Goal: Complete application form

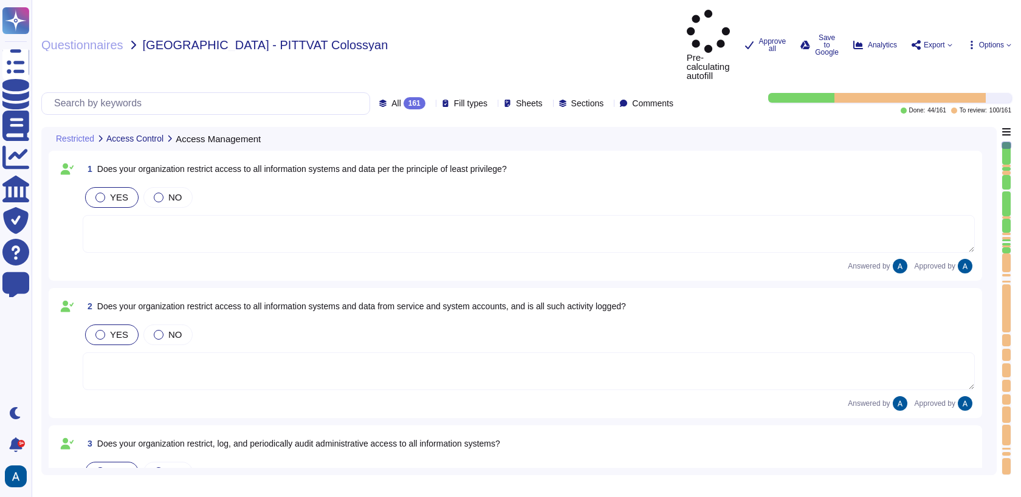
click at [1008, 247] on div at bounding box center [1006, 250] width 9 height 6
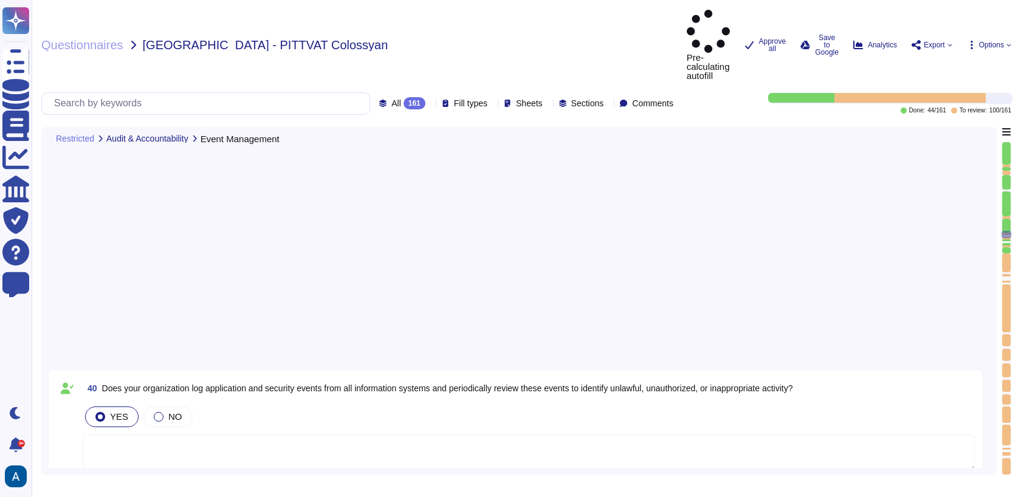
type textarea "No"
type textarea "Yes, our organization retains security logs for at least 90 days to support inc…"
type textarea "We have our own alerting system in place, which alerts us if it detects anythin…"
type textarea "Yes, we produce event logs that record user activities, exceptions, faults, and…"
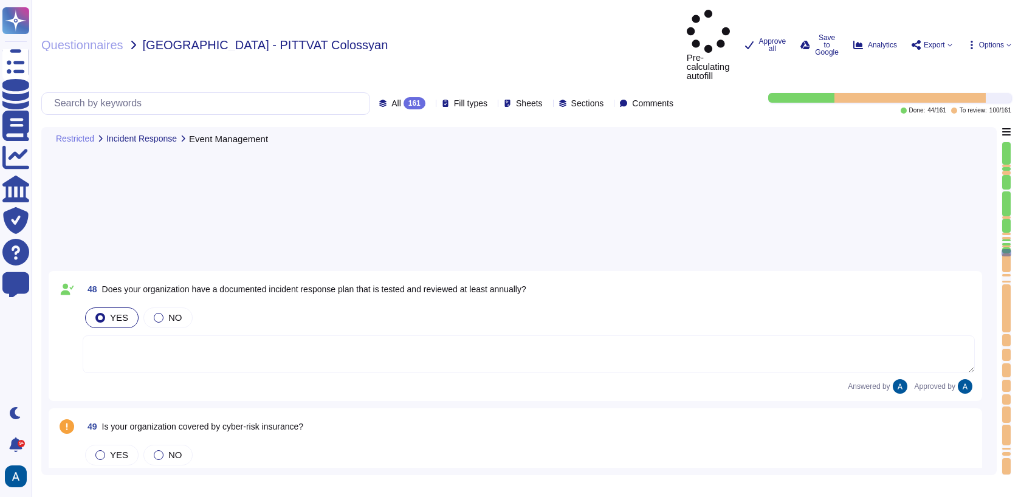
type textarea "Colossyan utilizes both internal and external (third-party) monitoring solution…"
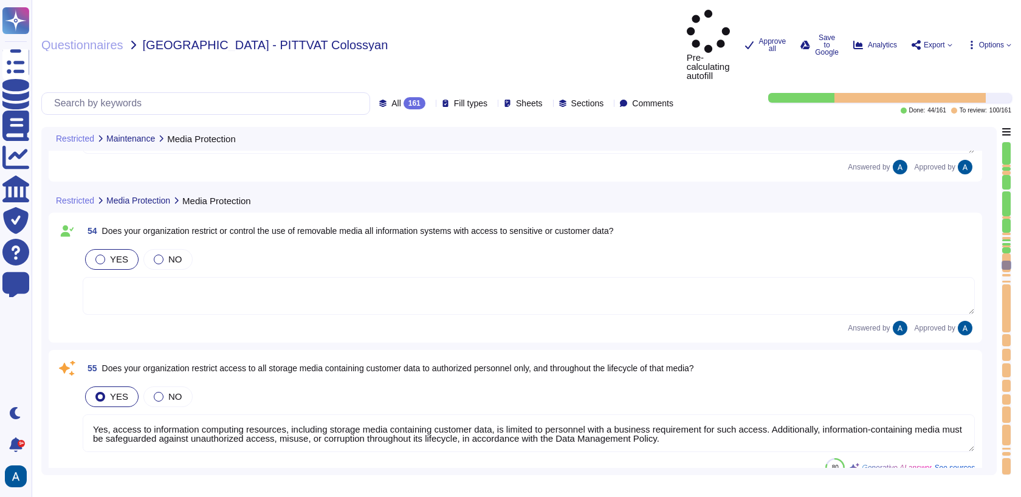
type textarea "Yes, access to information computing resources, including storage media contain…"
type textarea "Yes, our organization sanitizes all storage media containing customer data prio…"
type textarea "All end-user devices (e.g, mobile phones, tablets, laptops, desktops) must comp…"
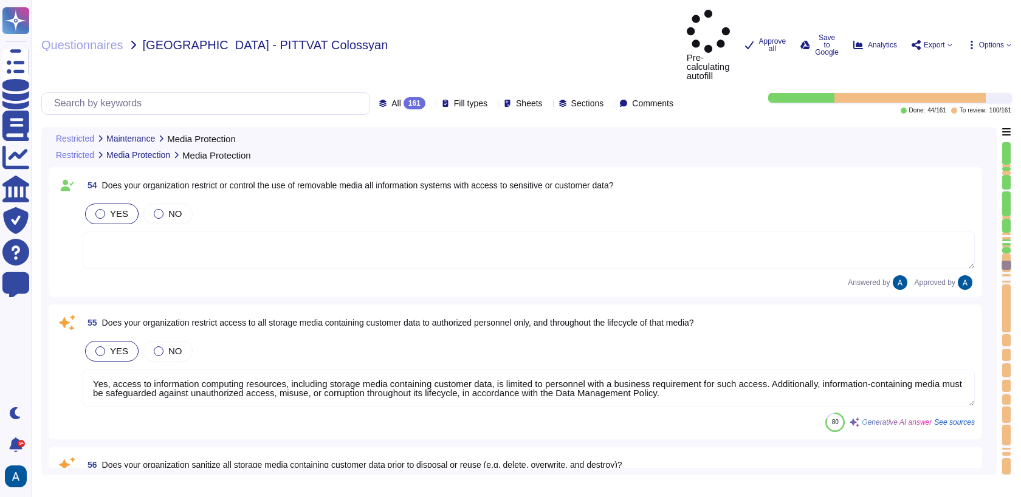
type textarea "Yes, our organization uses firewalls and appropriate network access controls, i…"
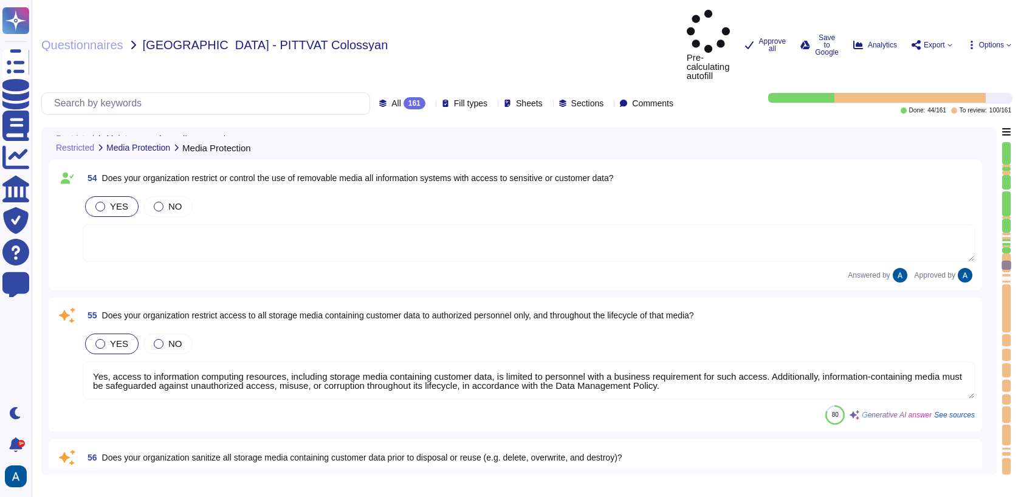
scroll to position [7617, 0]
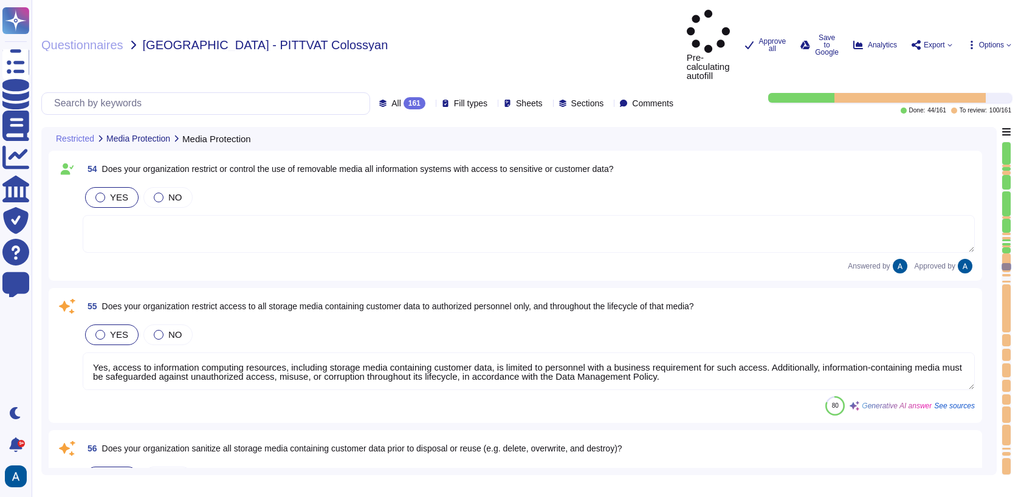
click at [630, 215] on textarea at bounding box center [529, 234] width 892 height 38
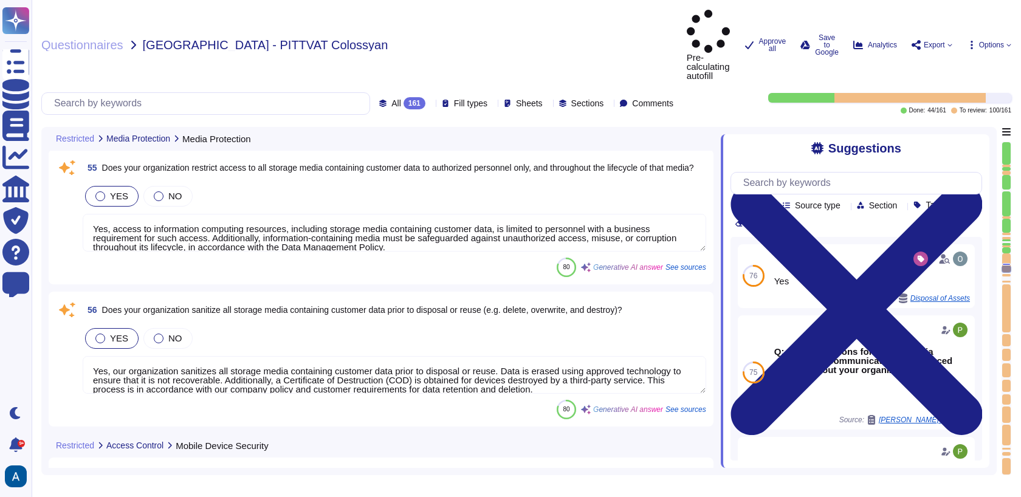
type textarea "Yes, our organization uses firewalls and appropriate network access controls, i…"
type textarea "Significant changes (additions or deletions to VPCs and subnets, new external c…"
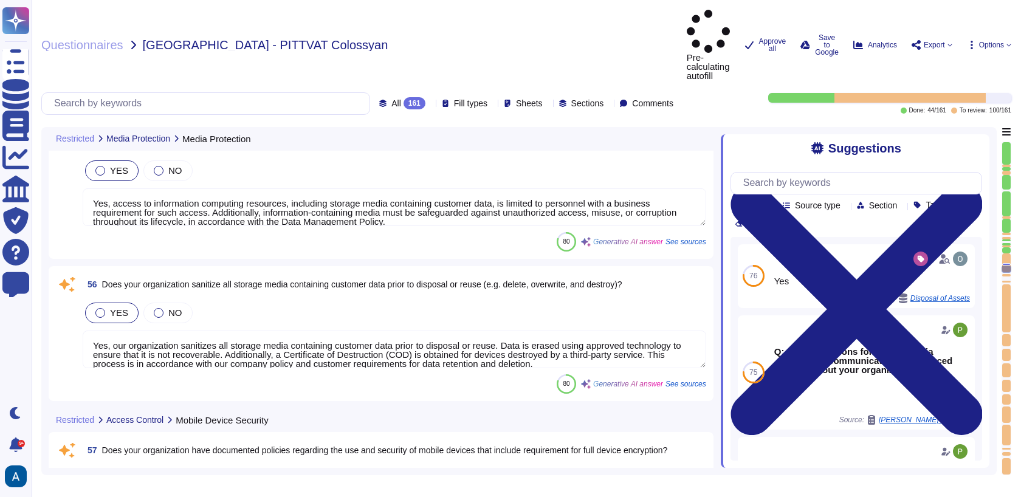
scroll to position [0, 0]
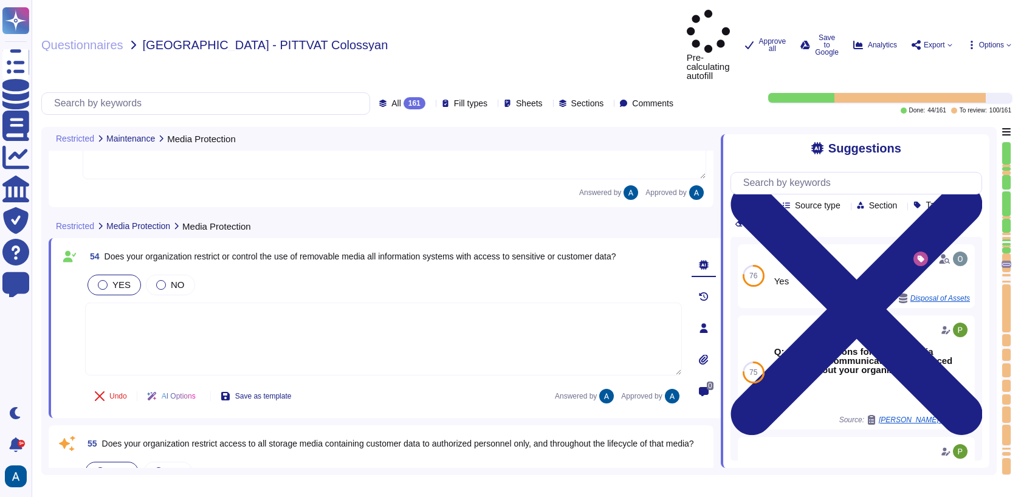
type textarea "All end-user devices (e.g, mobile phones, tablets, laptops, desktops) must comp…"
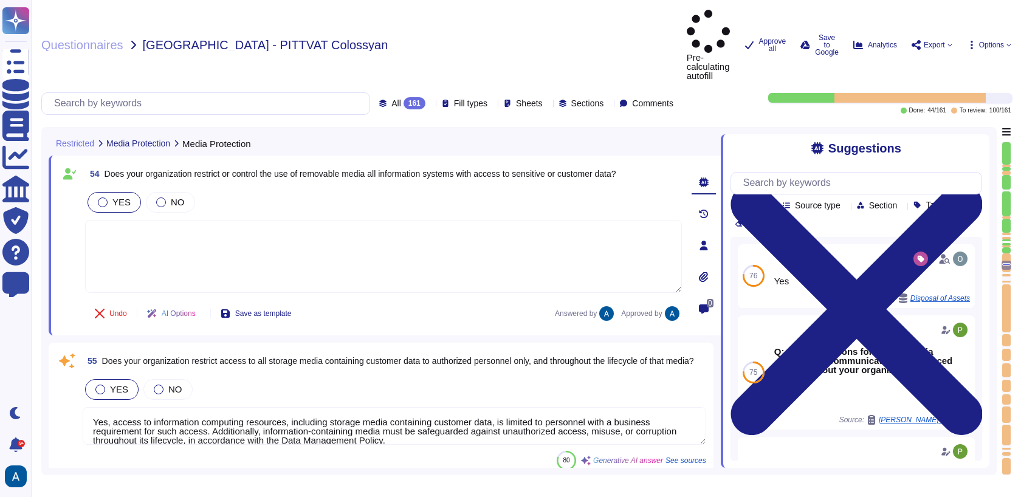
scroll to position [7628, 0]
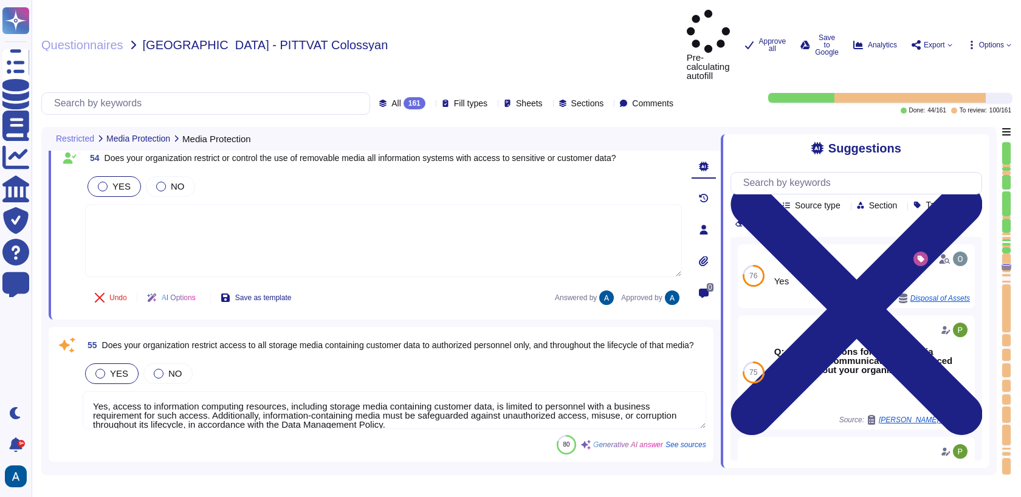
click at [486, 391] on textarea "Yes, access to information computing resources, including storage media contain…" at bounding box center [395, 410] width 624 height 38
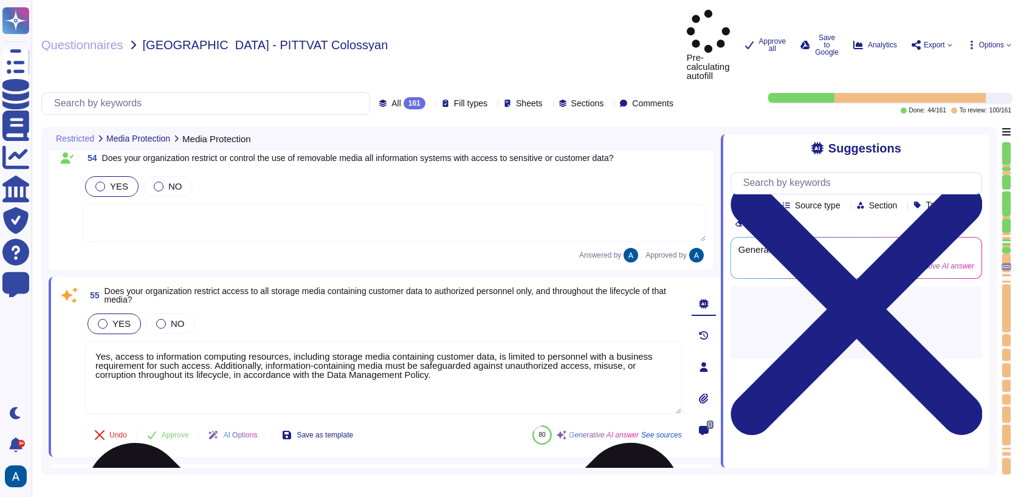
click at [495, 342] on textarea "Yes, access to information computing resources, including storage media contain…" at bounding box center [383, 378] width 597 height 73
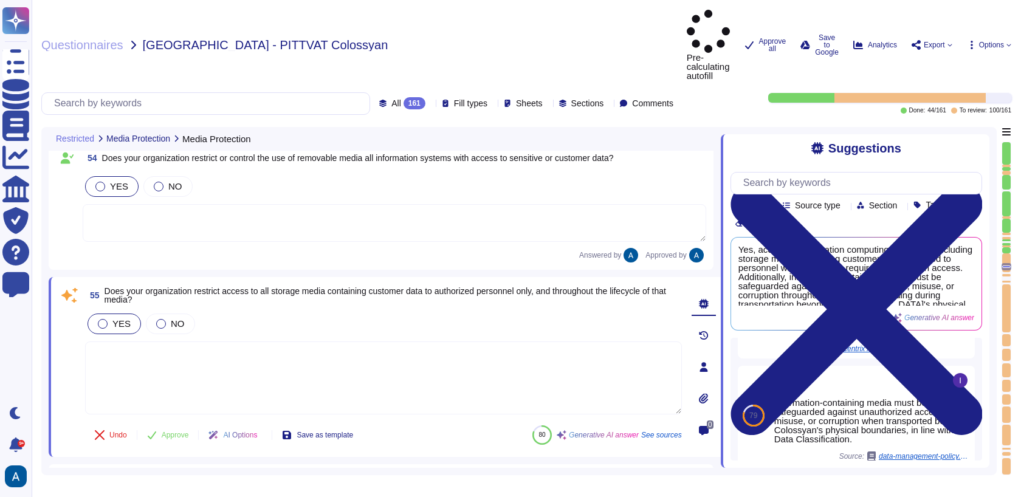
scroll to position [147, 0]
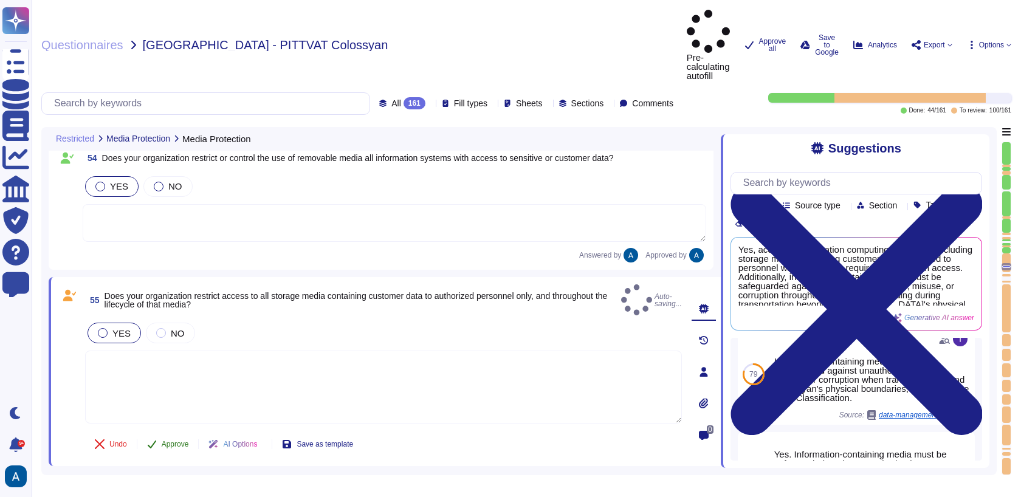
click at [171, 432] on button "Approve" at bounding box center [167, 444] width 61 height 24
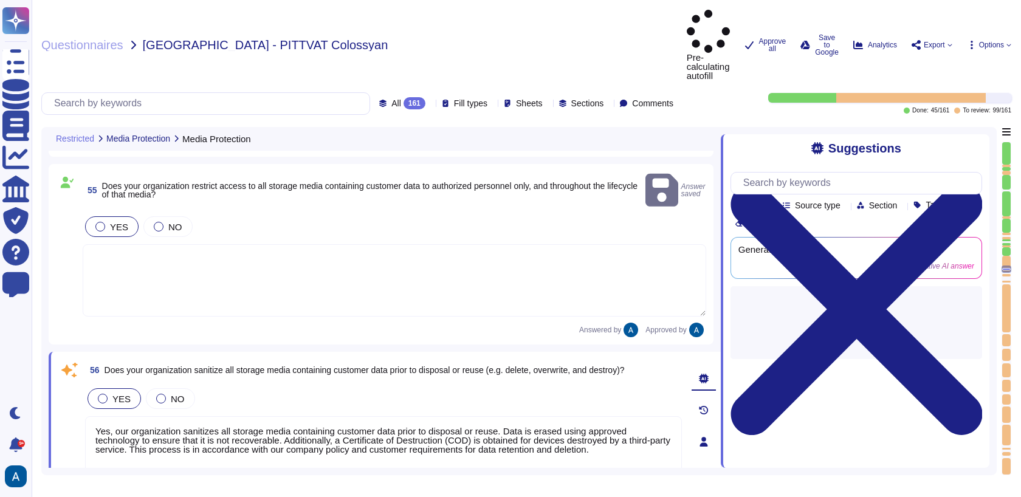
type textarea "Yes, our organization uses firewalls and appropriate network access controls, i…"
type textarea "Significant changes (additions or deletions to VPCs and subnets, new external c…"
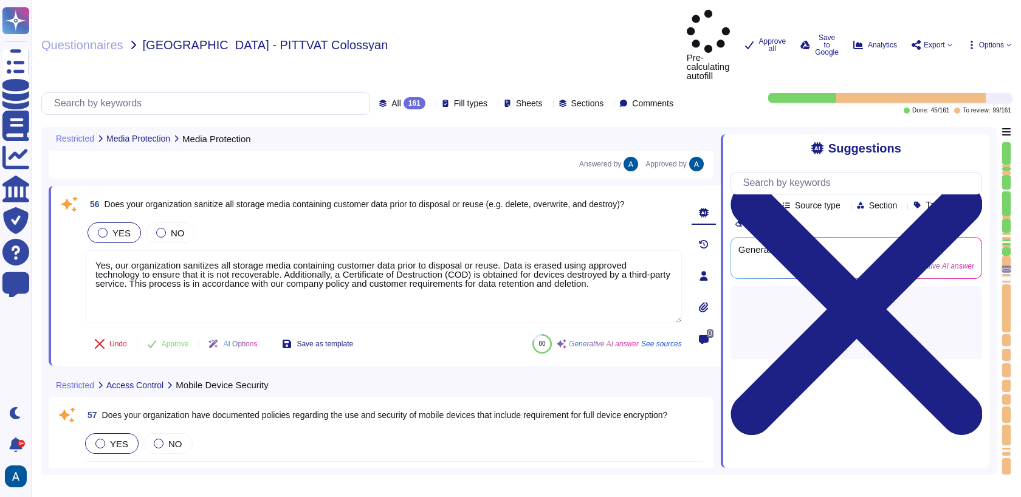
scroll to position [7910, 0]
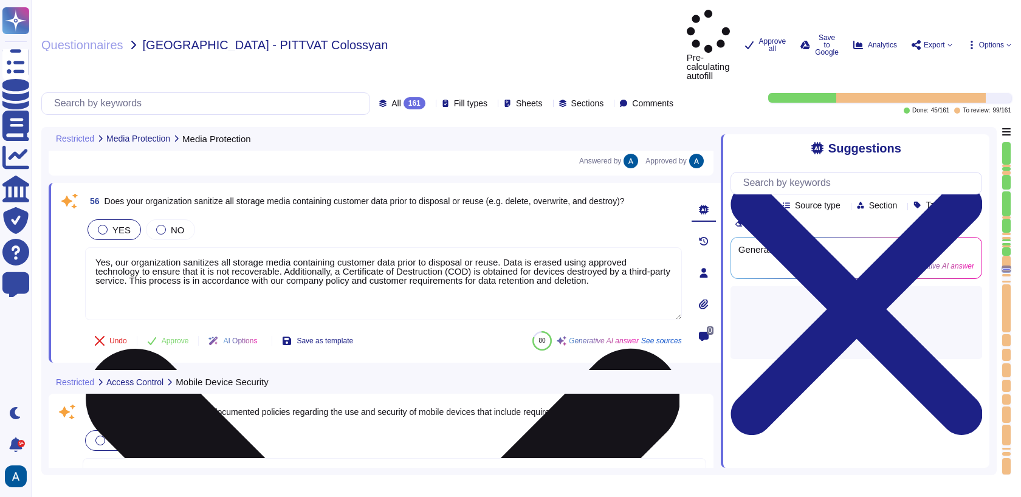
click at [269, 247] on textarea "Yes, our organization sanitizes all storage media containing customer data prio…" at bounding box center [383, 283] width 597 height 73
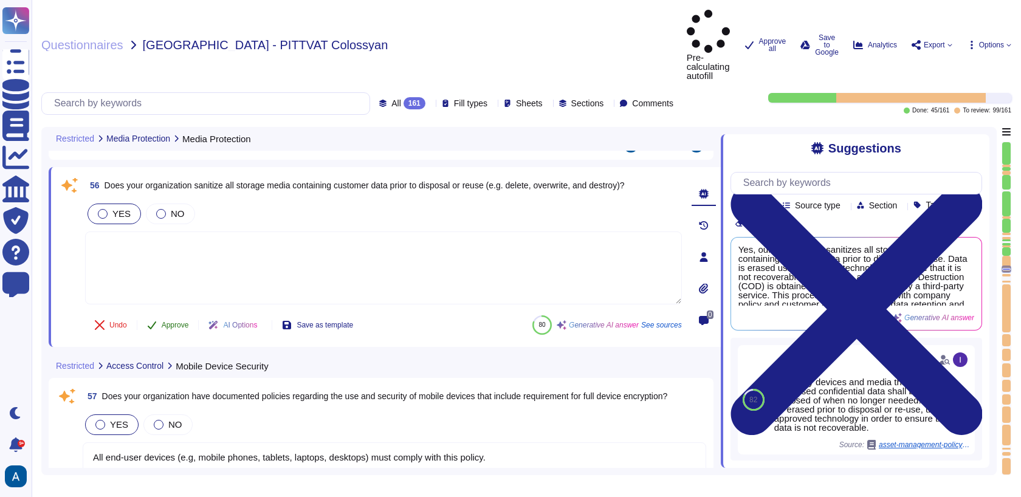
click at [182, 322] on span "Approve" at bounding box center [175, 325] width 27 height 7
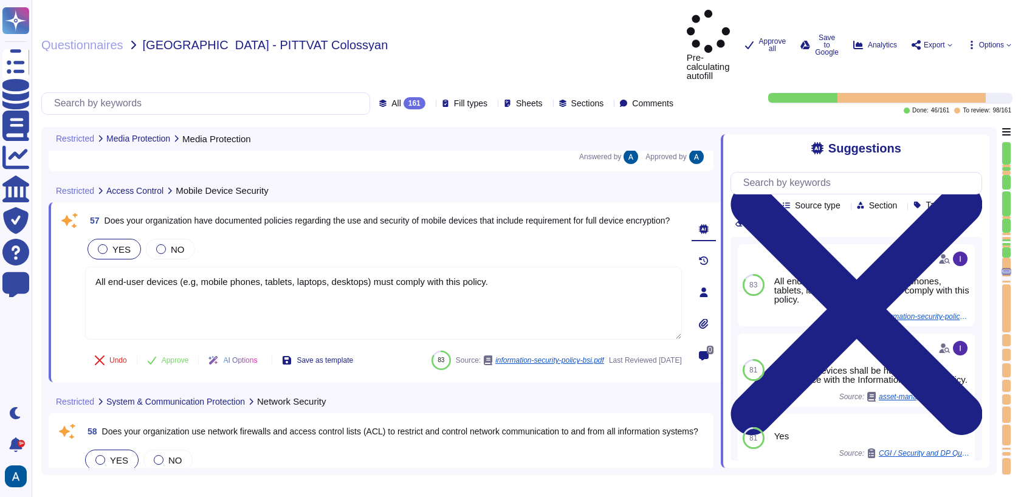
scroll to position [8098, 0]
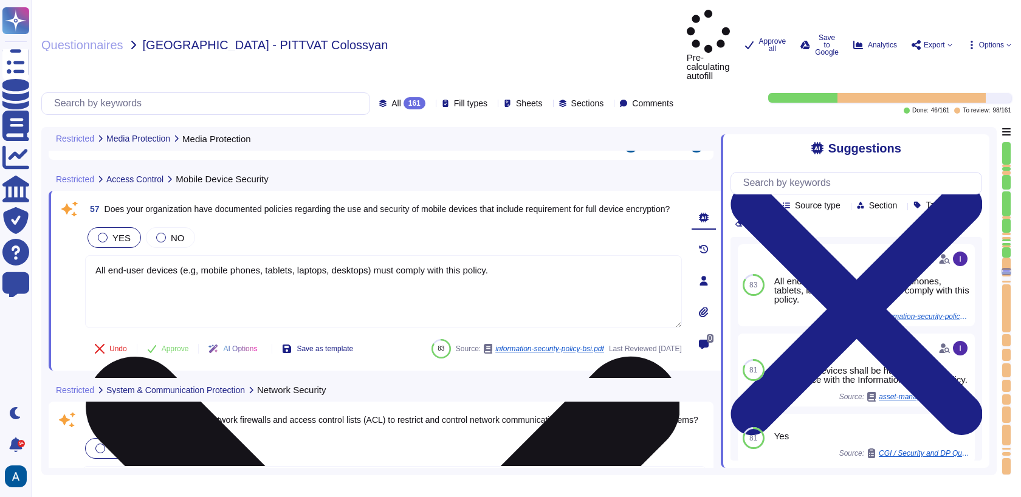
click at [357, 255] on textarea "All end-user devices (e.g, mobile phones, tablets, laptops, desktops) must comp…" at bounding box center [383, 291] width 597 height 73
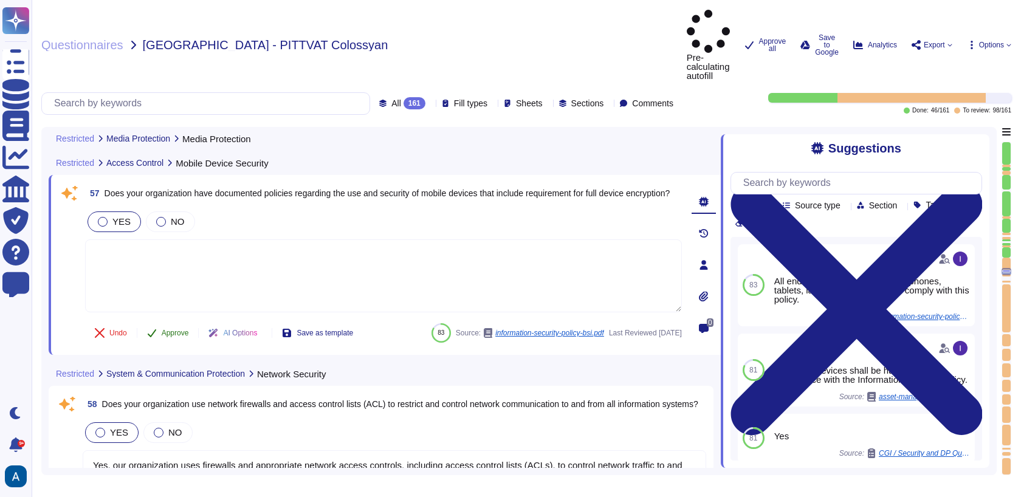
click at [183, 321] on button "Approve" at bounding box center [167, 333] width 61 height 24
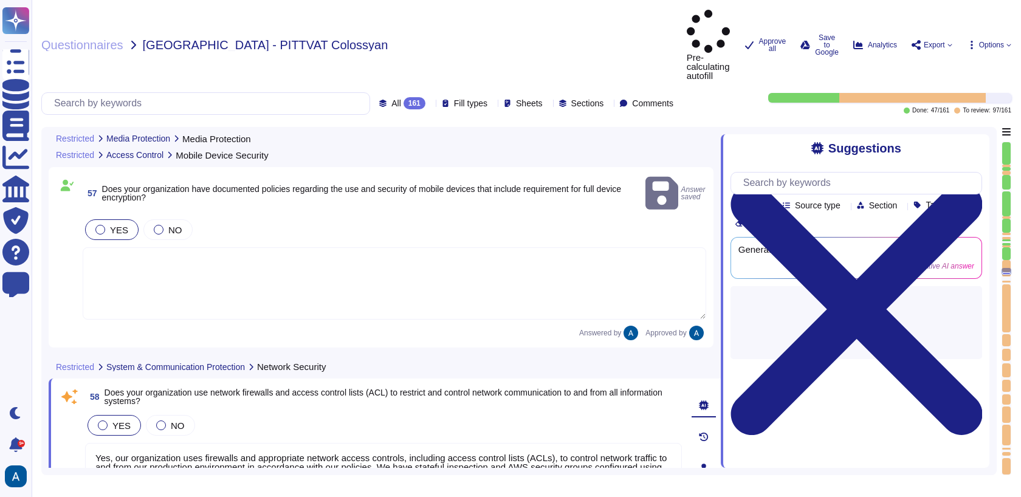
type textarea "Significant changes (additions or deletions to VPCs and subnets, new external c…"
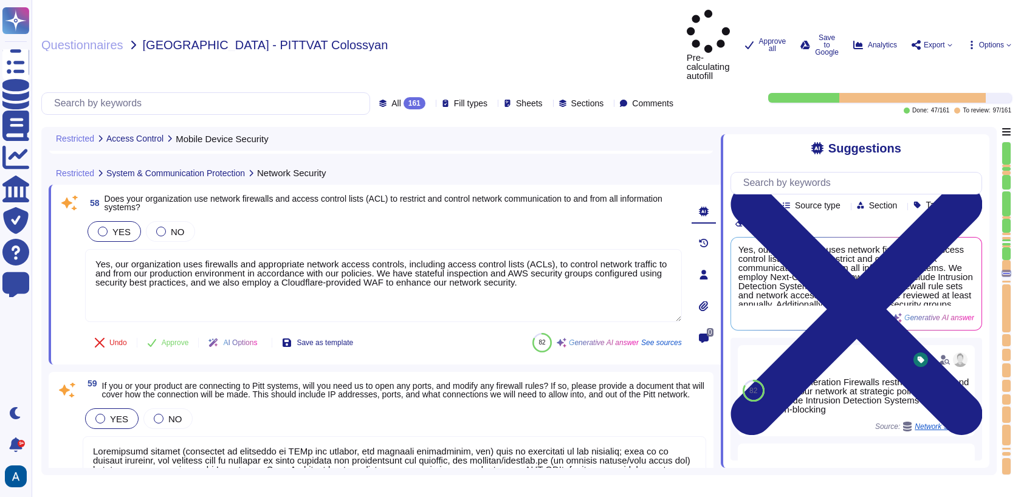
type textarea "Yes, our organization implements network segmentation techniques to separate tr…"
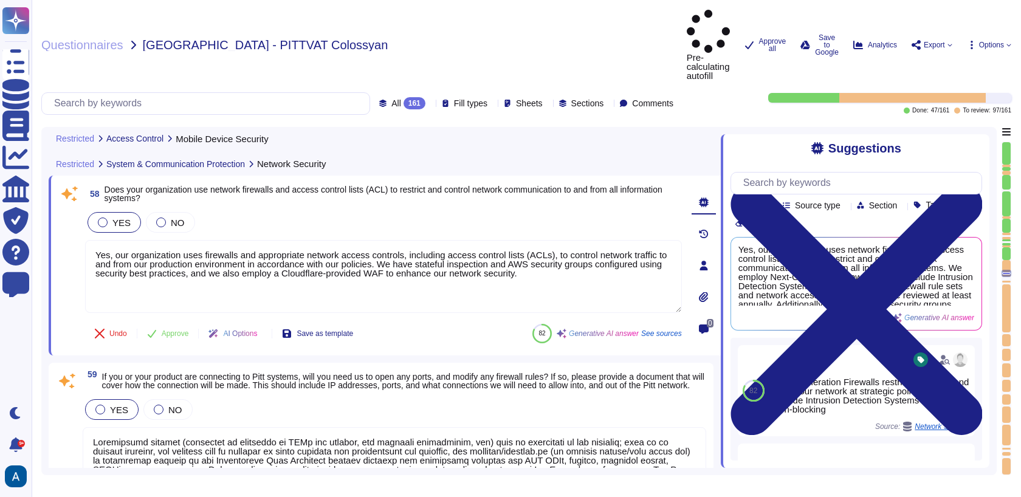
scroll to position [8287, 0]
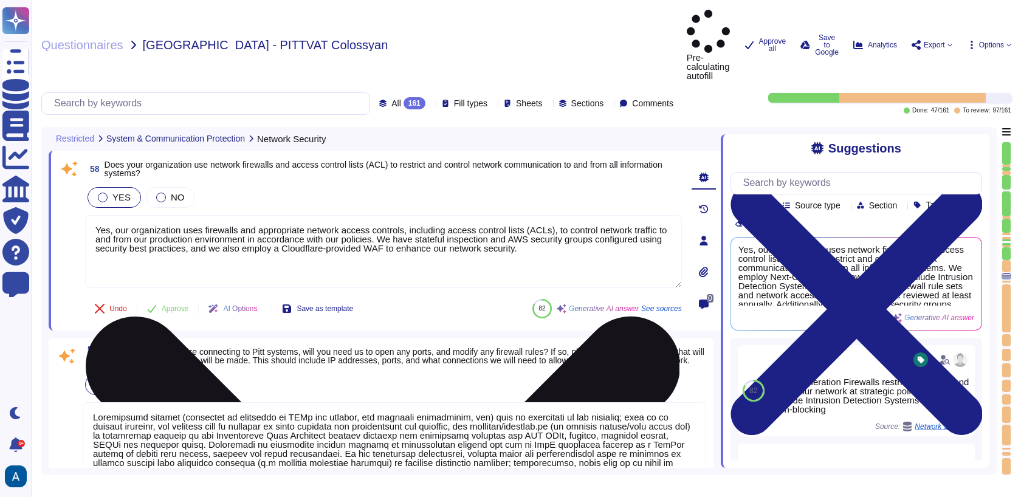
click at [228, 215] on textarea "Yes, our organization uses firewalls and appropriate network access controls, i…" at bounding box center [383, 251] width 597 height 73
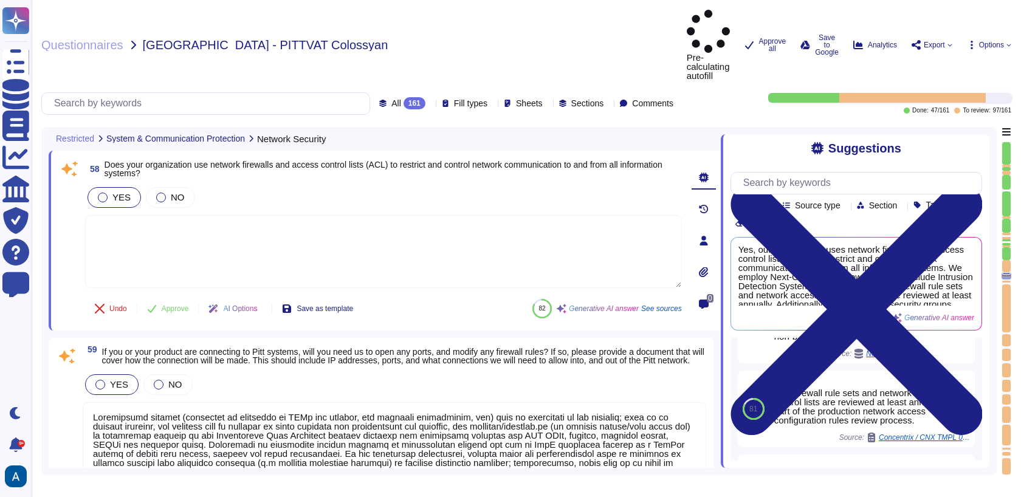
scroll to position [88, 0]
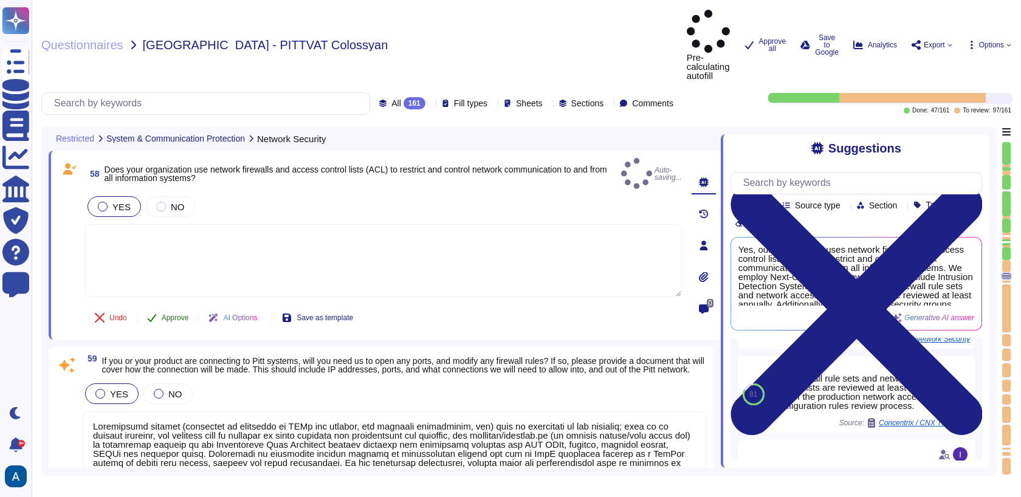
click at [184, 314] on span "Approve" at bounding box center [175, 317] width 27 height 7
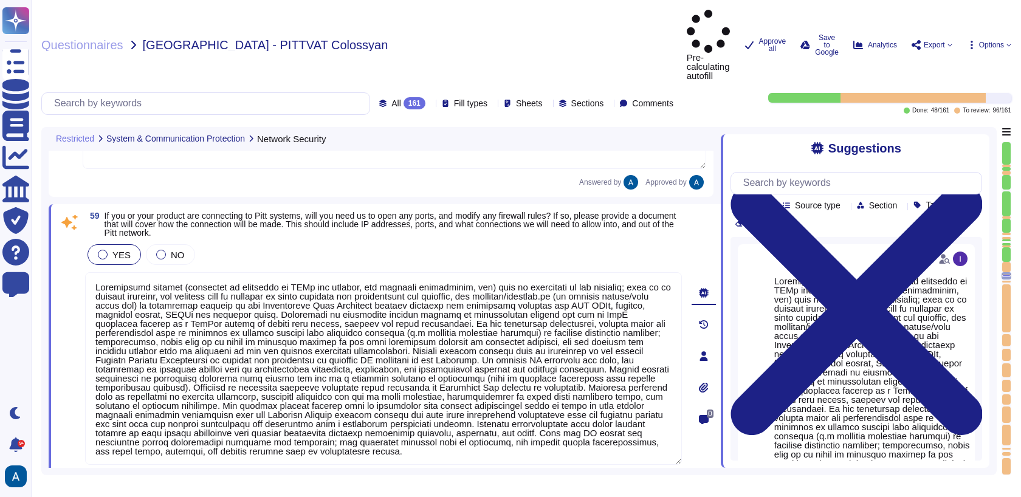
type textarea "Yes, our organization employs several security technologies, including separate…"
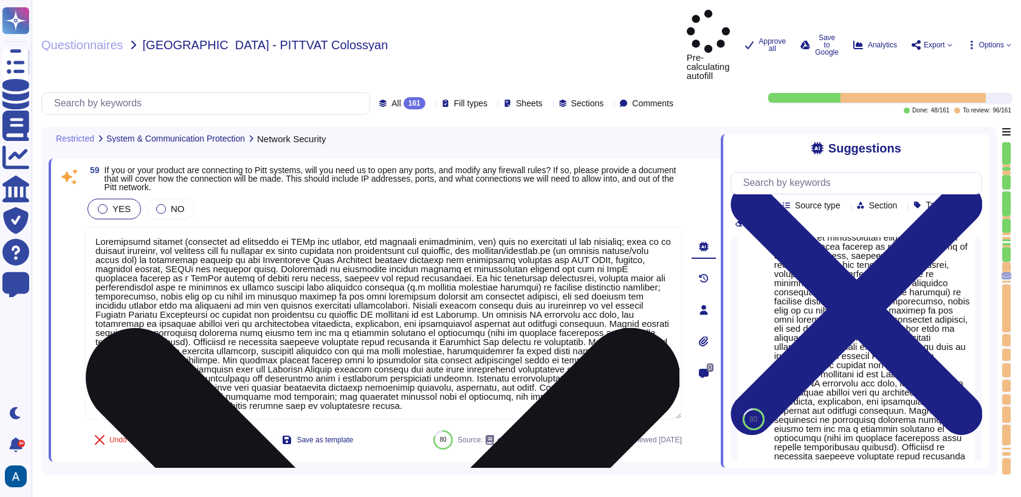
scroll to position [10, 0]
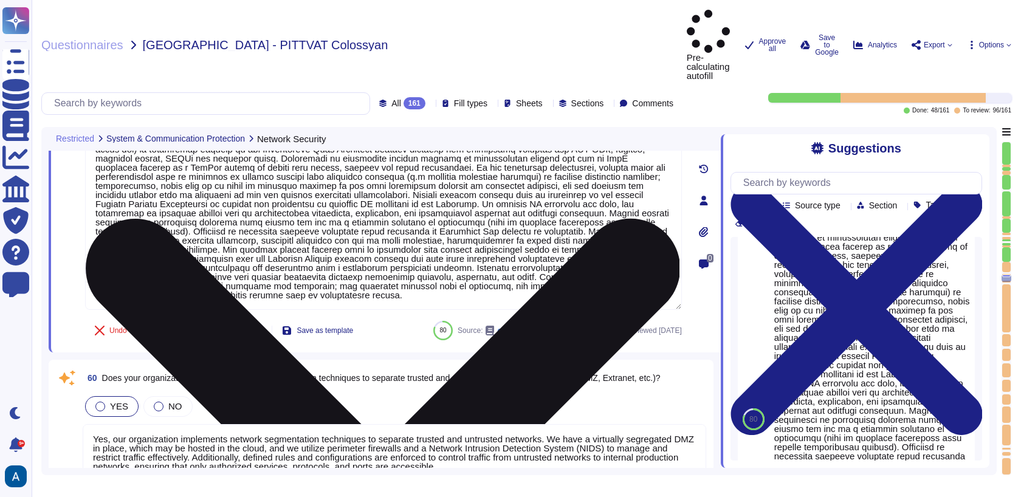
type textarea "Yes, our organization has documented policies and procedures for responding to …"
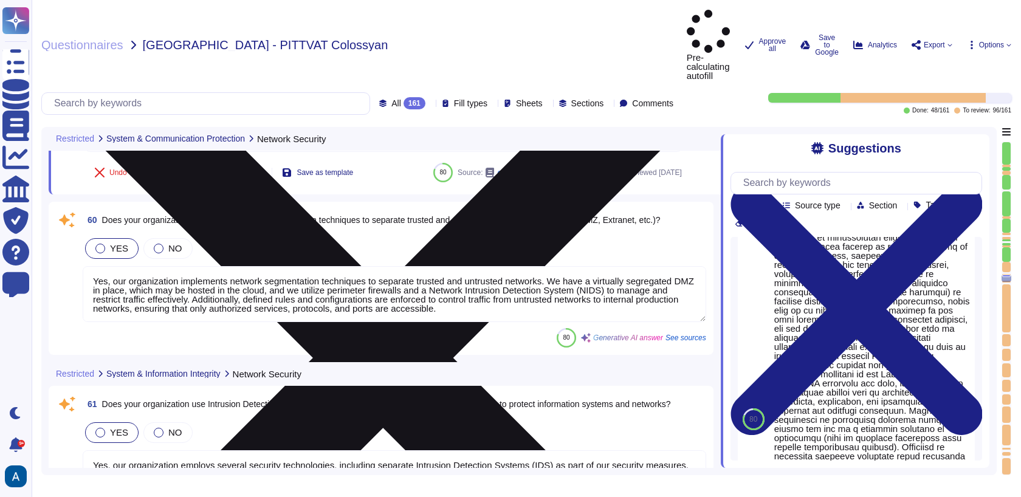
scroll to position [1, 0]
type textarea "Our organization secures all available wireless networks that allow access to i…"
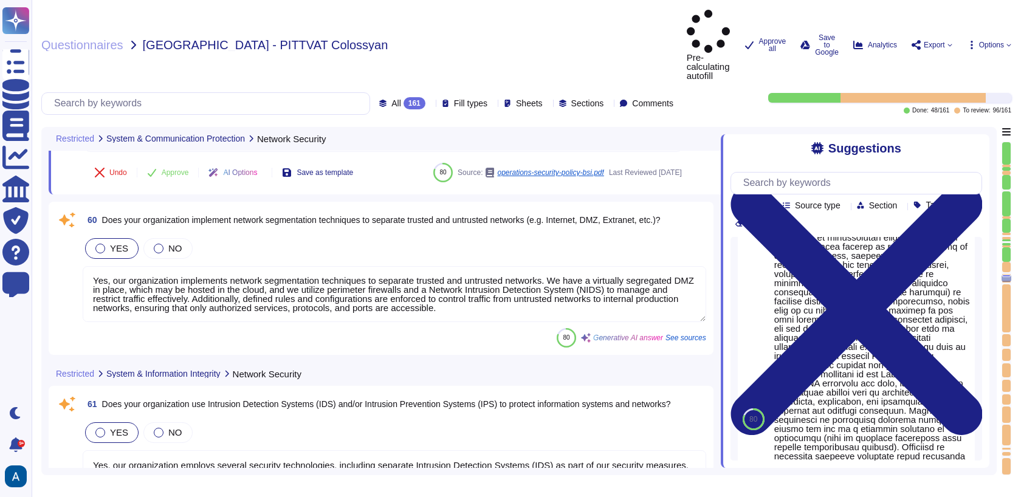
click at [506, 266] on textarea "Yes, our organization implements network segmentation techniques to separate tr…" at bounding box center [395, 294] width 624 height 56
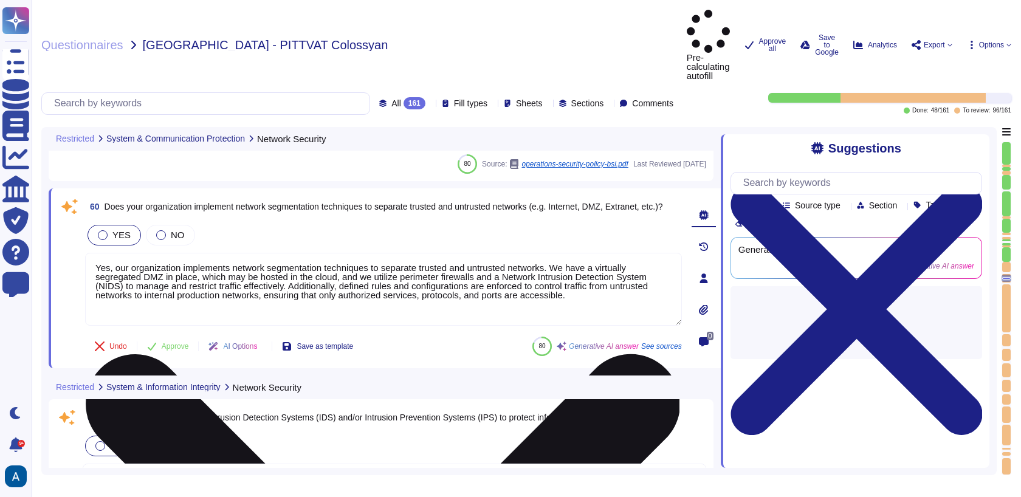
scroll to position [0, 0]
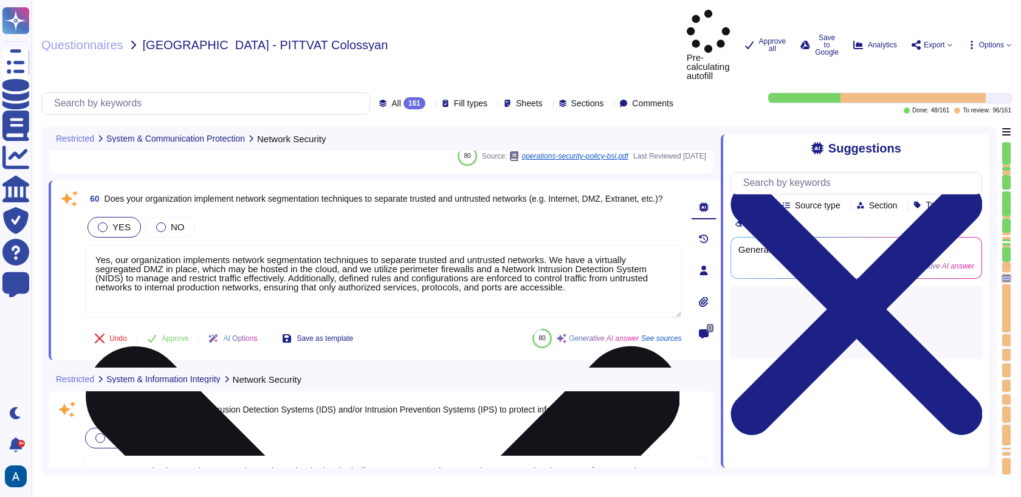
type textarea "Our organization secures all available wireless networks that allow access to i…"
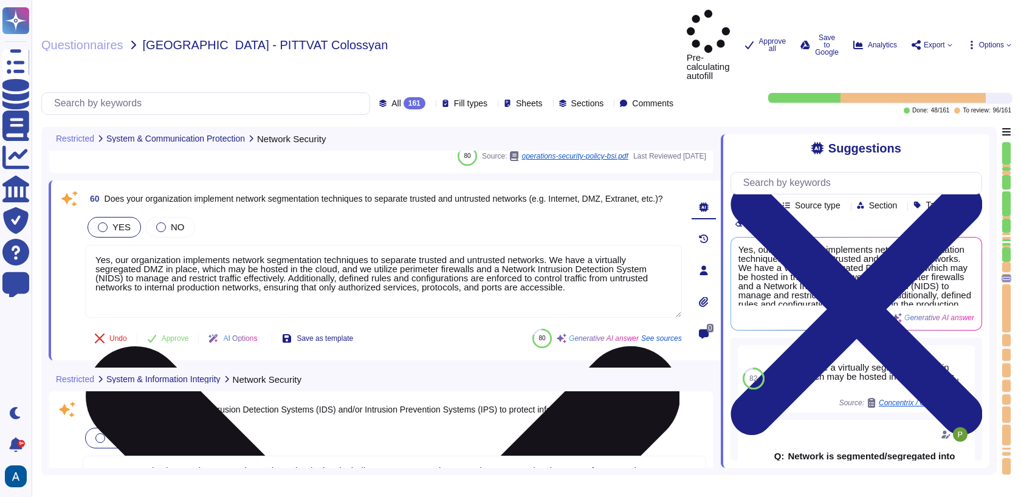
click at [511, 251] on textarea "Yes, our organization implements network segmentation techniques to separate tr…" at bounding box center [383, 281] width 597 height 73
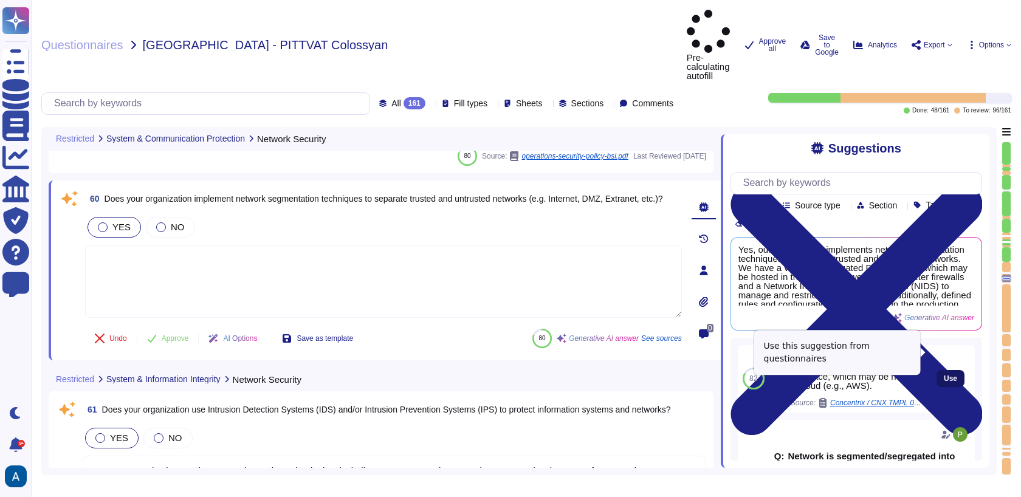
click at [944, 375] on span "Use" at bounding box center [950, 378] width 13 height 7
type textarea "Yes, we have a virtually segregated DMZ in place, which may be hosted in the cl…"
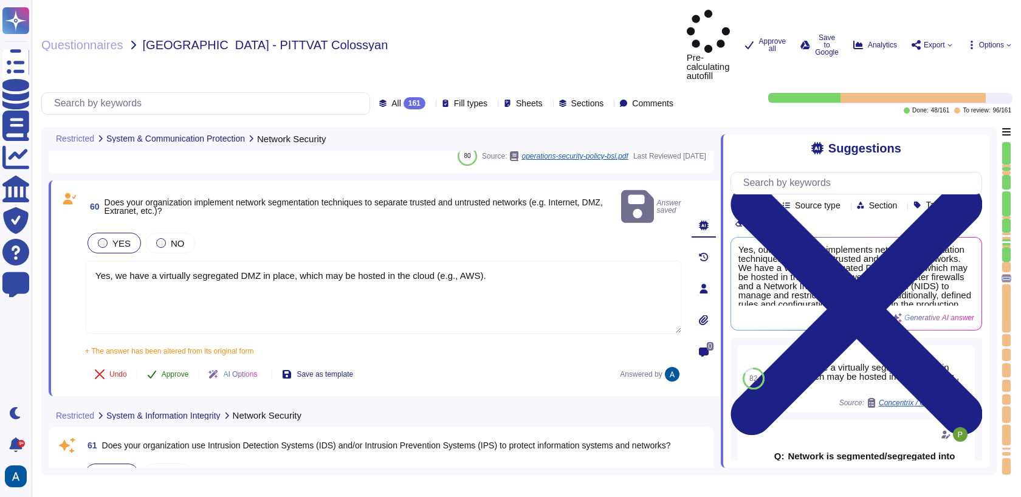
click at [181, 371] on span "Approve" at bounding box center [175, 374] width 27 height 7
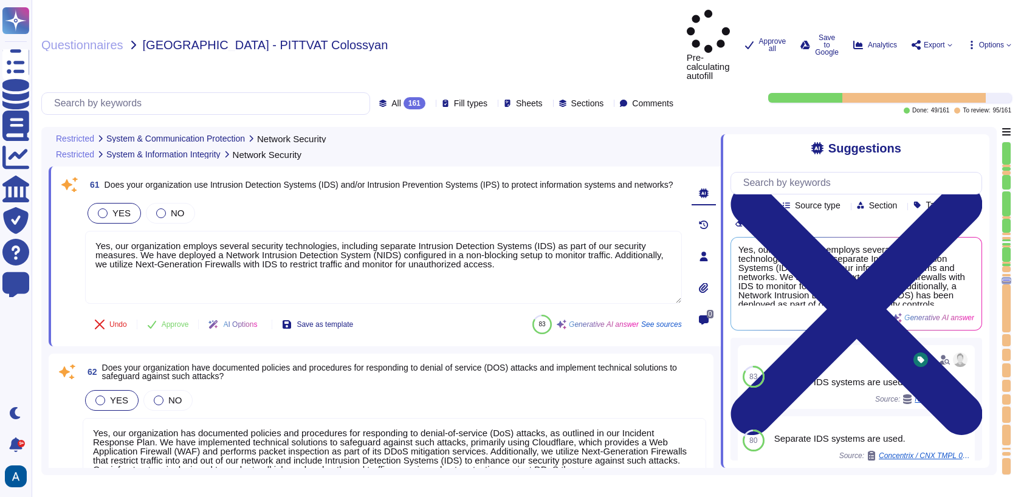
scroll to position [8931, 0]
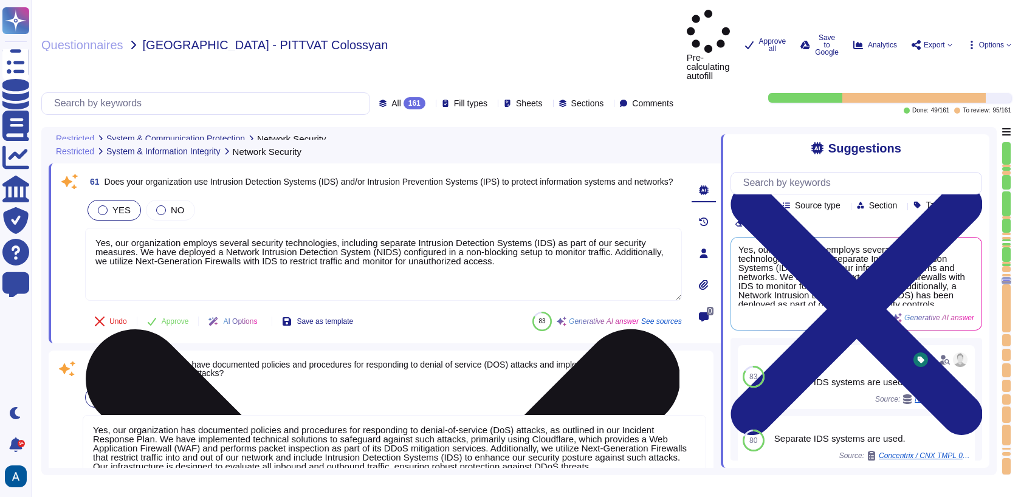
click at [270, 228] on textarea "Yes, our organization employs several security technologies, including separate…" at bounding box center [383, 264] width 597 height 73
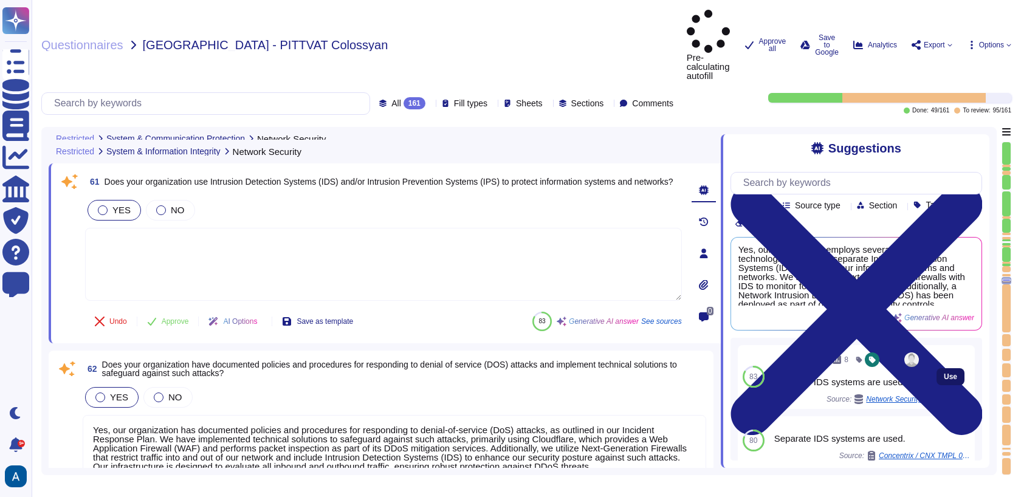
click at [945, 373] on span "Use" at bounding box center [950, 376] width 13 height 7
type textarea "Separate IDS systems are used."
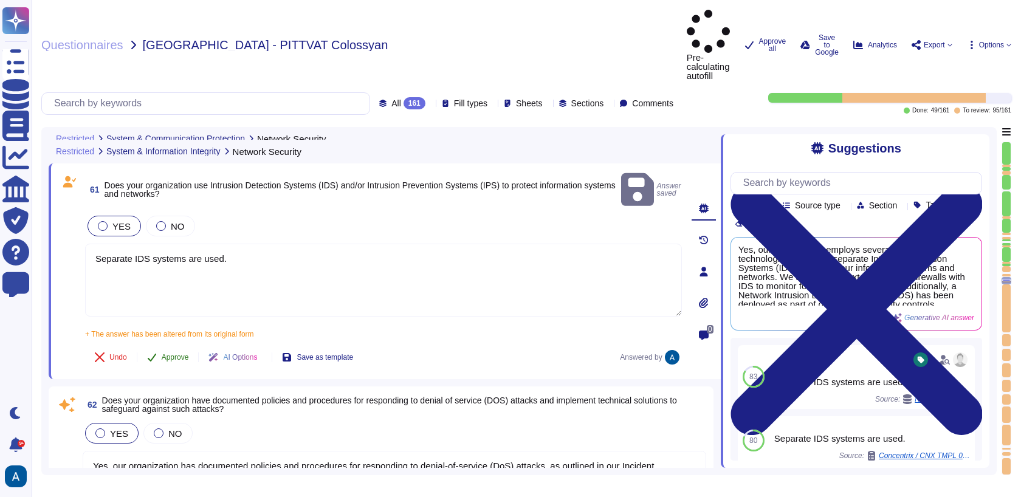
click at [178, 345] on button "Approve" at bounding box center [167, 357] width 61 height 24
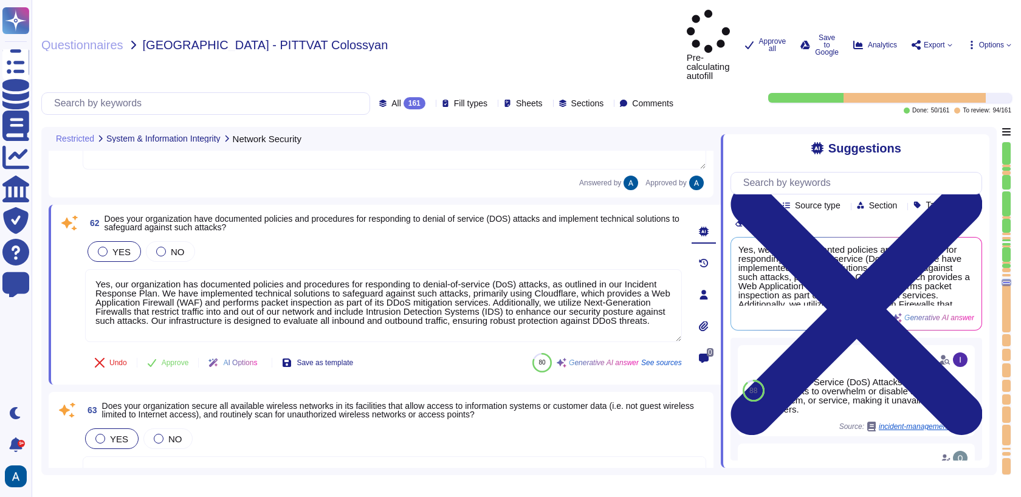
type textarea "Yes, our organization enforces user account password length and complexity requ…"
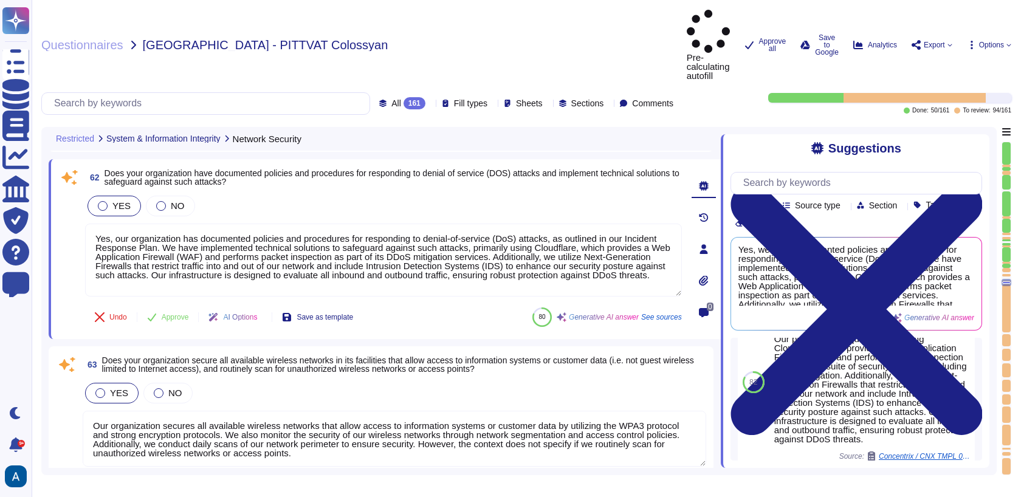
scroll to position [294, 0]
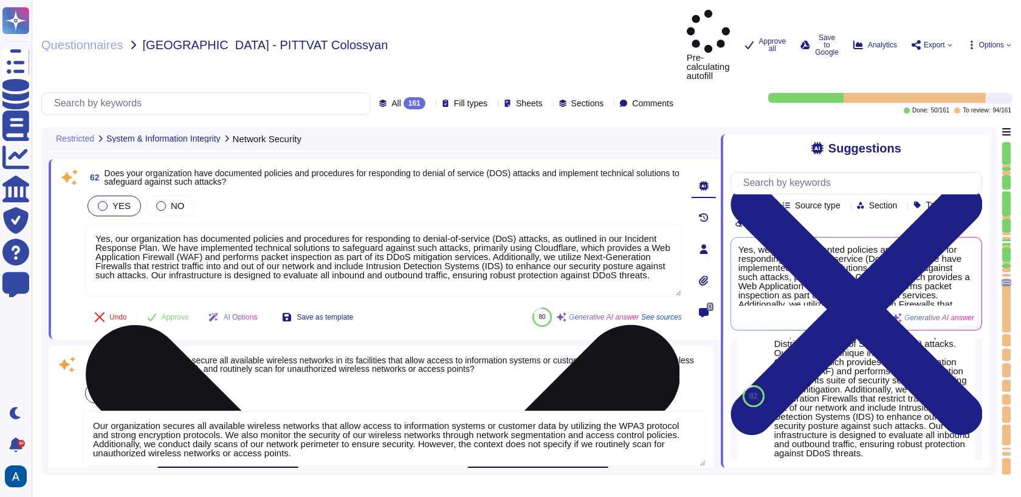
click at [493, 244] on textarea "Yes, our organization has documented policies and procedures for responding to …" at bounding box center [383, 260] width 597 height 73
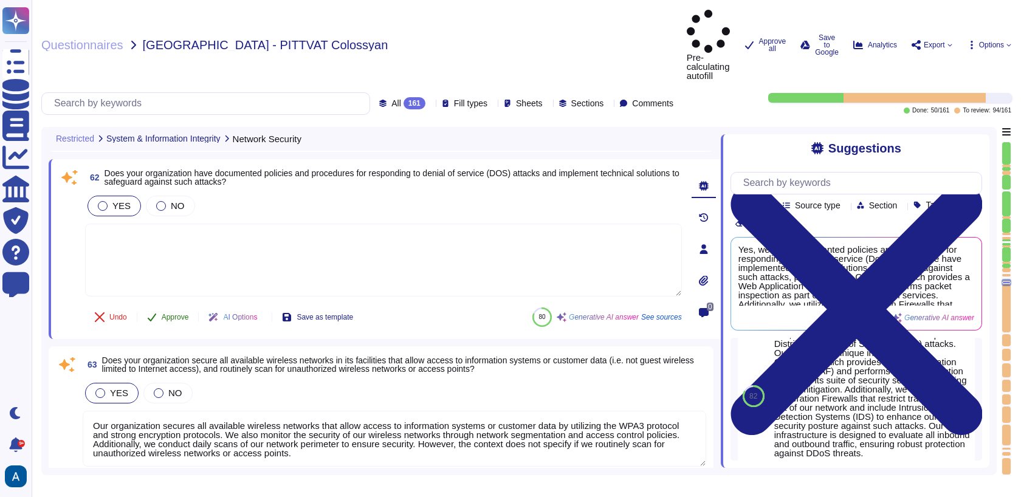
click at [184, 314] on span "Approve" at bounding box center [175, 317] width 27 height 7
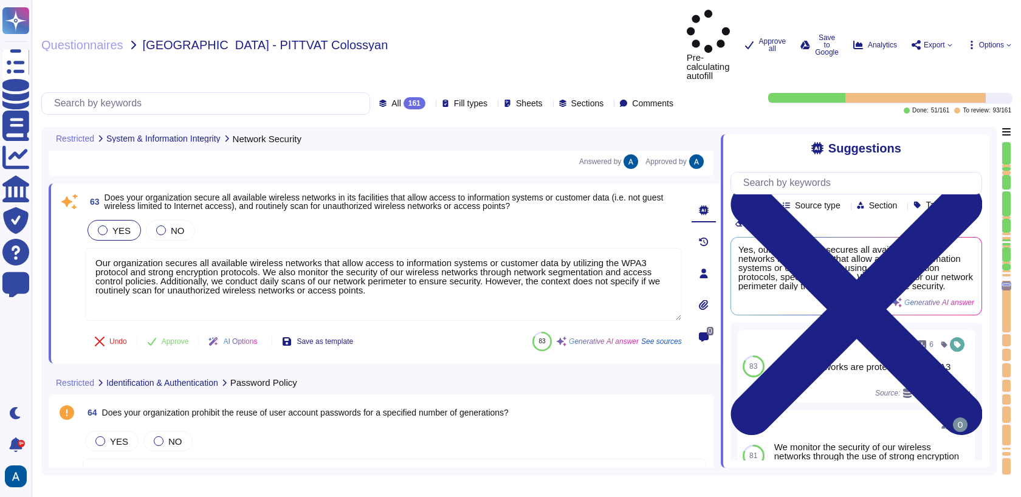
scroll to position [9259, 0]
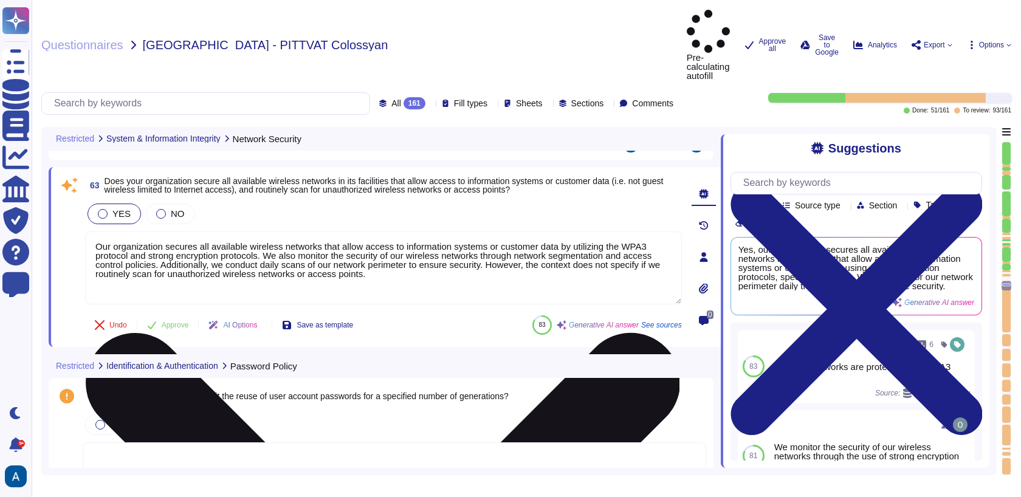
click at [364, 232] on textarea "Our organization secures all available wireless networks that allow access to i…" at bounding box center [383, 268] width 597 height 73
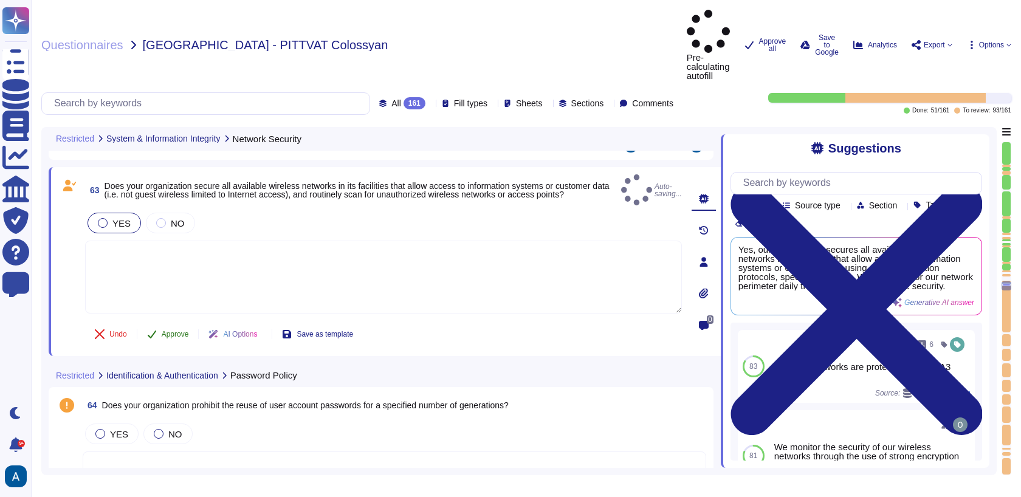
click at [176, 322] on button "Approve" at bounding box center [167, 334] width 61 height 24
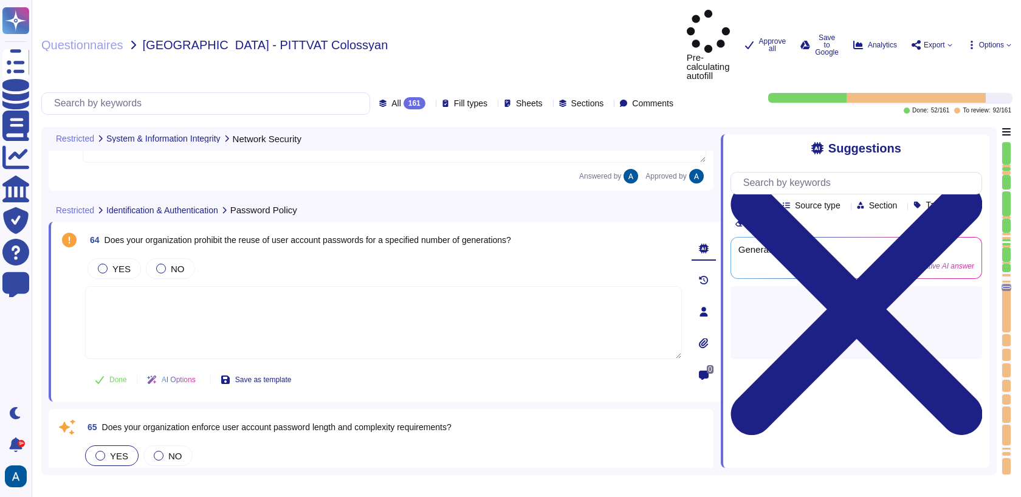
type textarea "Yes, the product enforces customer user account password length and complexity …"
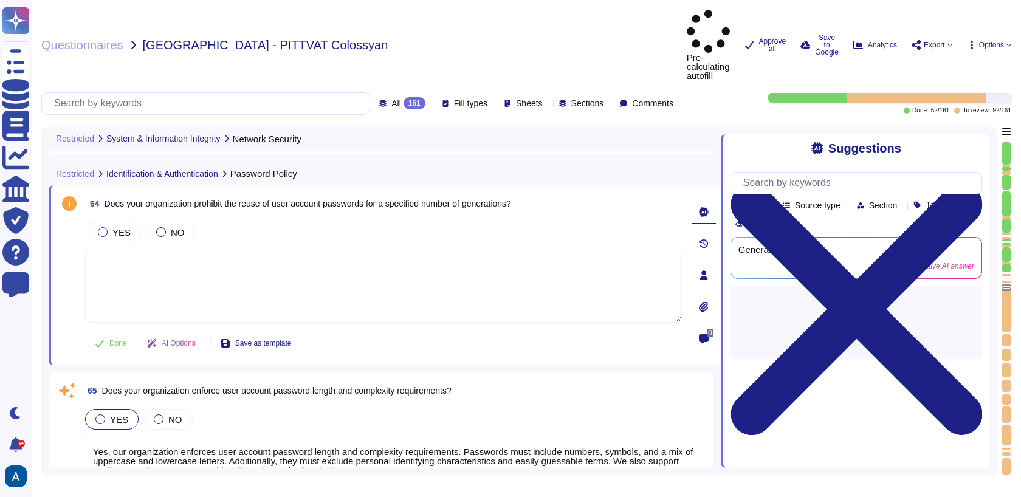
scroll to position [9448, 0]
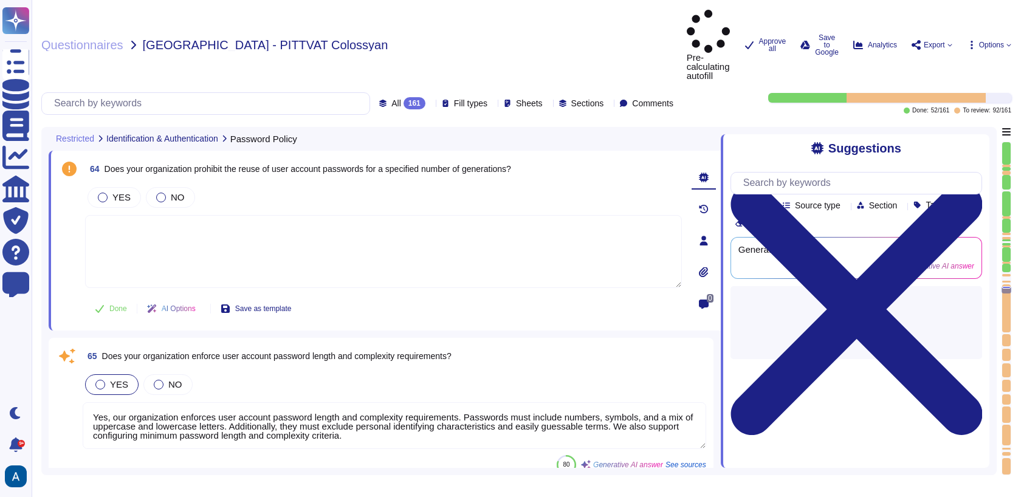
click at [264, 218] on textarea at bounding box center [383, 251] width 597 height 73
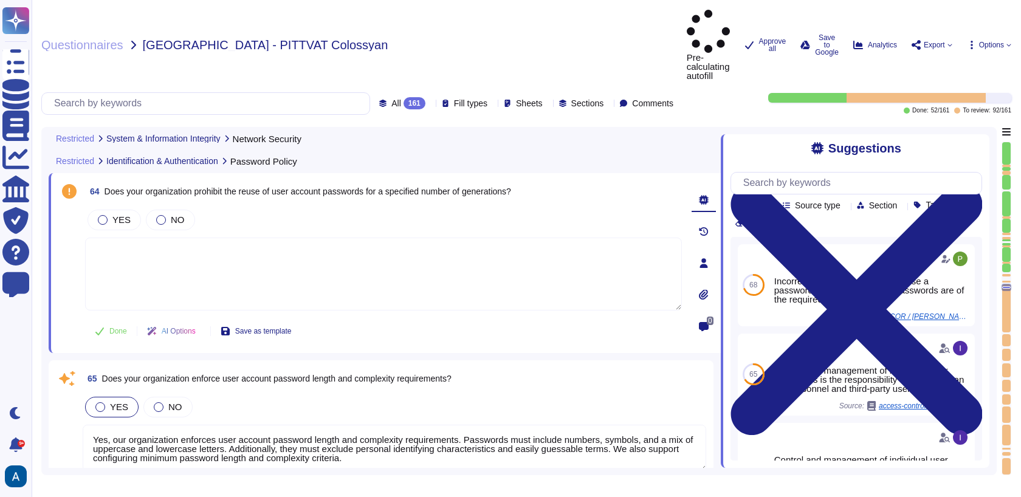
type textarea "Separate IDS systems are used."
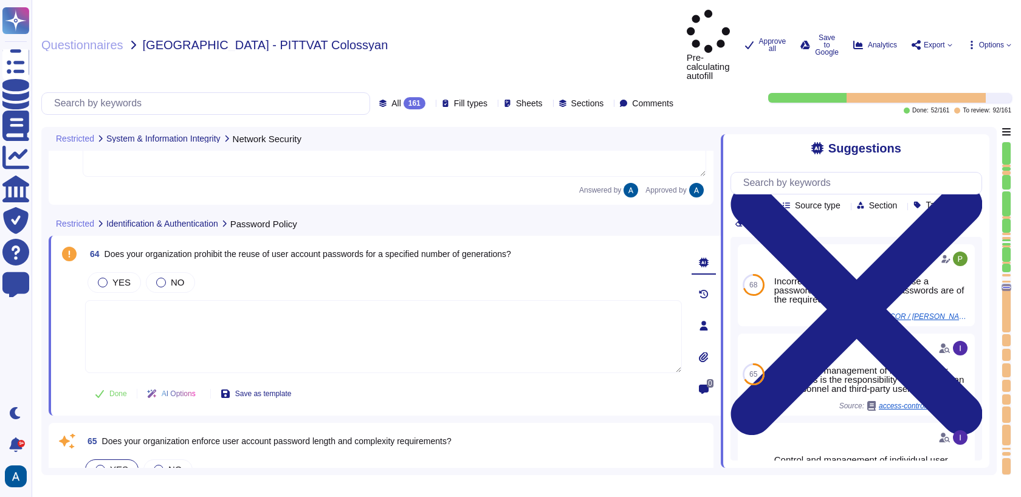
type textarea "Yes, the product enforces customer user account password length and complexity …"
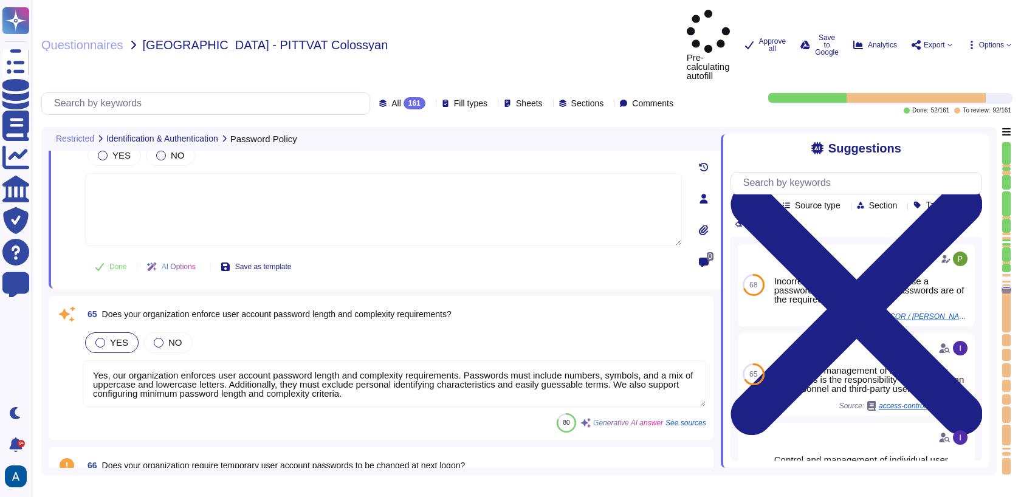
scroll to position [9392, 0]
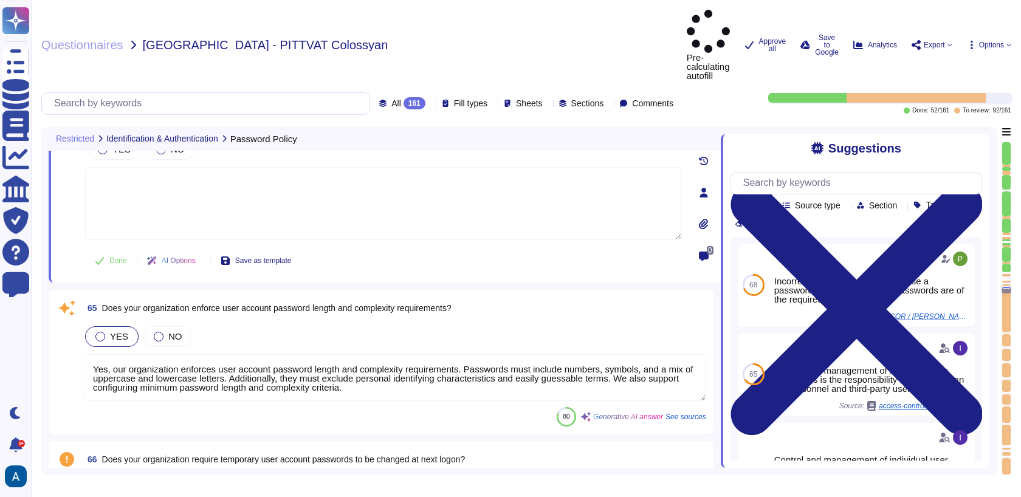
click at [286, 354] on textarea "Yes, our organization enforces user account password length and complexity requ…" at bounding box center [395, 377] width 624 height 47
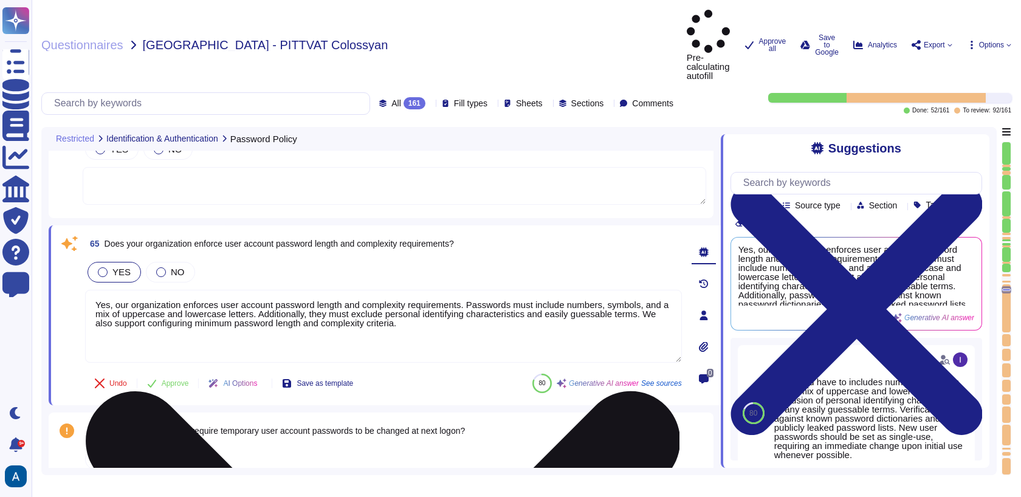
click at [319, 290] on textarea "Yes, our organization enforces user account password length and complexity requ…" at bounding box center [383, 326] width 597 height 73
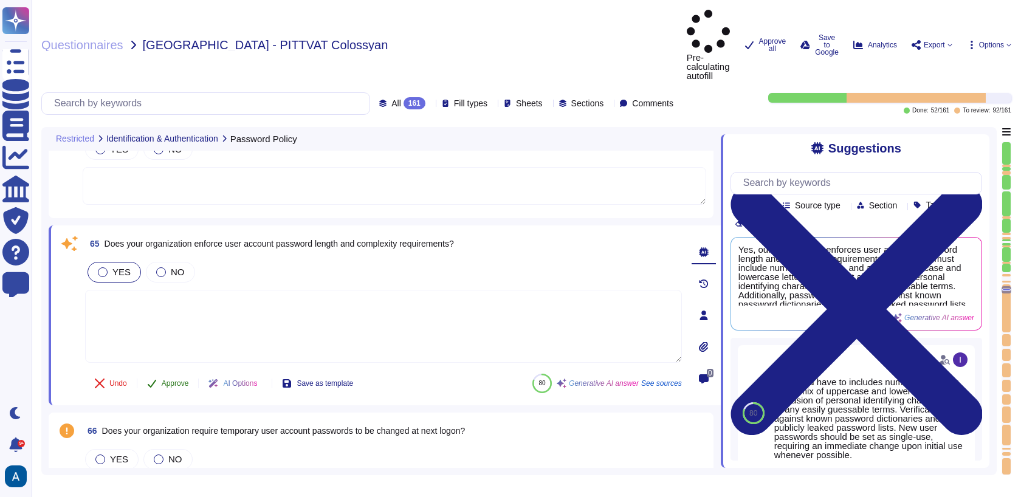
click at [170, 371] on button "Approve" at bounding box center [167, 383] width 61 height 24
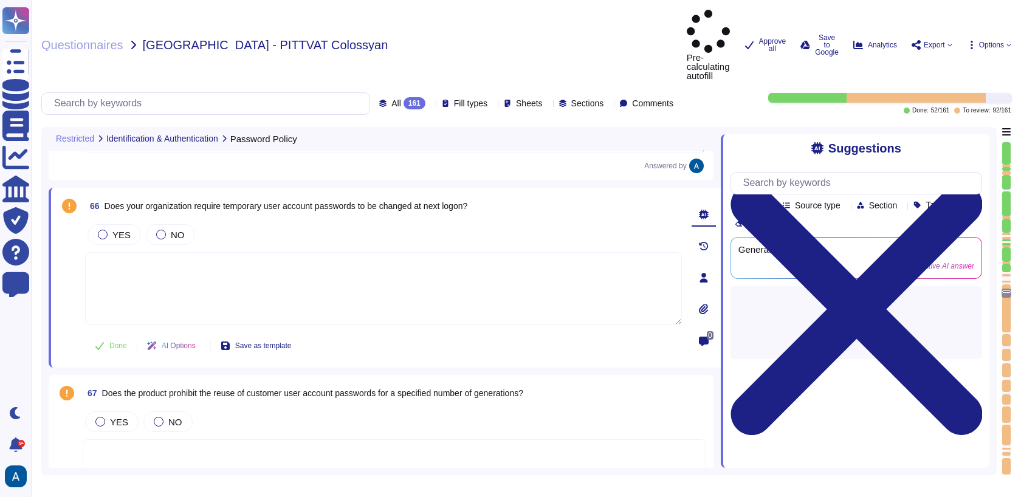
type textarea "Yes, the product encrypts all stored customer user account passwords and passph…"
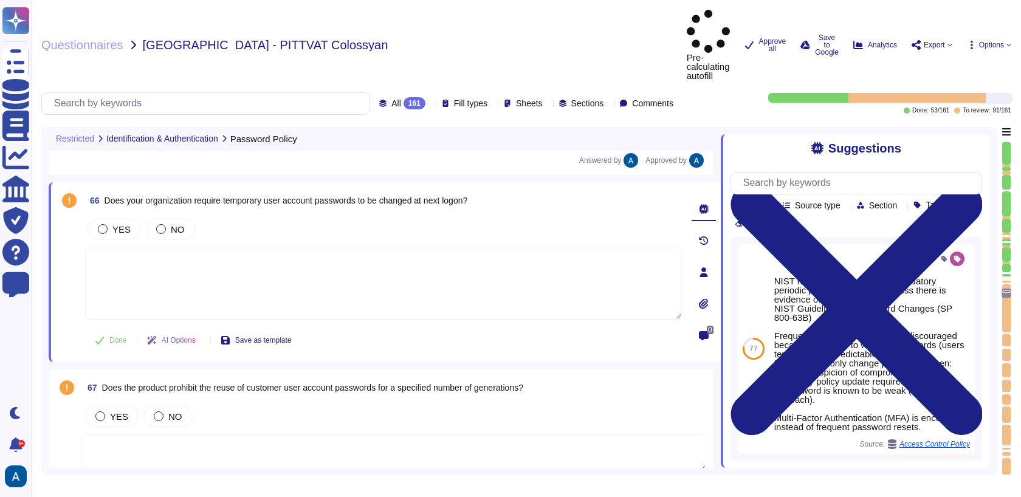
click at [243, 247] on textarea at bounding box center [383, 283] width 597 height 73
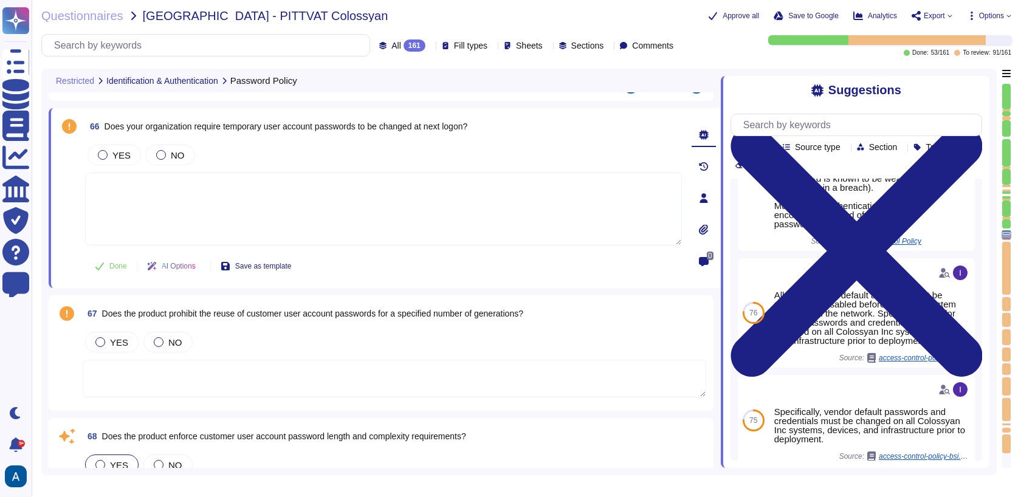
scroll to position [219, 0]
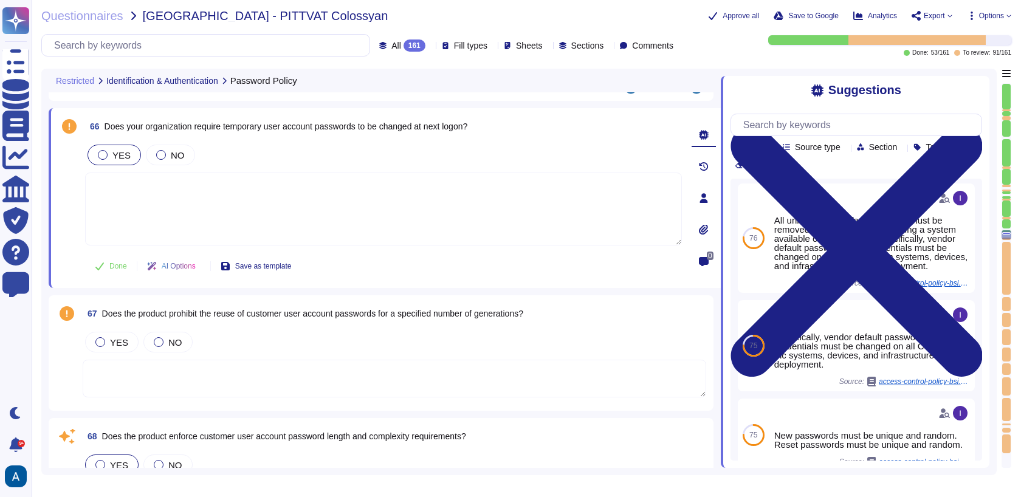
click at [110, 147] on div "YES" at bounding box center [114, 155] width 53 height 21
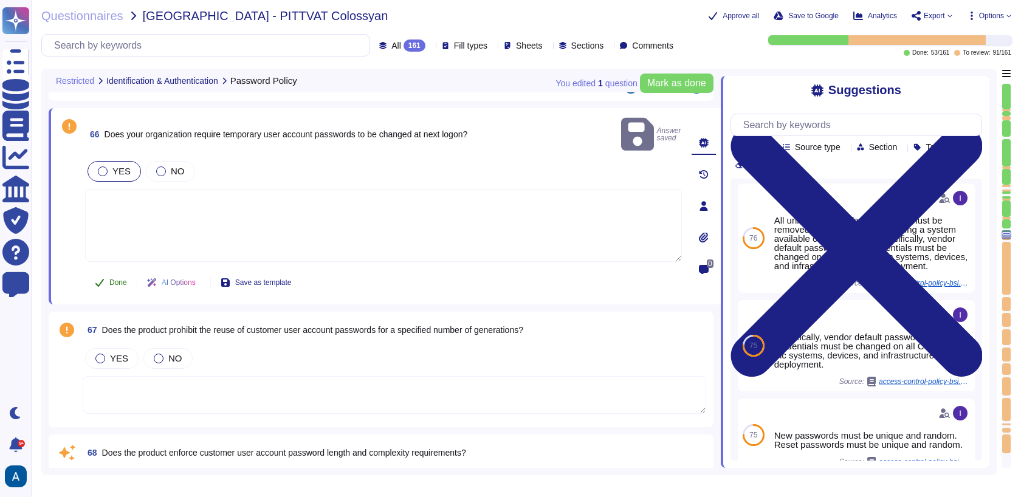
click at [117, 274] on button "Done" at bounding box center [111, 283] width 52 height 24
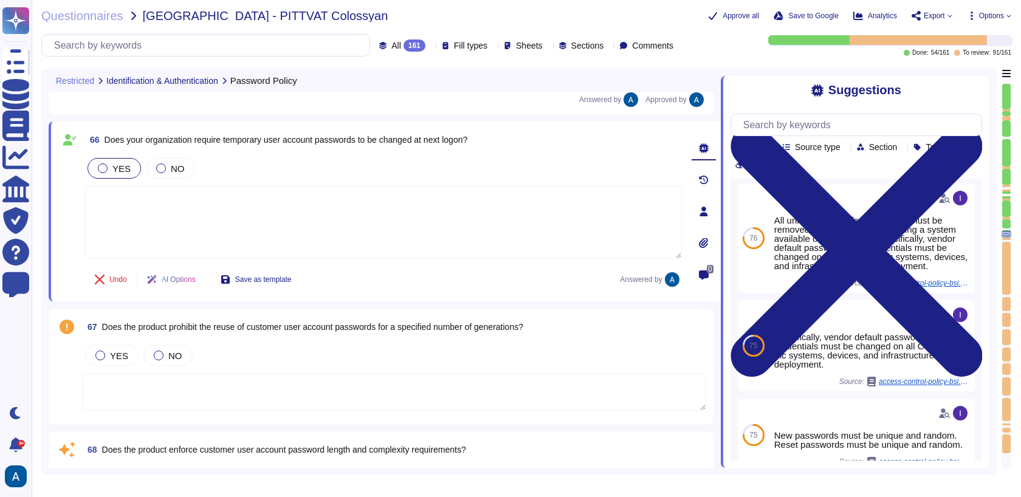
scroll to position [9636, 0]
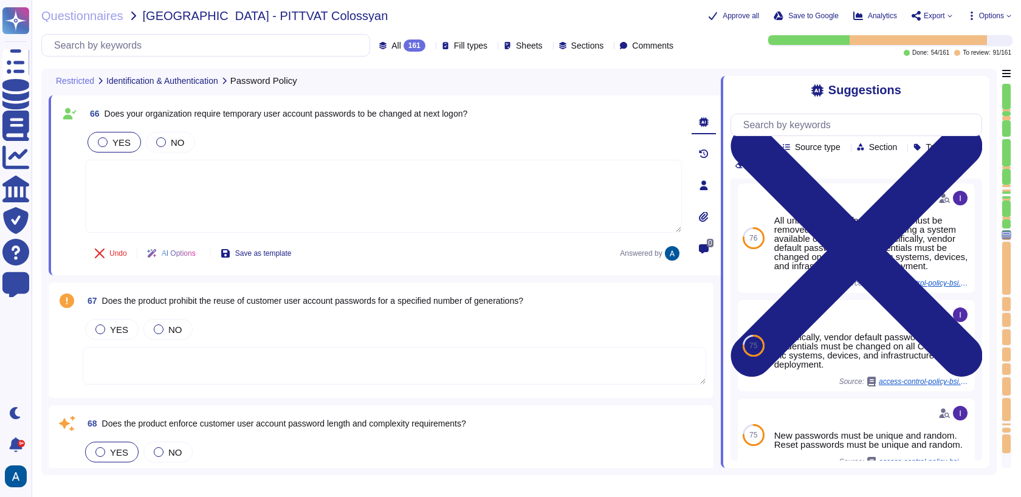
type textarea "Yes, the product encrypts all stored customer user account passwords and passph…"
click at [220, 356] on textarea at bounding box center [395, 366] width 624 height 38
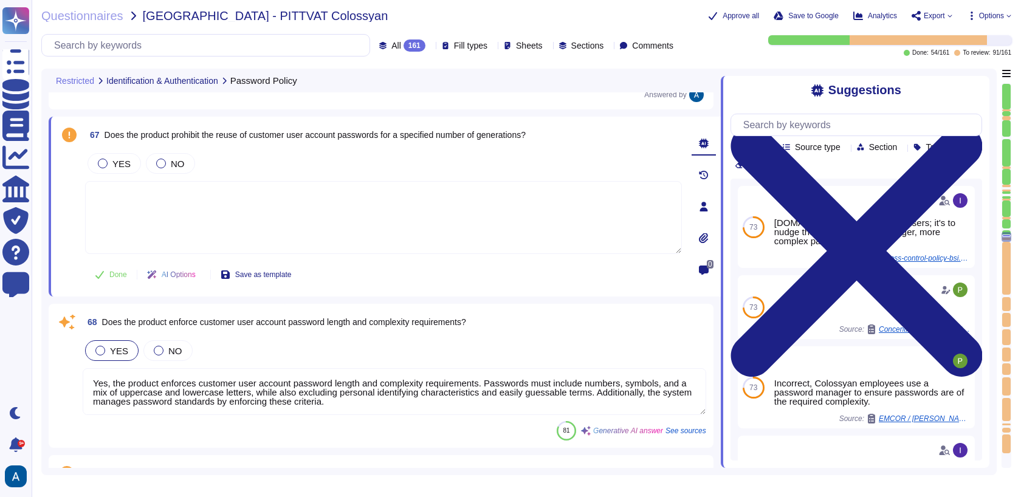
scroll to position [9752, 0]
click at [279, 378] on textarea "Yes, the product enforces customer user account password length and complexity …" at bounding box center [395, 391] width 624 height 47
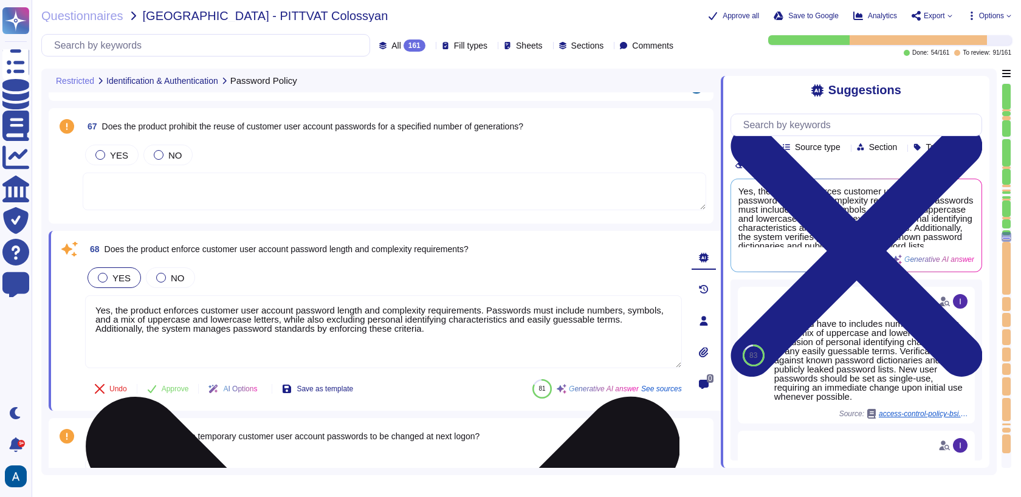
click at [291, 331] on textarea "Yes, the product enforces customer user account password length and complexity …" at bounding box center [383, 331] width 597 height 73
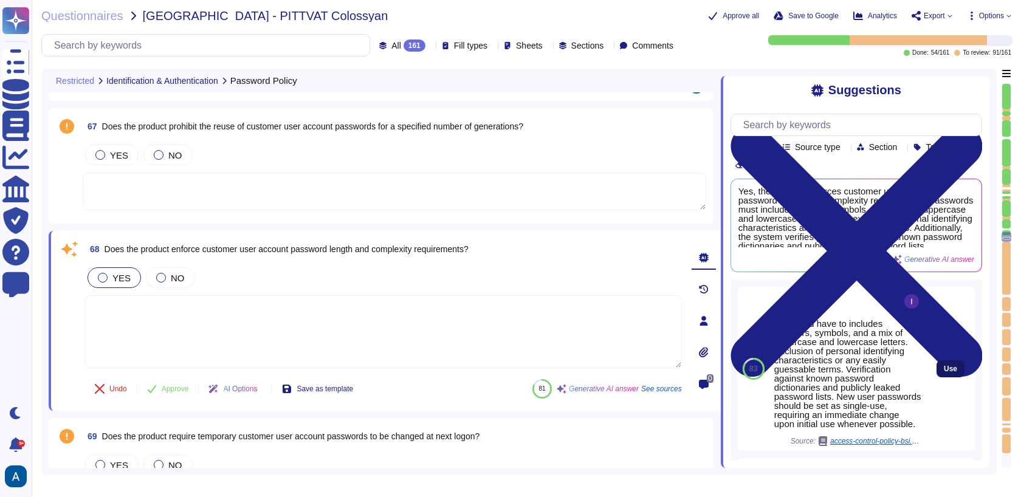
click at [945, 373] on span "Use" at bounding box center [950, 368] width 13 height 7
type textarea "Password have to includes numbers, symbols, and a mix of uppercase and lowercas…"
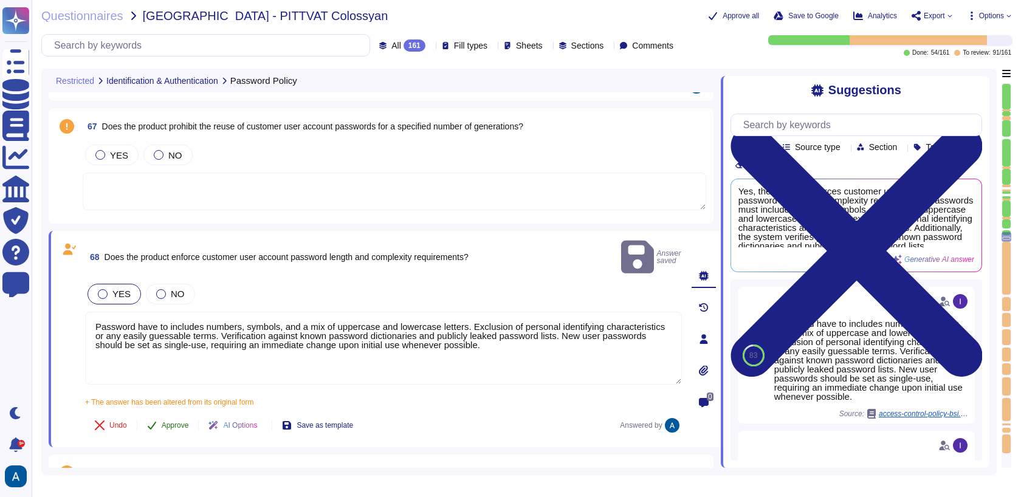
click at [180, 422] on span "Approve" at bounding box center [175, 425] width 27 height 7
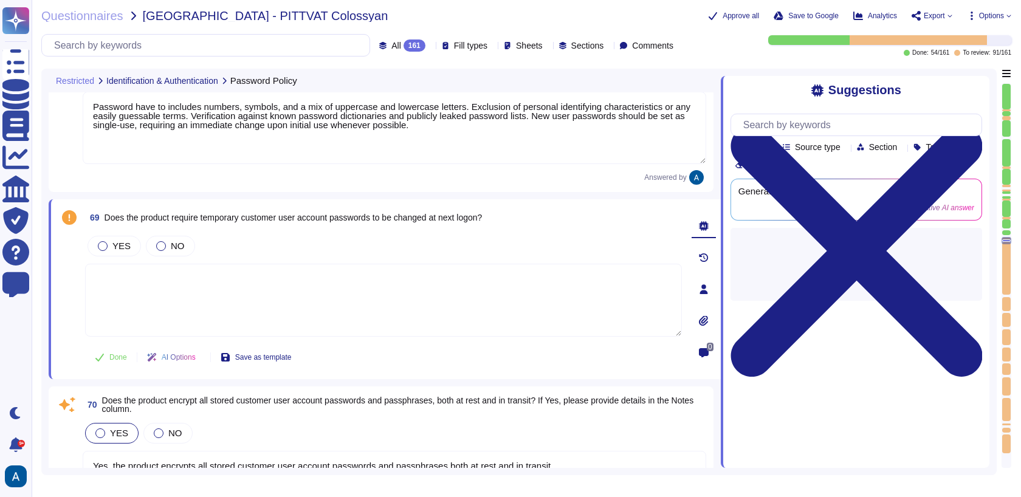
type textarea "Yes, our organization routinely installs security updates (patches) on all info…"
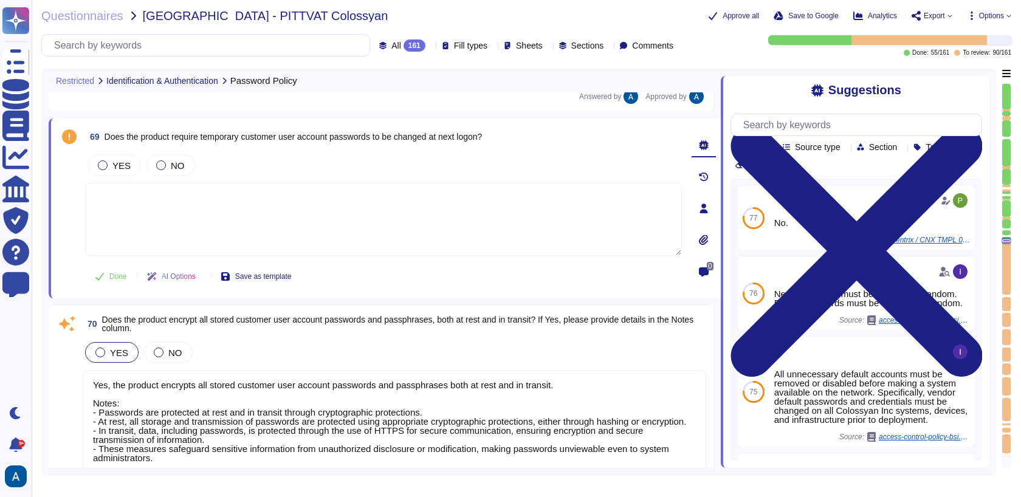
type textarea "Yes, our organization has a clearly defined patching schedule for security upda…"
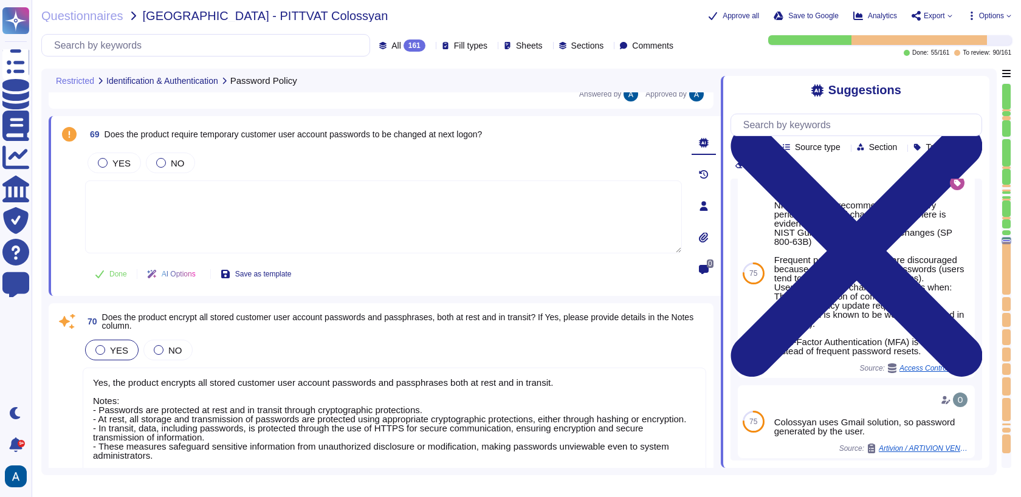
scroll to position [1, 0]
click at [497, 412] on textarea "Yes, the product encrypts all stored customer user account passwords and passph…" at bounding box center [395, 423] width 624 height 111
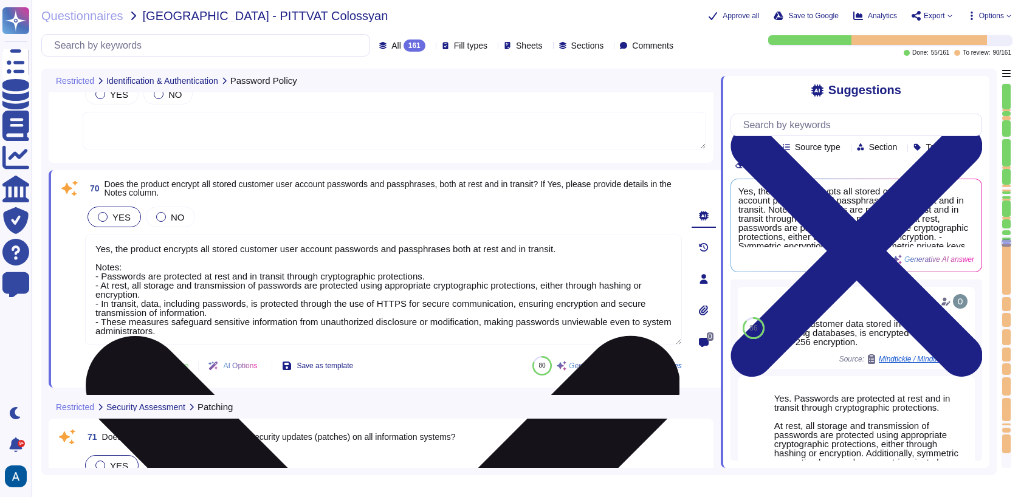
scroll to position [10098, 0]
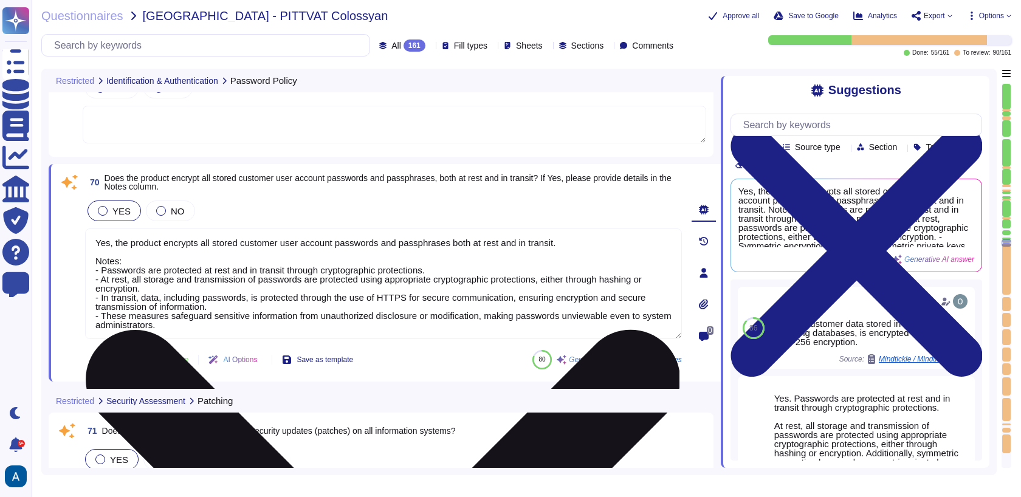
click at [529, 288] on textarea "Yes, the product encrypts all stored customer user account passwords and passph…" at bounding box center [383, 284] width 597 height 111
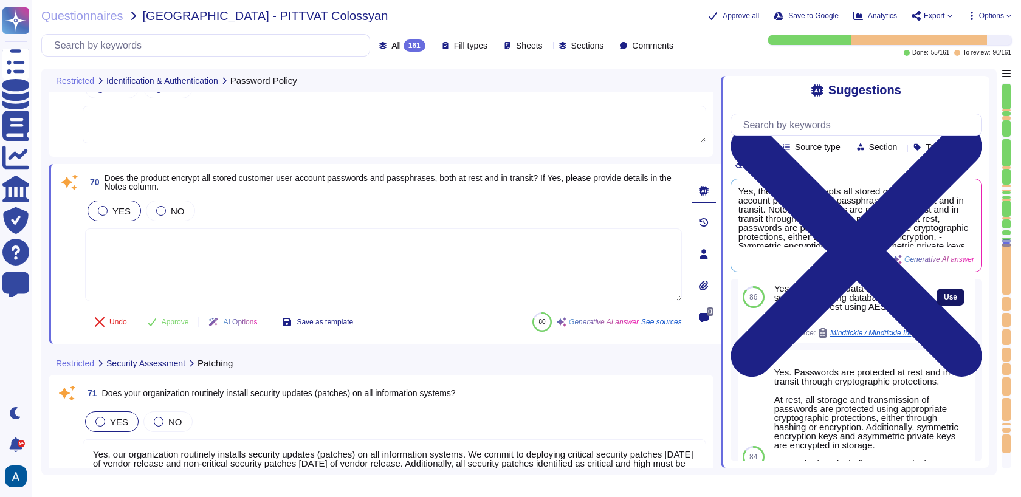
scroll to position [40, 0]
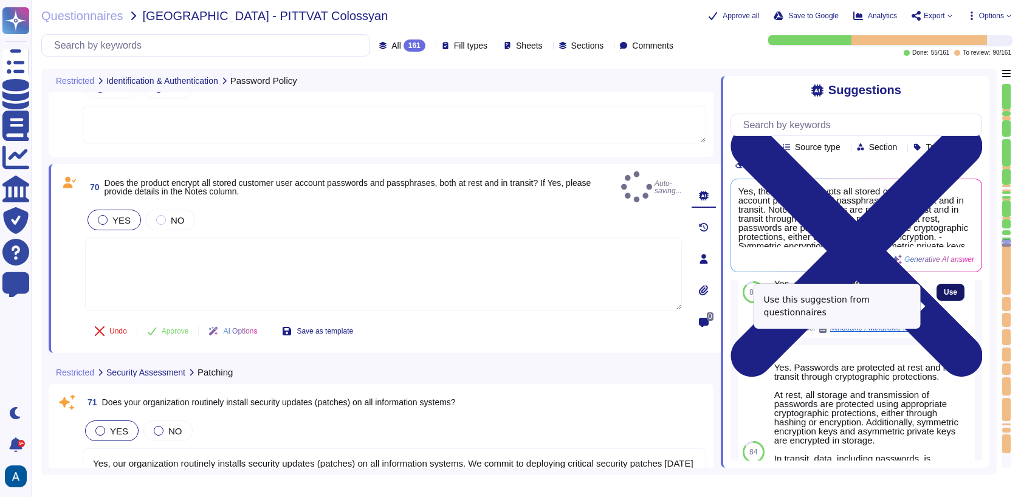
click at [946, 296] on span "Use" at bounding box center [950, 292] width 13 height 7
type textarea "Yes, all customer data stored in the solution, including databases, is encrypte…"
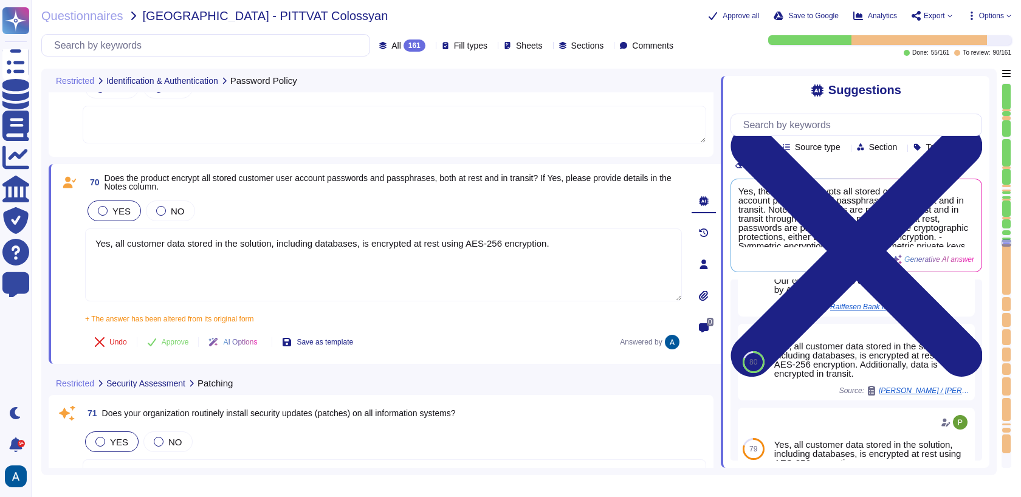
scroll to position [401, 0]
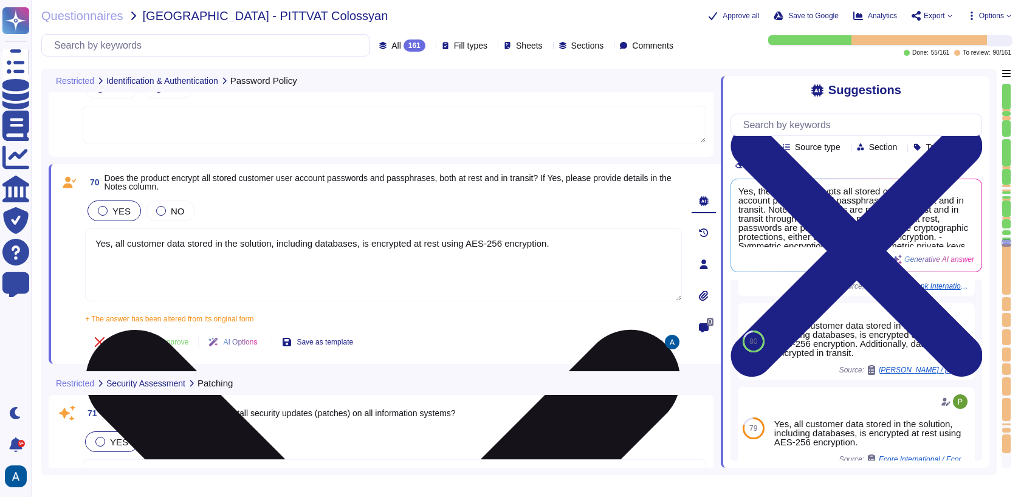
click at [476, 269] on textarea "Yes, all customer data stored in the solution, including databases, is encrypte…" at bounding box center [383, 265] width 597 height 73
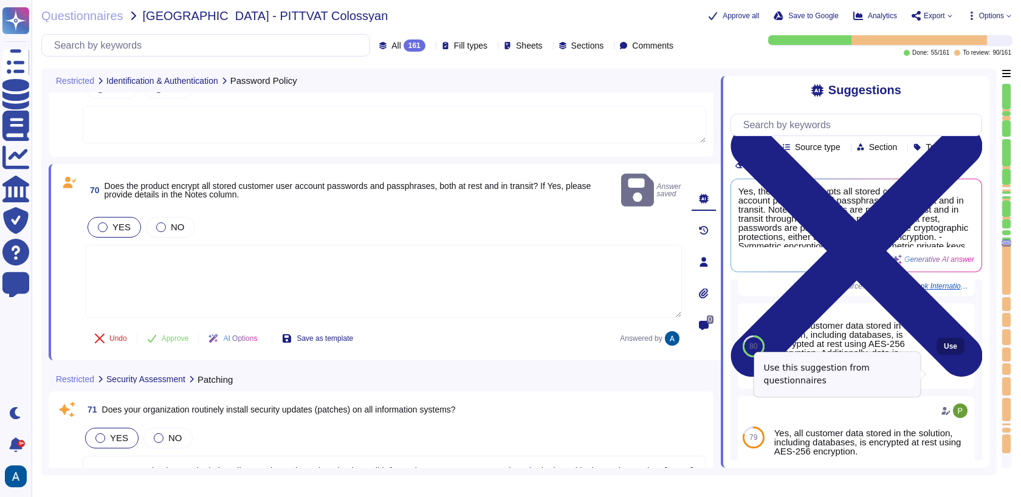
click at [944, 350] on span "Use" at bounding box center [950, 346] width 13 height 7
type textarea "Yes, all customer data stored in the solution, including databases, is encrypte…"
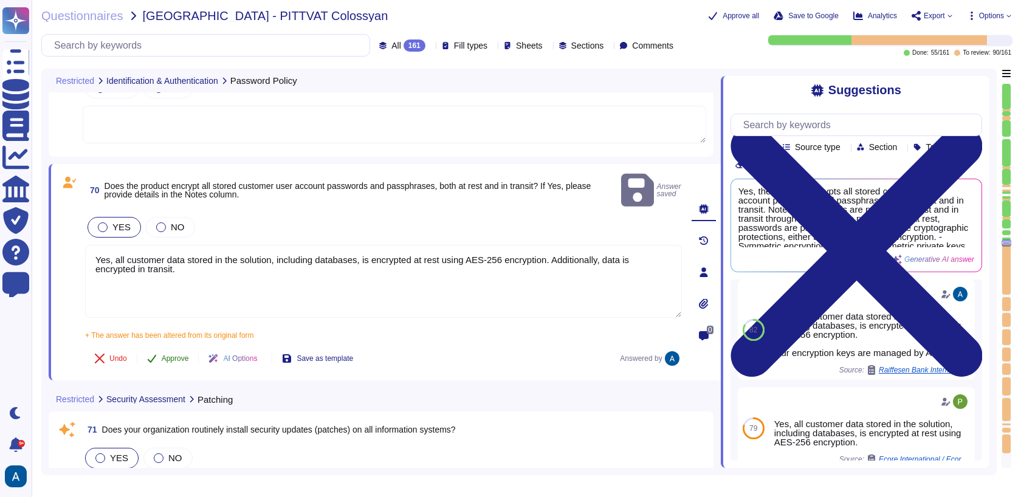
click at [172, 355] on span "Approve" at bounding box center [175, 358] width 27 height 7
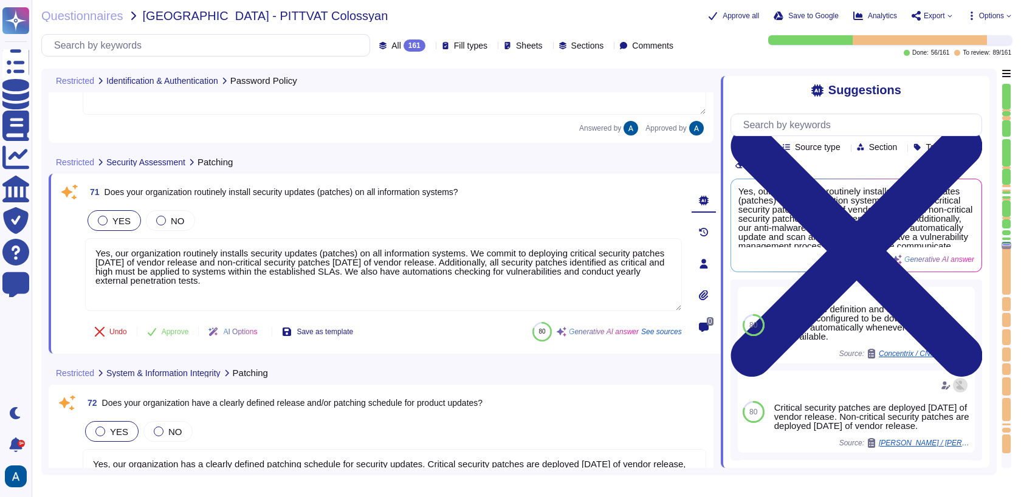
type textarea "Yes, we conduct appropriate background checks on all new employees based on the…"
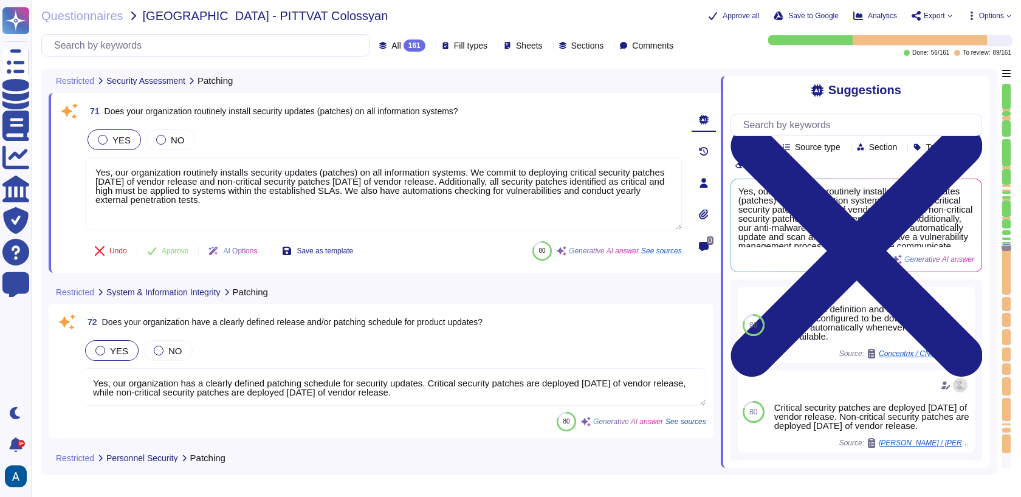
scroll to position [10334, 0]
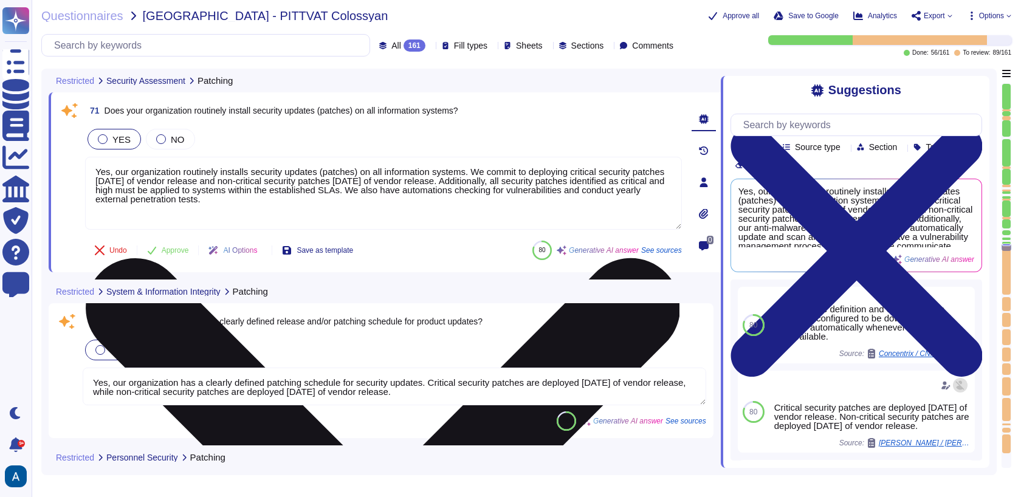
click at [250, 204] on textarea "Yes, our organization routinely installs security updates (patches) on all info…" at bounding box center [383, 193] width 597 height 73
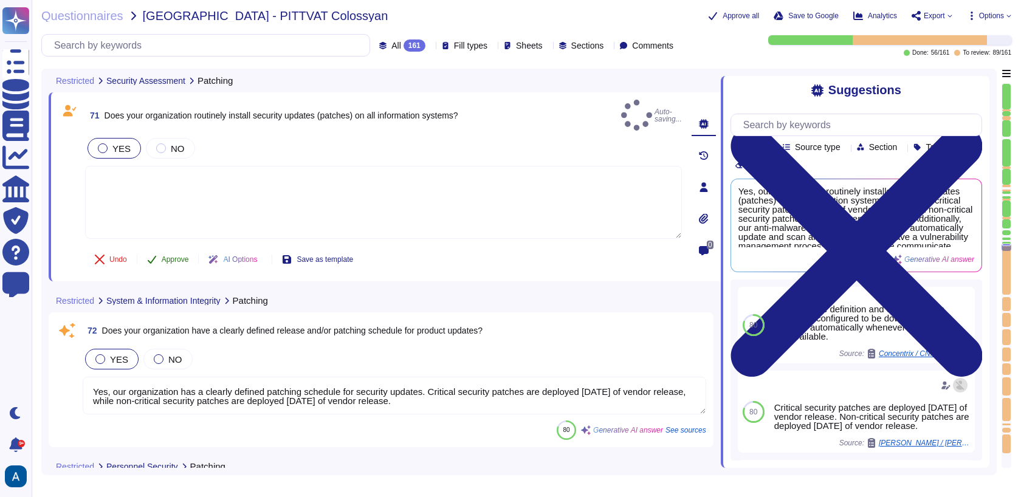
click at [188, 256] on span "Approve" at bounding box center [175, 259] width 27 height 7
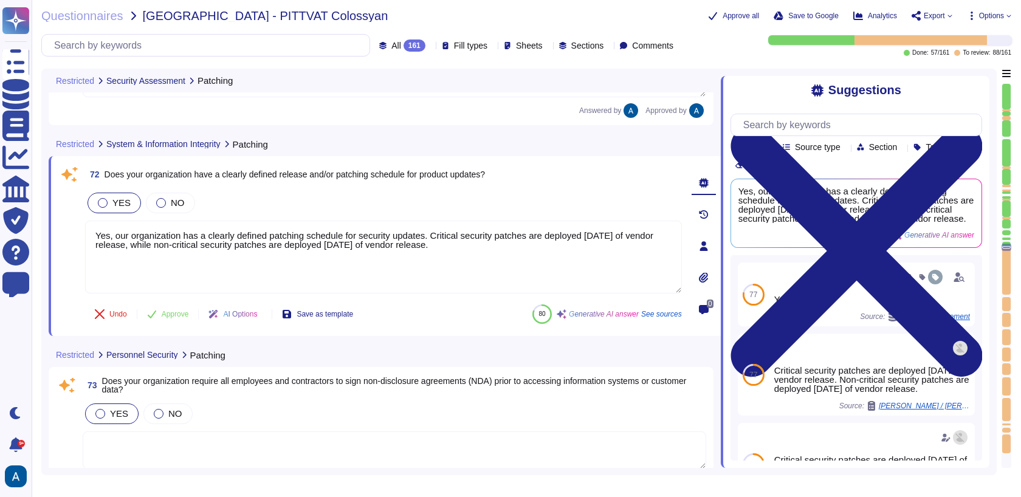
type textarea "Yes, our organization follows secure procedures for employee and [DEMOGRAPHIC_D…"
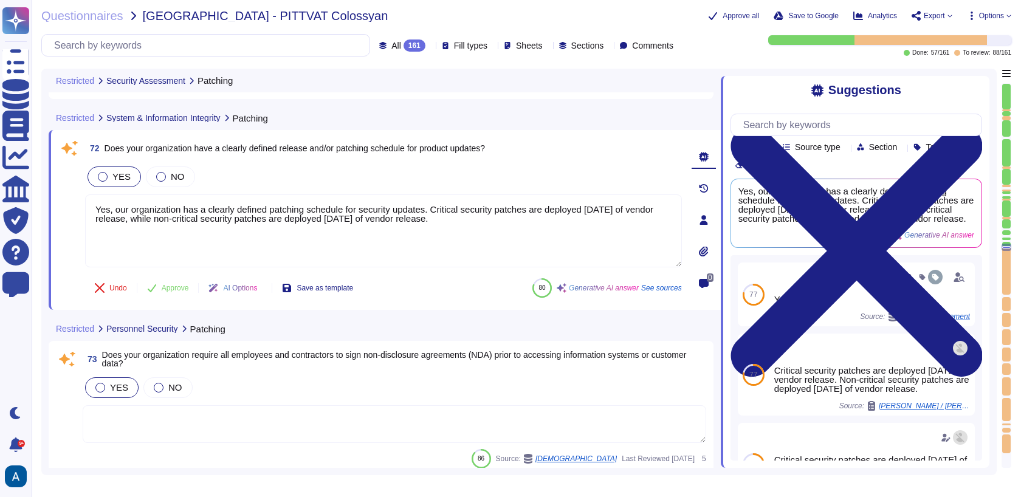
scroll to position [10521, 0]
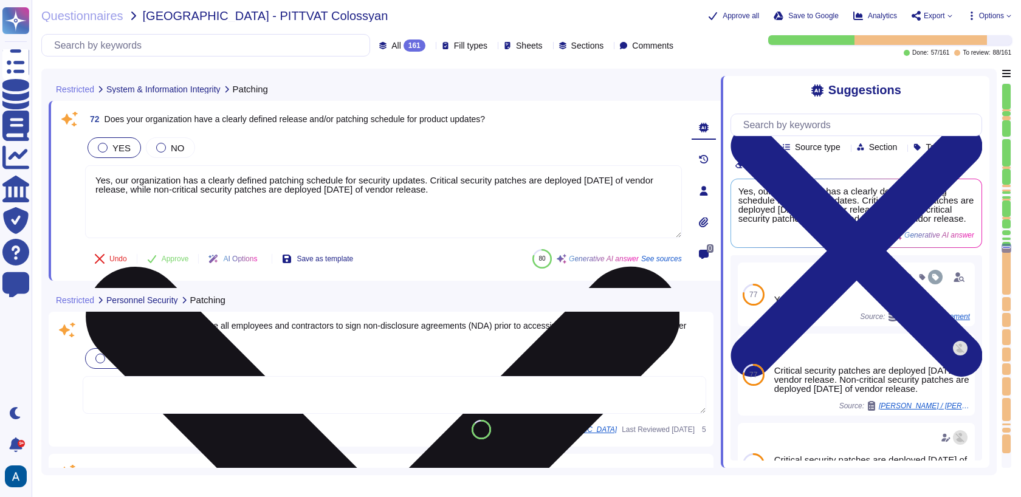
click at [608, 211] on textarea "Yes, our organization has a clearly defined patching schedule for security upda…" at bounding box center [383, 201] width 597 height 73
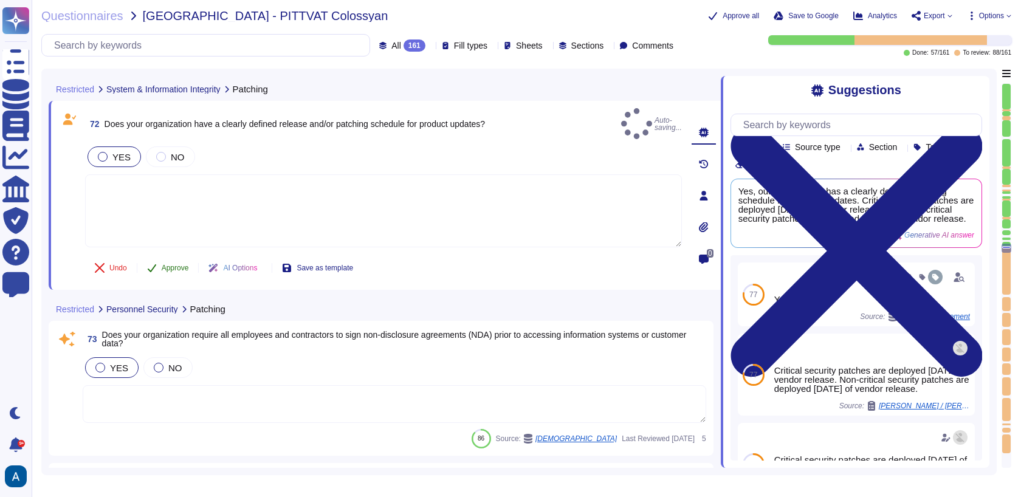
click at [191, 258] on button "Approve" at bounding box center [167, 268] width 61 height 24
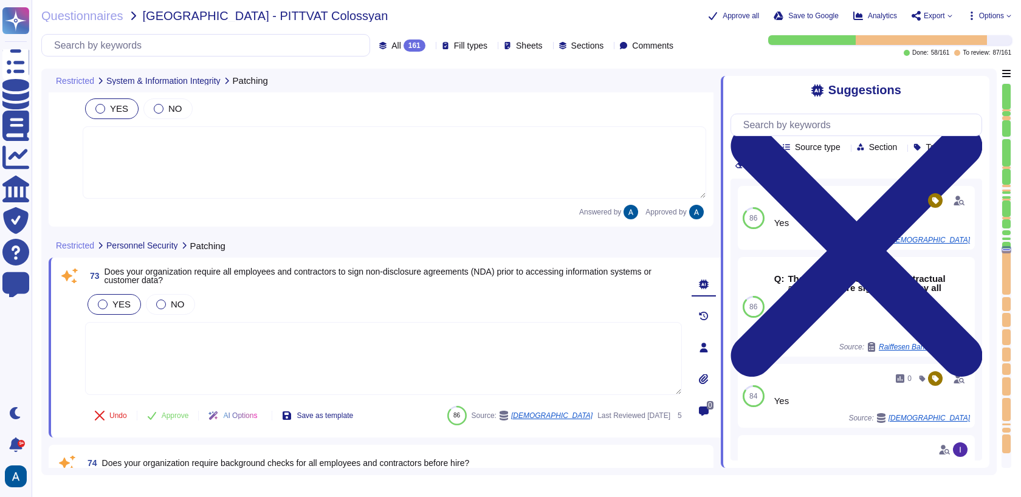
type textarea "Yes, our organization restricts physical access to information systems, equipme…"
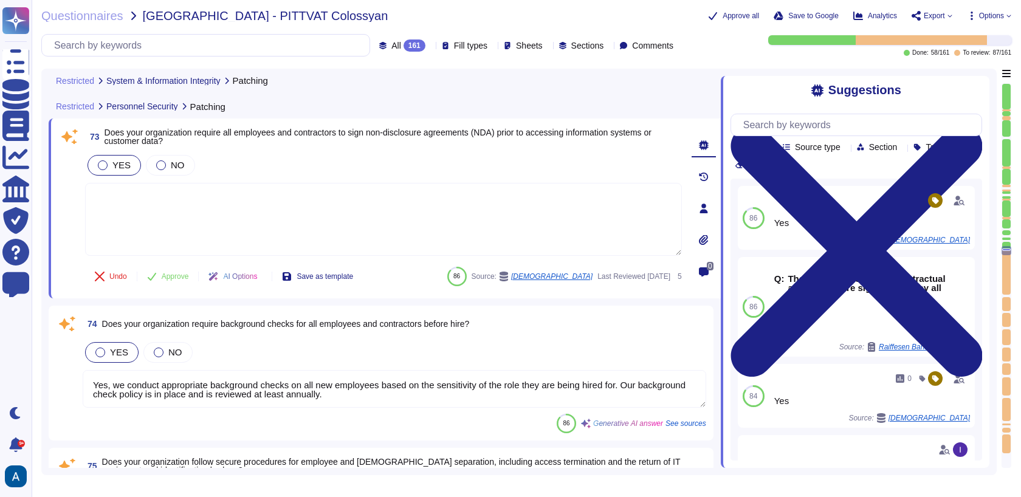
scroll to position [10709, 0]
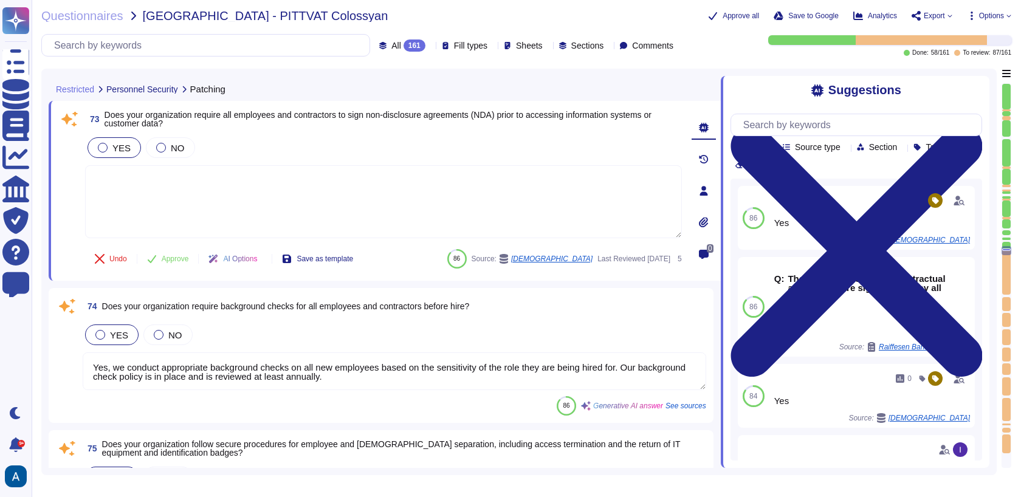
click at [237, 221] on textarea at bounding box center [383, 201] width 597 height 73
click at [181, 255] on span "Approve" at bounding box center [175, 258] width 27 height 7
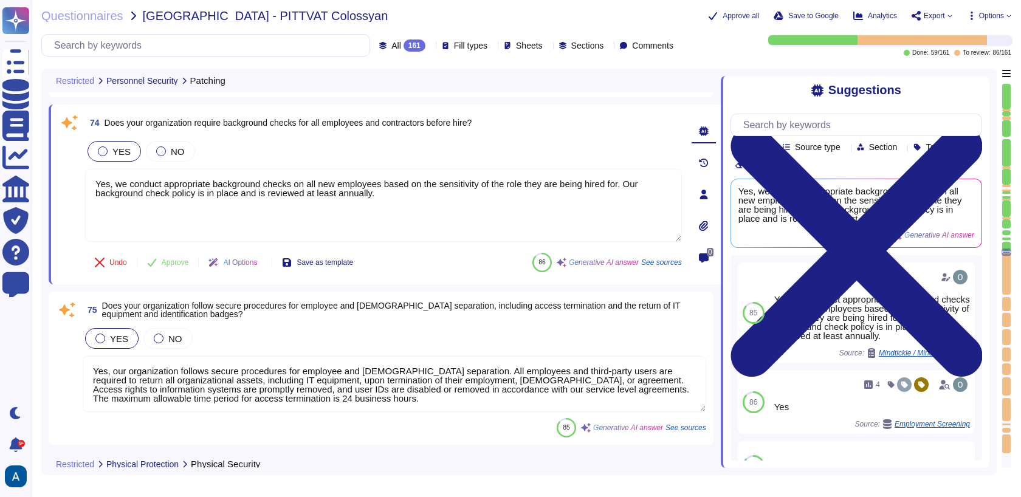
type textarea "Yes, our organization has physical access controls in place to prevent and dete…"
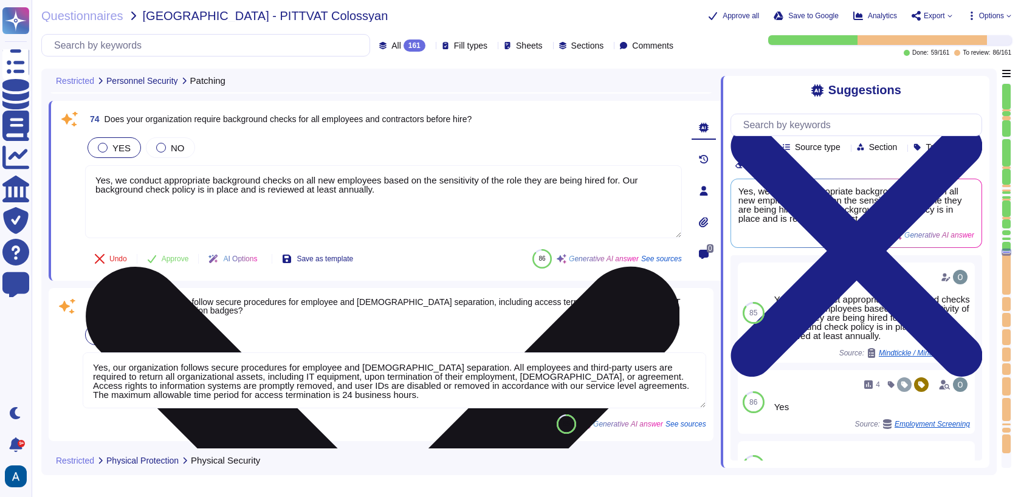
click at [274, 182] on textarea "Yes, we conduct appropriate background checks on all new employees based on the…" at bounding box center [383, 201] width 597 height 73
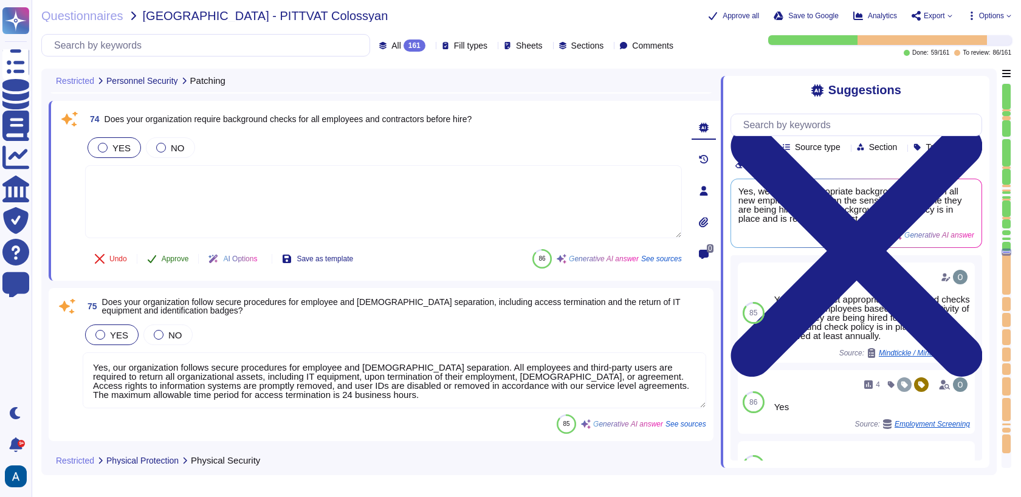
click at [185, 261] on span "Approve" at bounding box center [175, 258] width 27 height 7
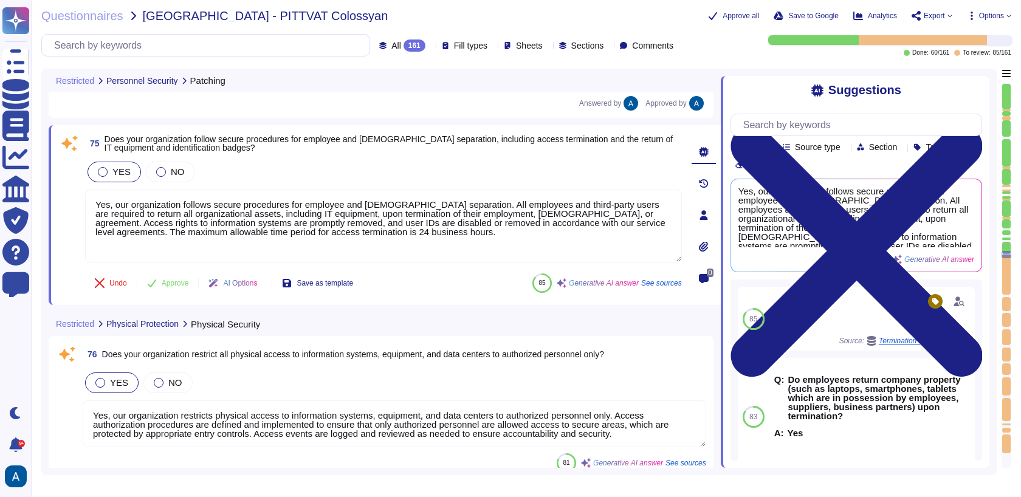
type textarea "Access to Colossyan Inc networks is restricted to authorized employees and thir…"
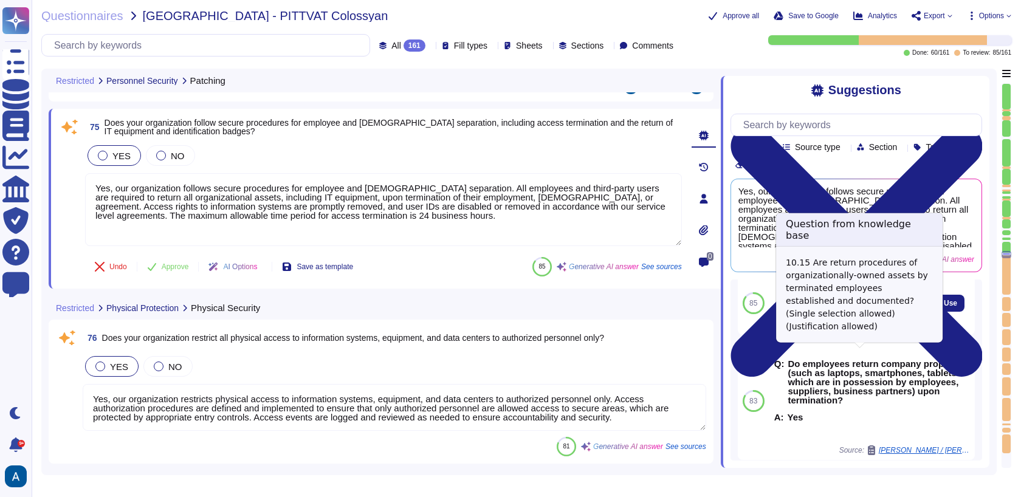
scroll to position [38, 0]
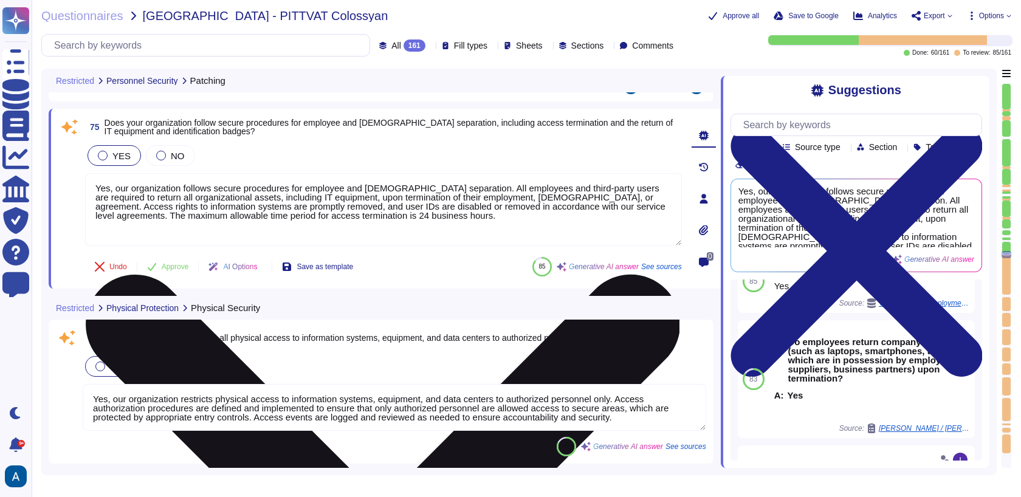
click at [484, 188] on textarea "Yes, our organization follows secure procedures for employee and [DEMOGRAPHIC_D…" at bounding box center [383, 209] width 597 height 73
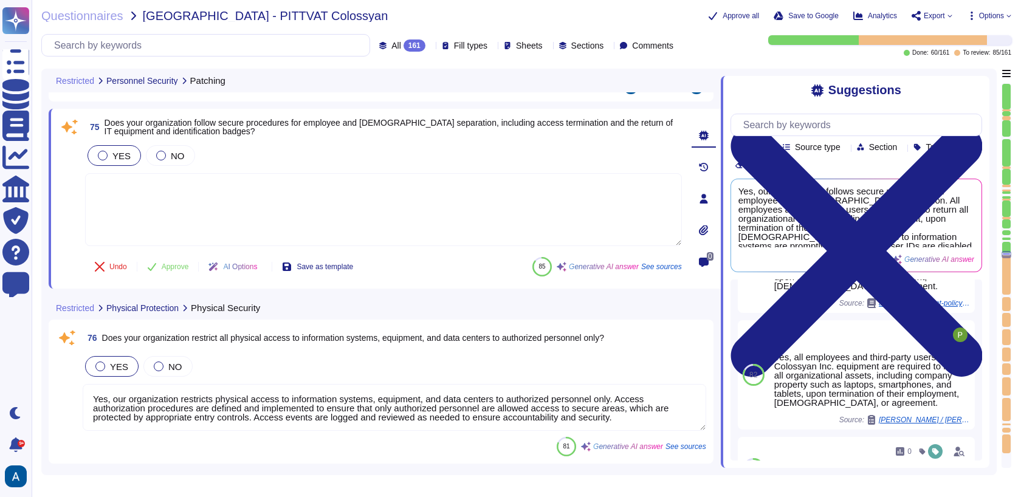
scroll to position [298, 0]
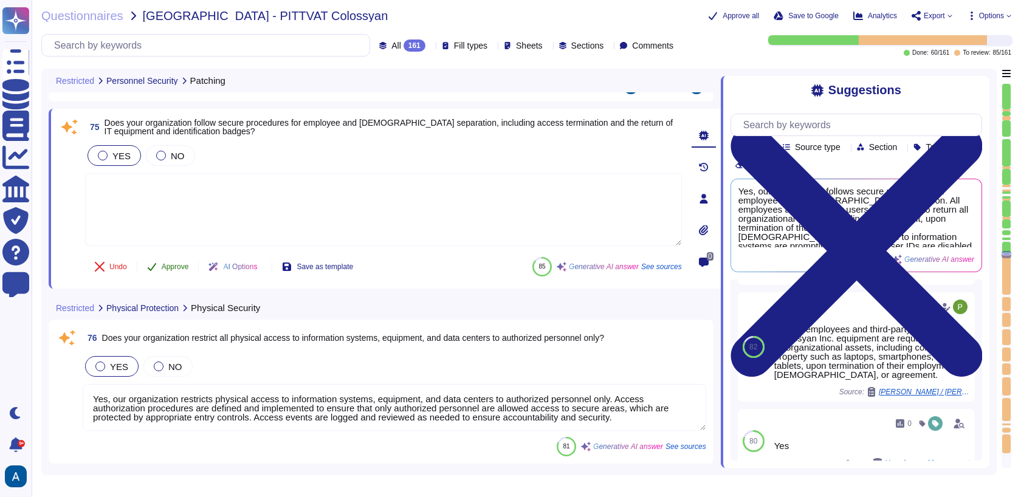
click at [189, 259] on button "Approve" at bounding box center [167, 267] width 61 height 24
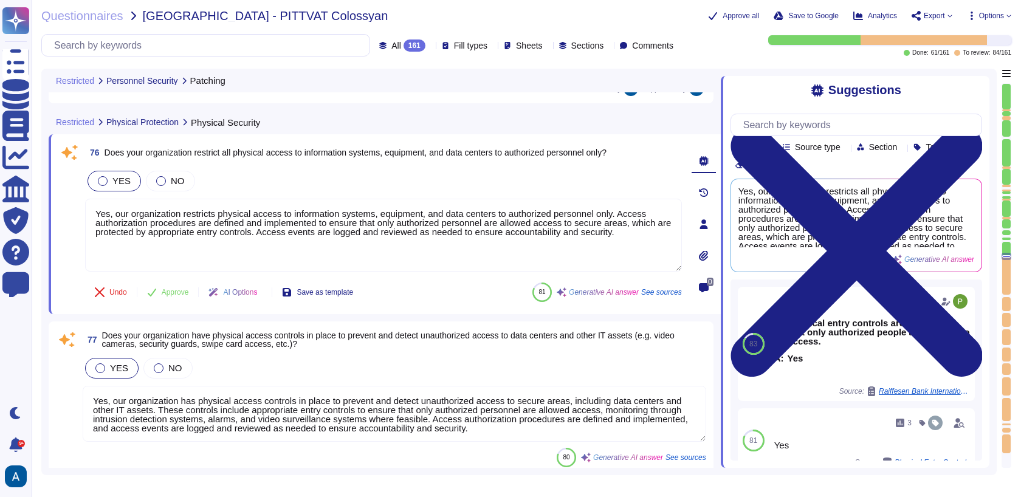
type textarea "Yes, our organization requires users to use a VPN when transmitting confidentia…"
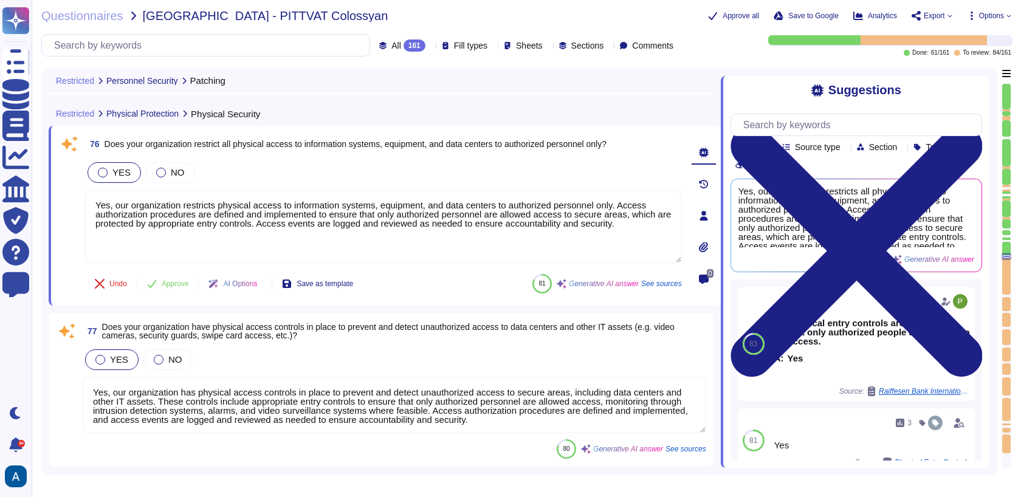
scroll to position [11199, 0]
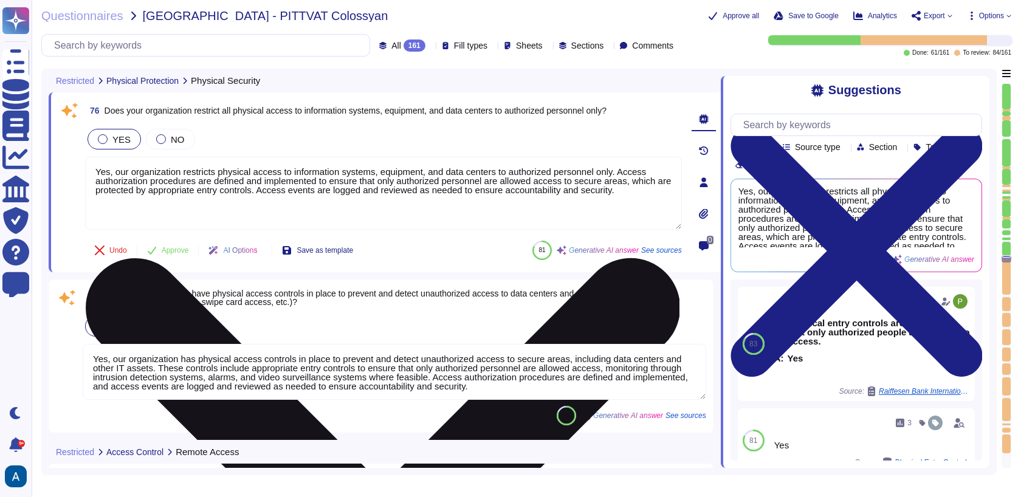
click at [215, 199] on textarea "Yes, our organization restricts physical access to information systems, equipme…" at bounding box center [383, 193] width 597 height 73
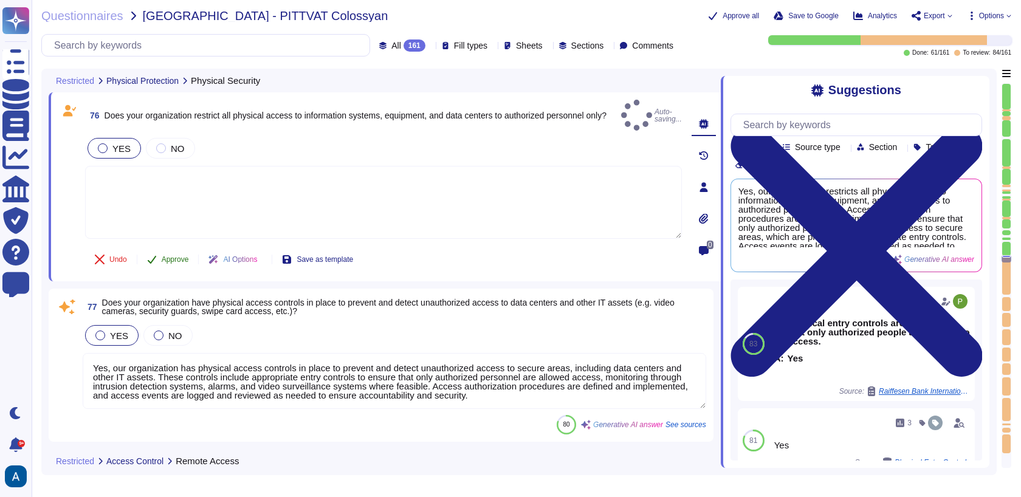
click at [162, 256] on span "Approve" at bounding box center [175, 259] width 27 height 7
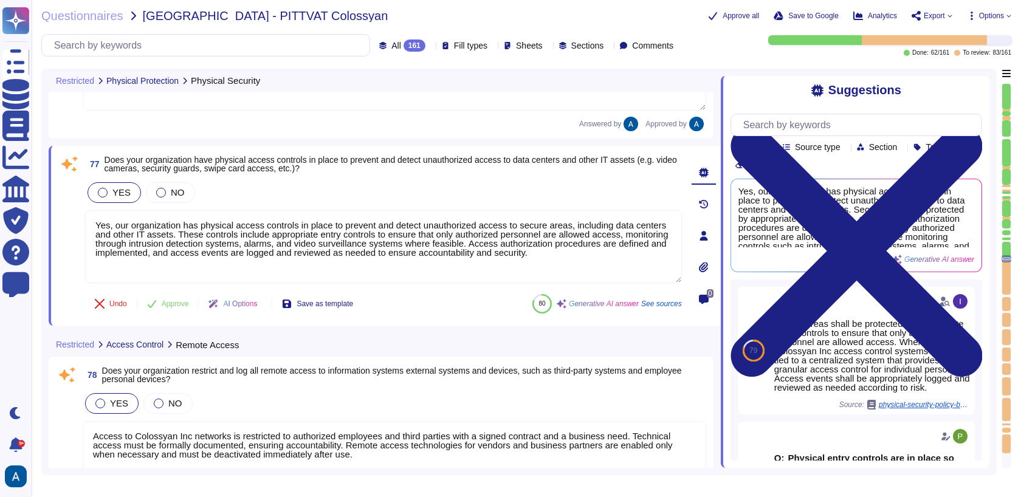
type textarea "Yes, access events are appropriately logged and reviewed as needed according to…"
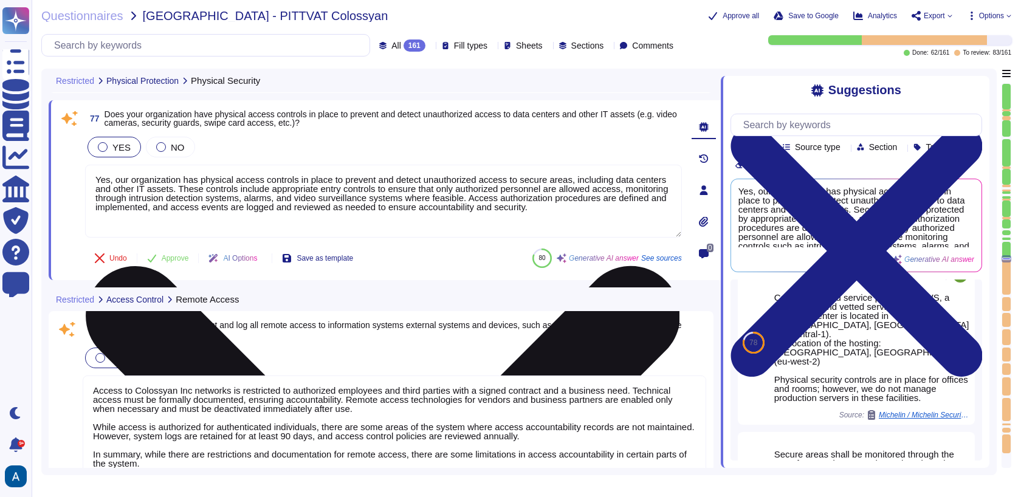
scroll to position [395, 0]
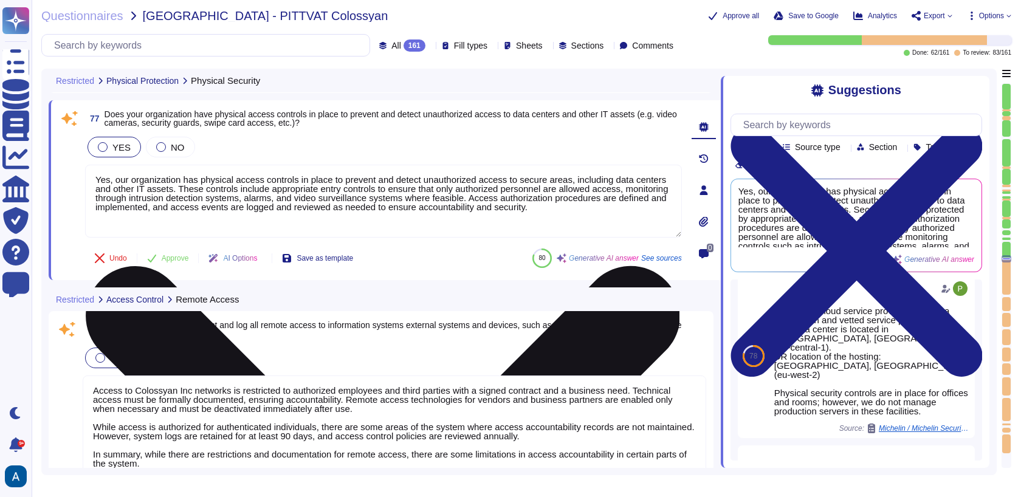
click at [584, 215] on textarea "Yes, our organization has physical access controls in place to prevent and dete…" at bounding box center [383, 201] width 597 height 73
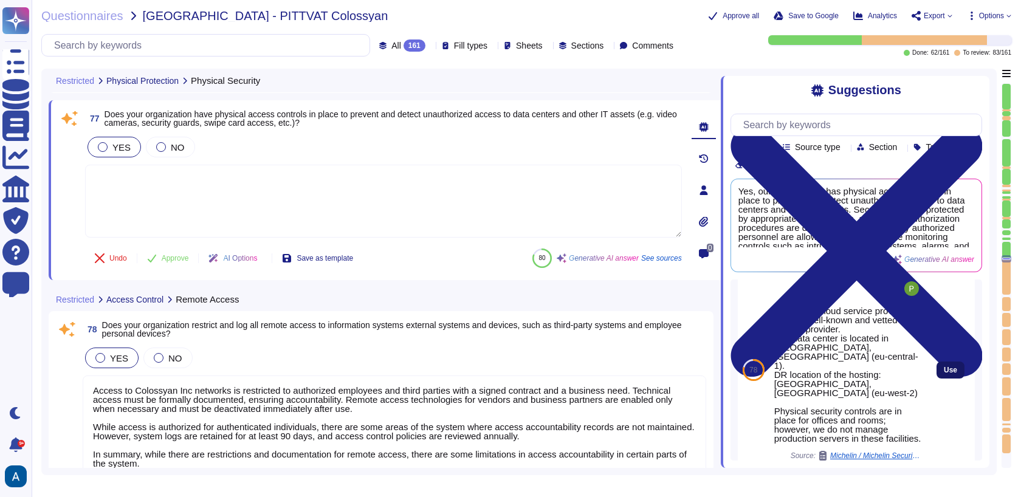
scroll to position [409, 0]
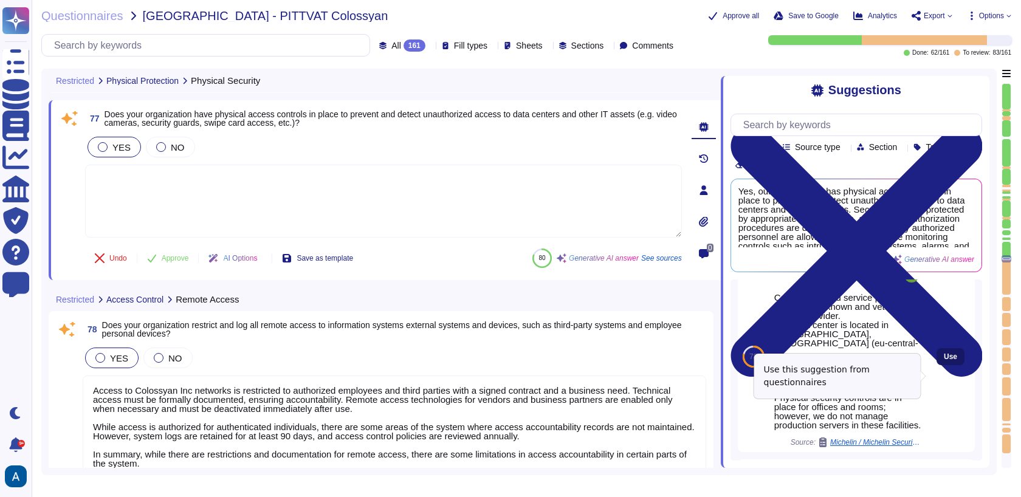
click at [944, 360] on span "Use" at bounding box center [950, 356] width 13 height 7
type textarea "Colossyan cloud service provider is AWS, a well-known and vetted service provid…"
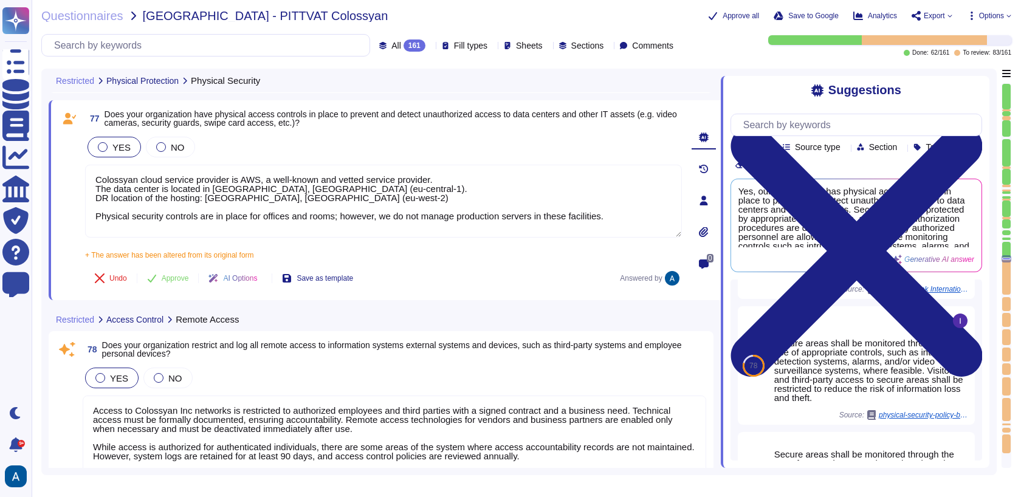
click at [533, 261] on div "77 Does your organization have physical access controls in place to prevent and…" at bounding box center [370, 200] width 624 height 185
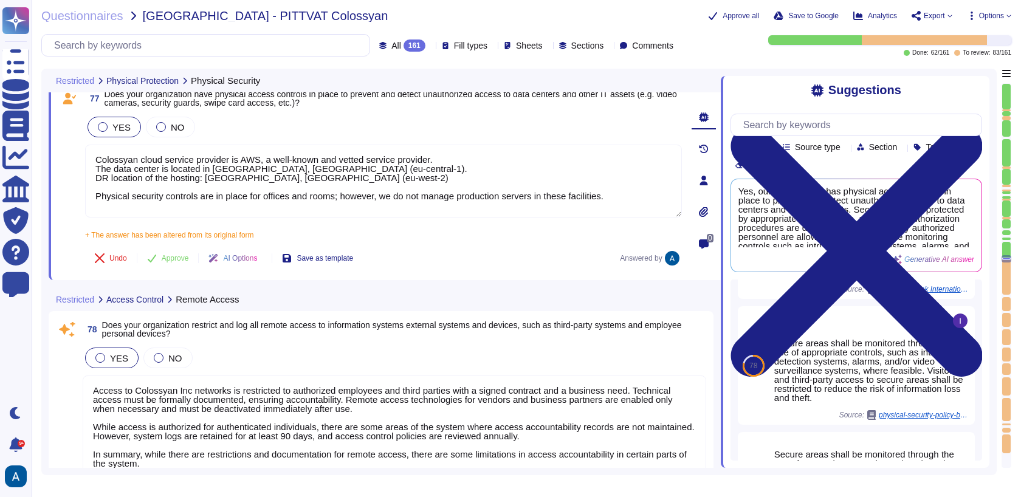
scroll to position [11386, 0]
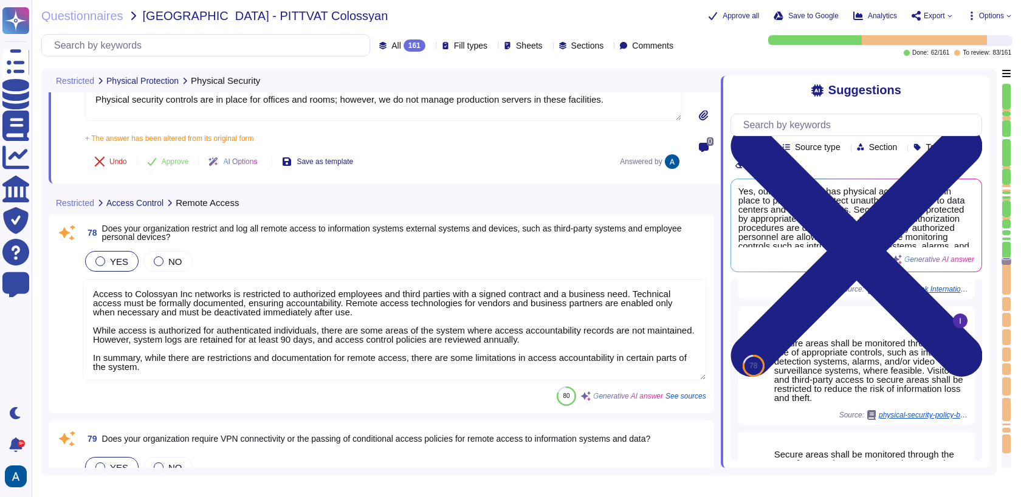
type textarea "Yes, our organization follows secure System and Software Development Lifecycle …"
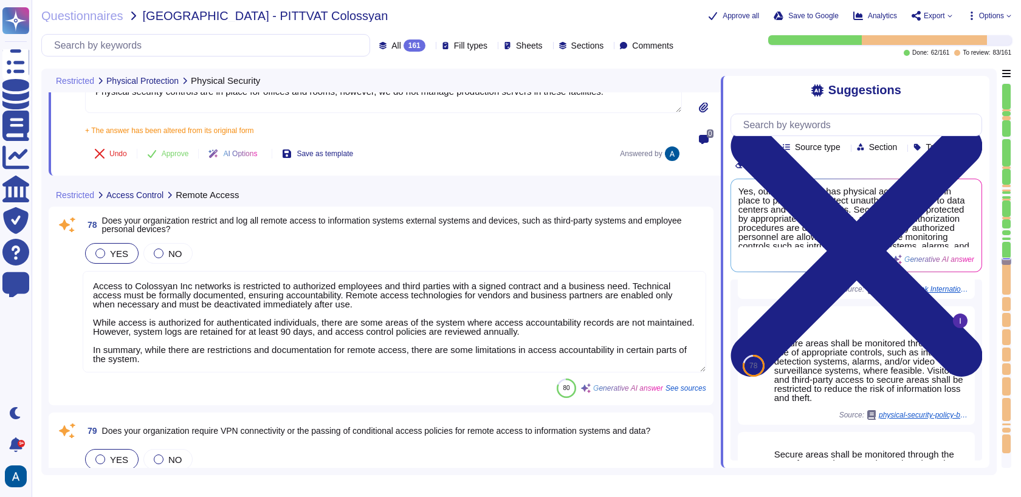
click at [556, 289] on textarea "Access to Colossyan Inc networks is restricted to authorized employees and thir…" at bounding box center [395, 322] width 624 height 102
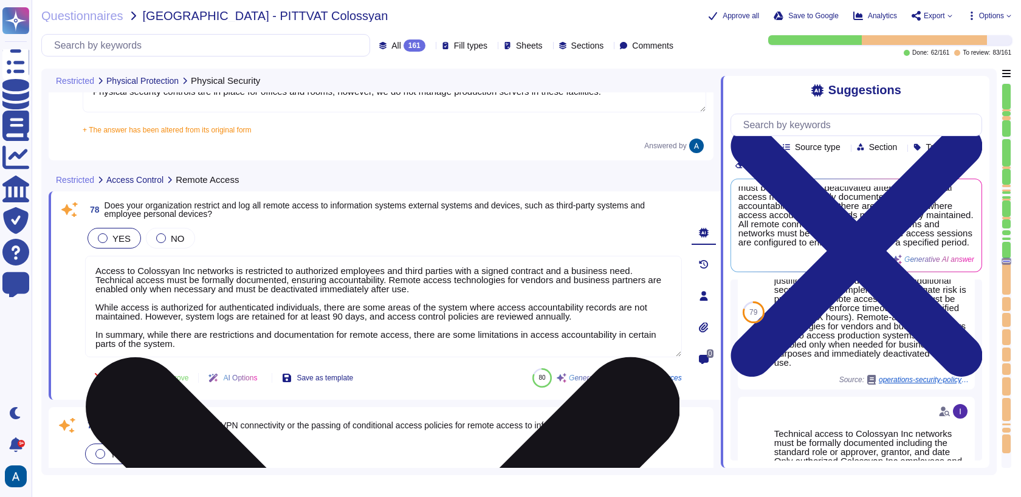
scroll to position [1, 0]
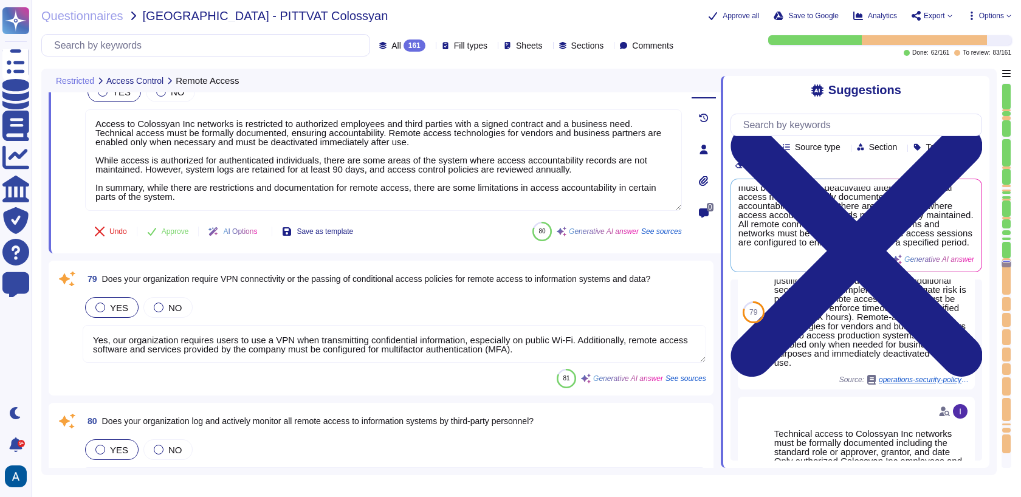
type textarea "Yes, our organization maintains separate development, staging, and production e…"
click at [582, 351] on textarea "Yes, our organization requires users to use a VPN when transmitting confidentia…" at bounding box center [395, 342] width 624 height 38
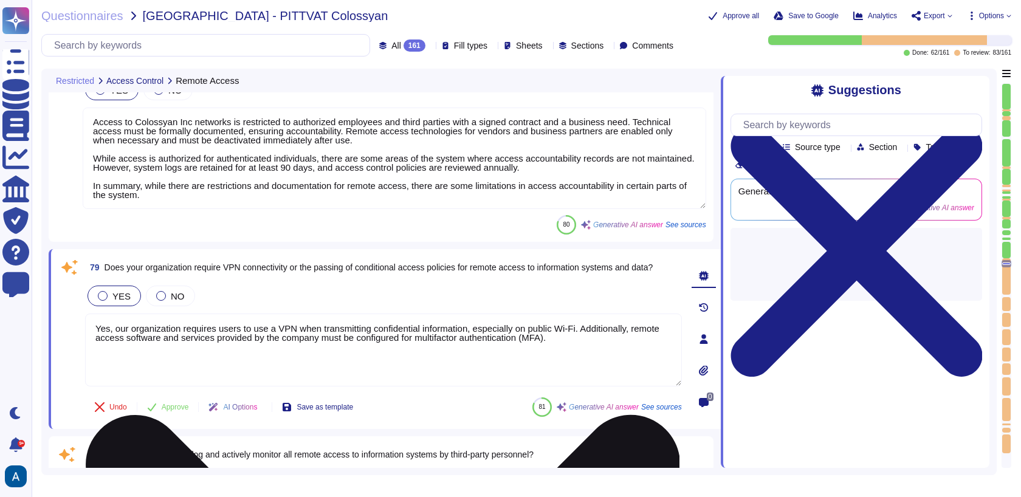
scroll to position [0, 0]
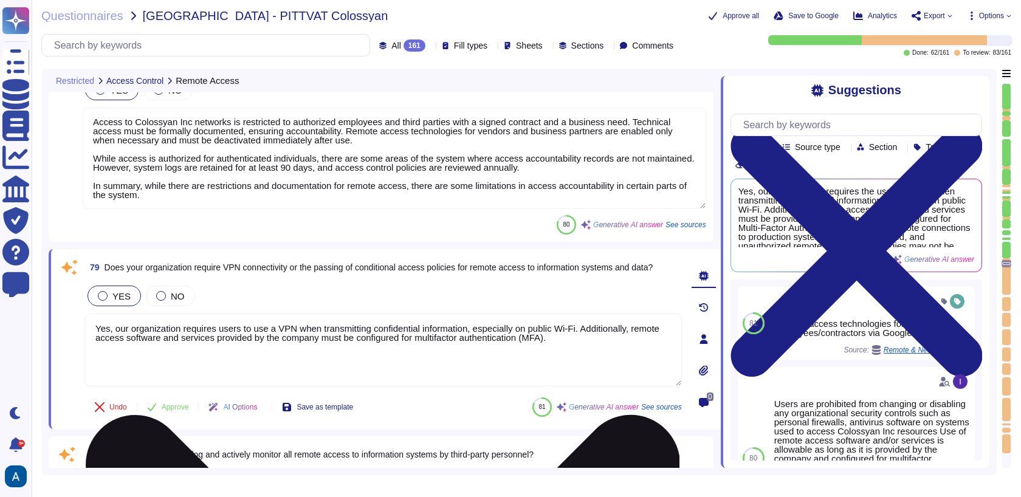
click at [591, 353] on textarea "Yes, our organization requires users to use a VPN when transmitting confidentia…" at bounding box center [383, 350] width 597 height 73
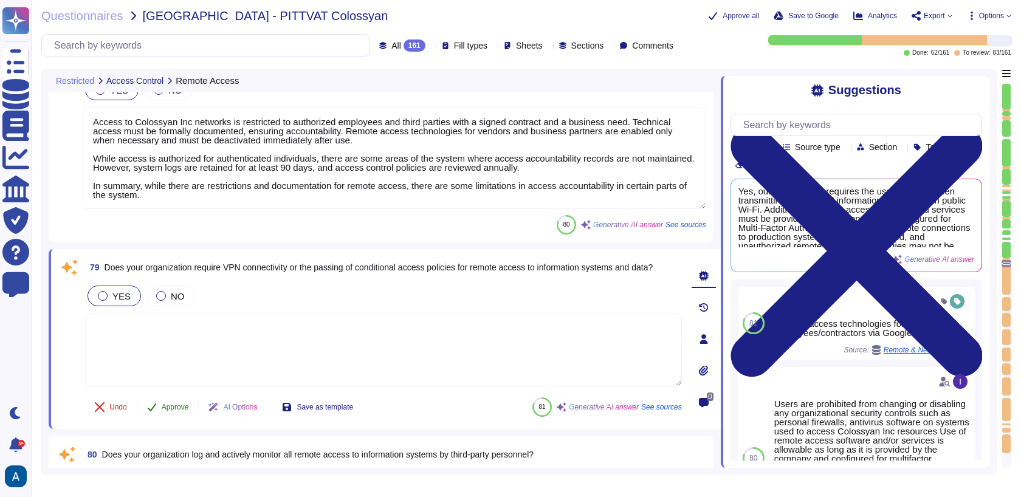
click at [179, 409] on span "Approve" at bounding box center [175, 407] width 27 height 7
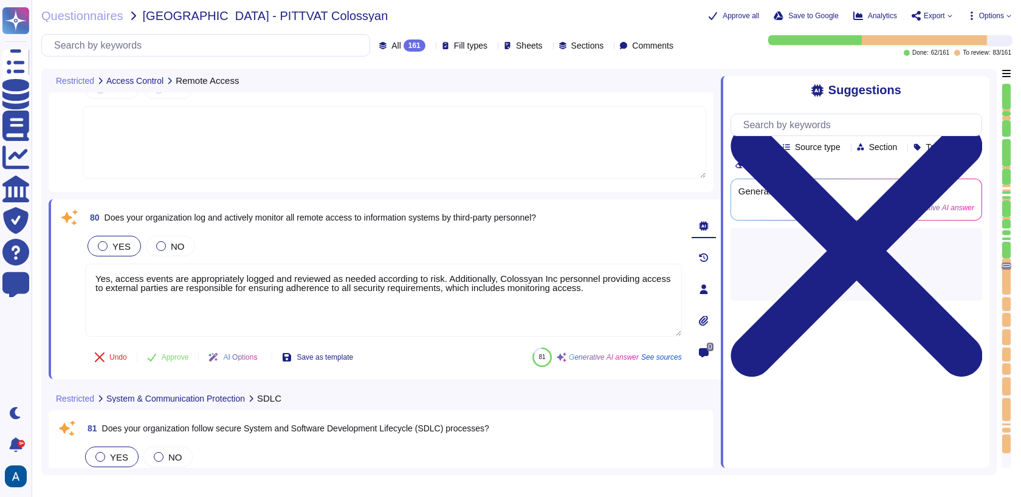
type textarea "Yes, our organization maintains separate development, staging, and production e…"
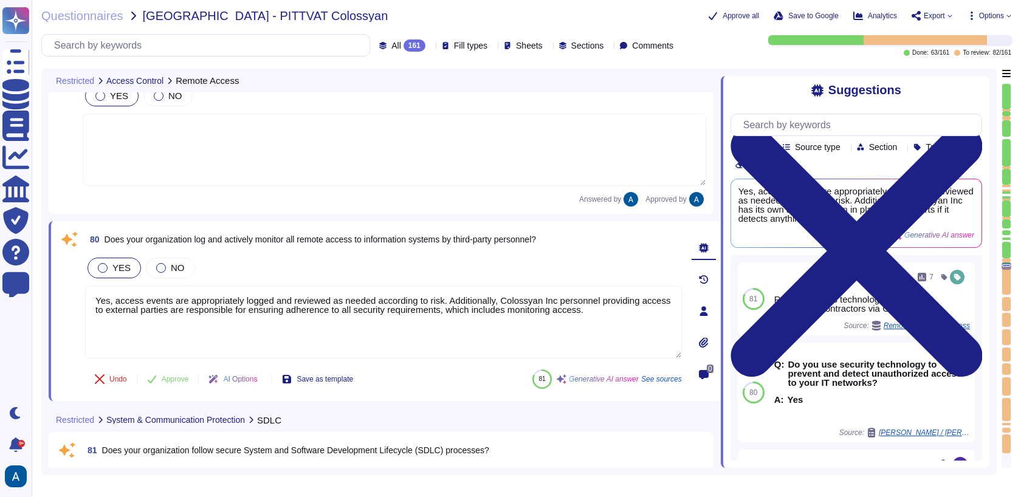
type textarea "Yes, our organization's SDLC processes include secure coding practices. Softwar…"
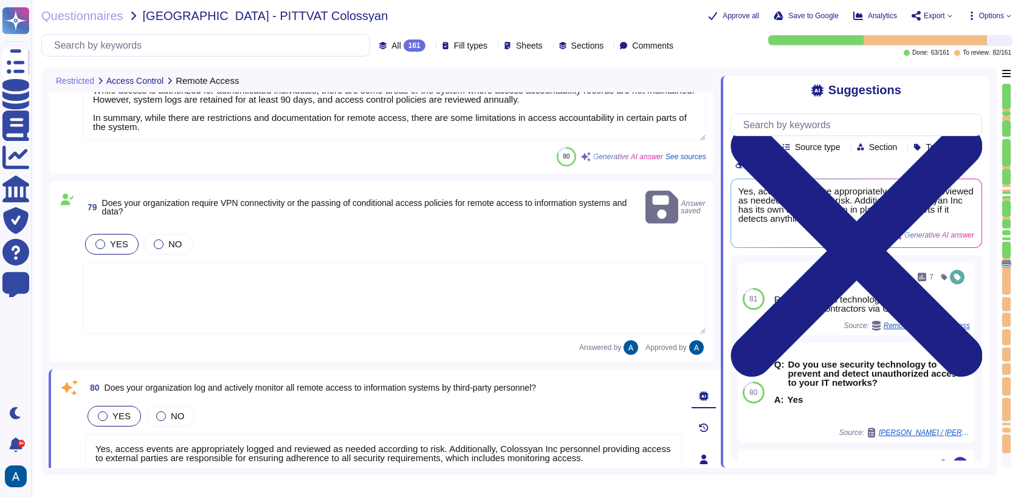
scroll to position [11678, 0]
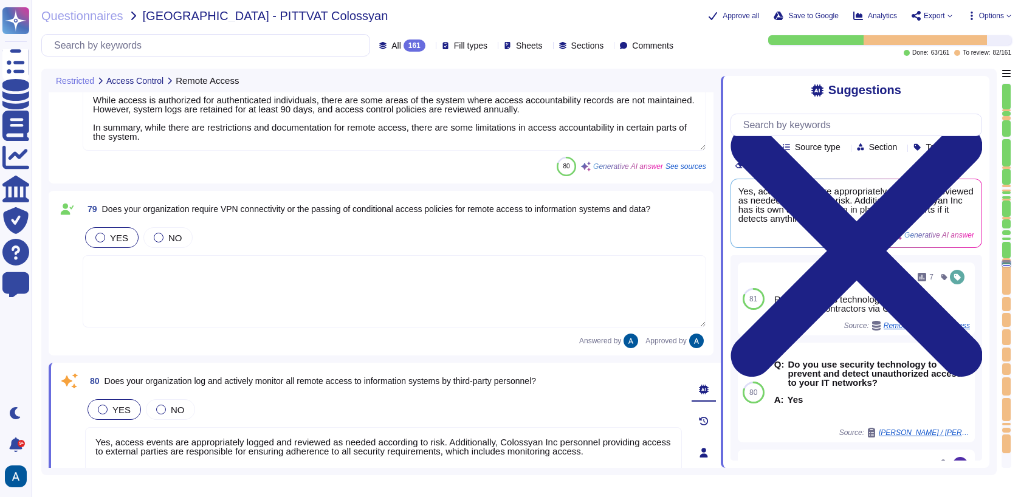
type textarea "Yes, our organization maintains separate development, staging, and production e…"
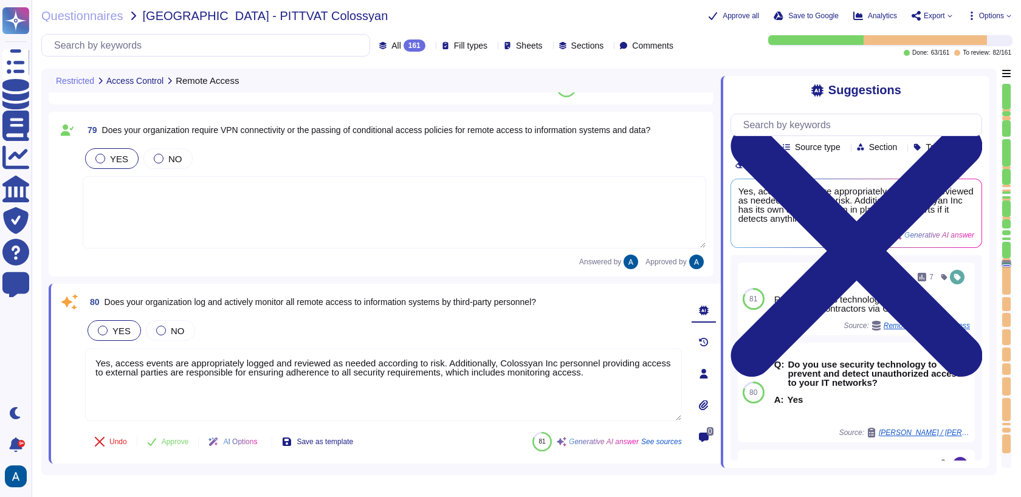
scroll to position [11758, 0]
click at [480, 381] on textarea "Yes, access events are appropriately logged and reviewed as needed according to…" at bounding box center [383, 383] width 597 height 73
click at [129, 196] on textarea at bounding box center [395, 211] width 624 height 72
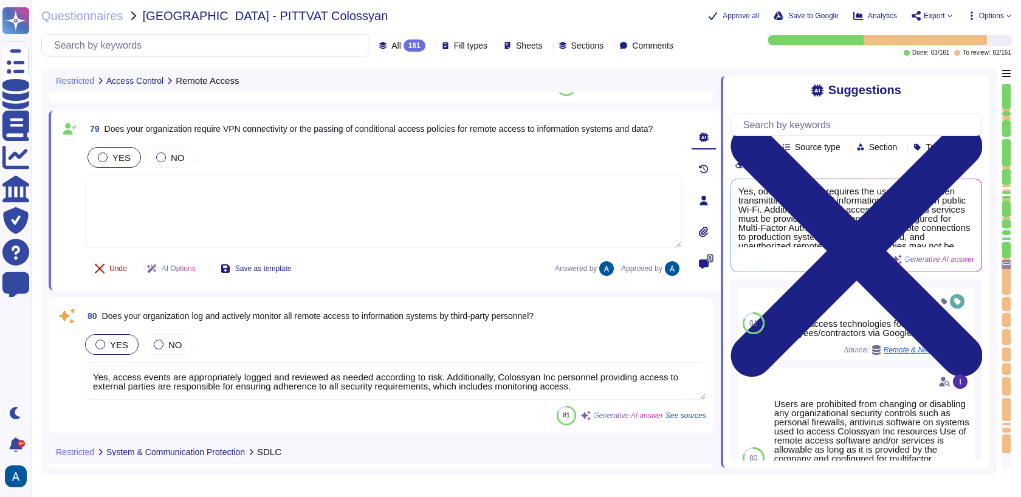
click at [117, 261] on button "Undo" at bounding box center [111, 269] width 52 height 24
click at [270, 241] on textarea at bounding box center [383, 211] width 597 height 73
click at [263, 379] on textarea "Yes, access events are appropriately logged and reviewed as needed according to…" at bounding box center [395, 381] width 624 height 38
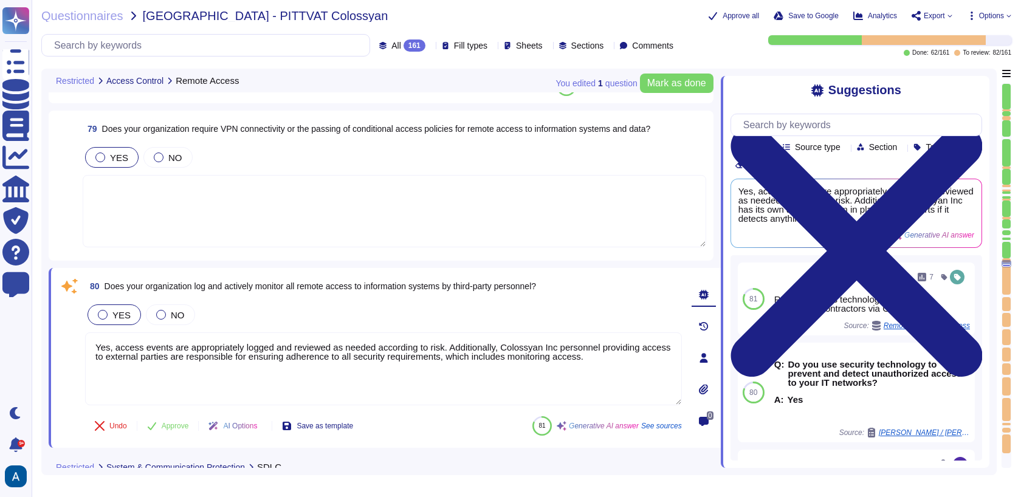
click at [294, 178] on textarea at bounding box center [395, 211] width 624 height 72
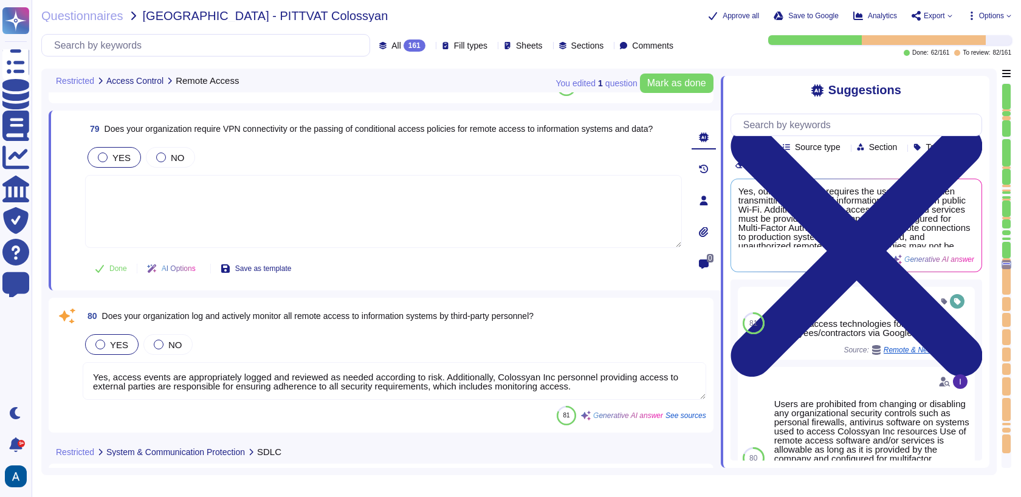
click at [330, 372] on textarea "Yes, access events are appropriately logged and reviewed as needed according to…" at bounding box center [395, 381] width 624 height 38
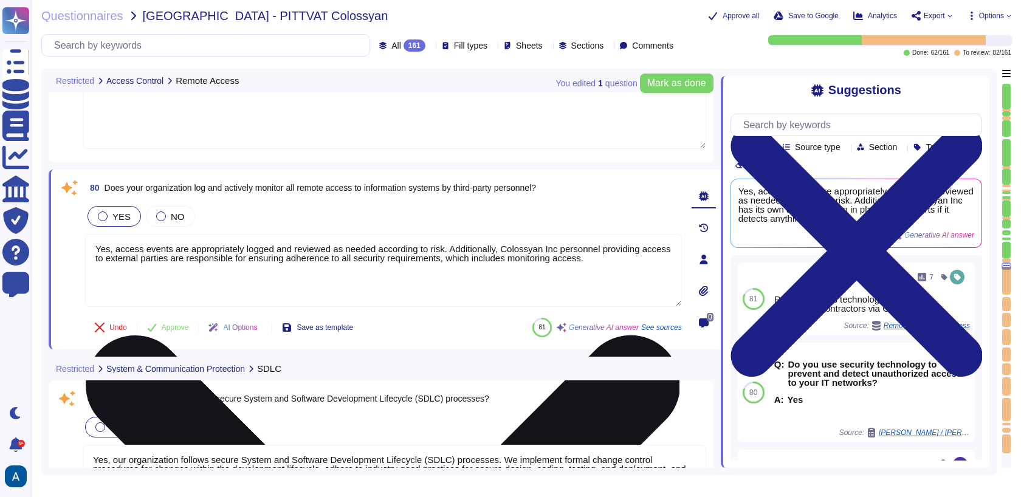
type textarea "Yes, our organization's SDLC processes include secure coding practices. Softwar…"
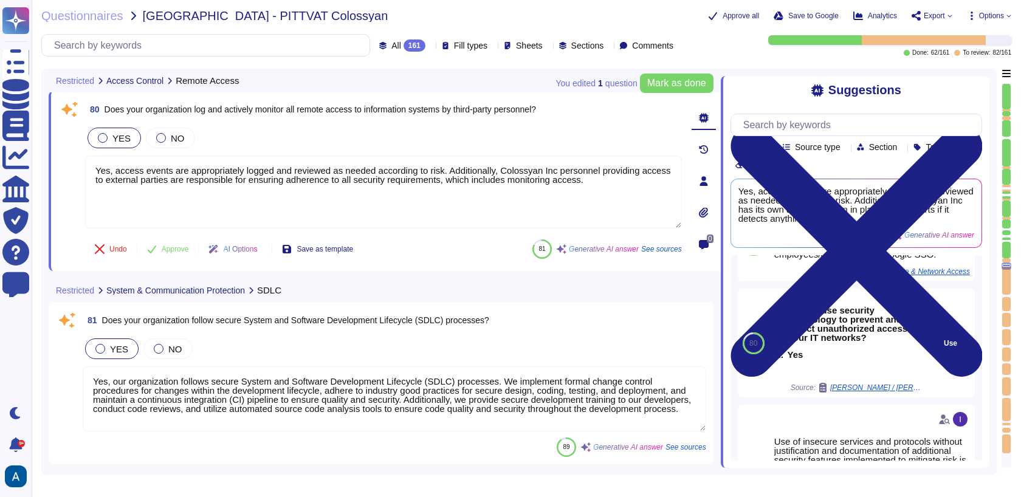
scroll to position [0, 0]
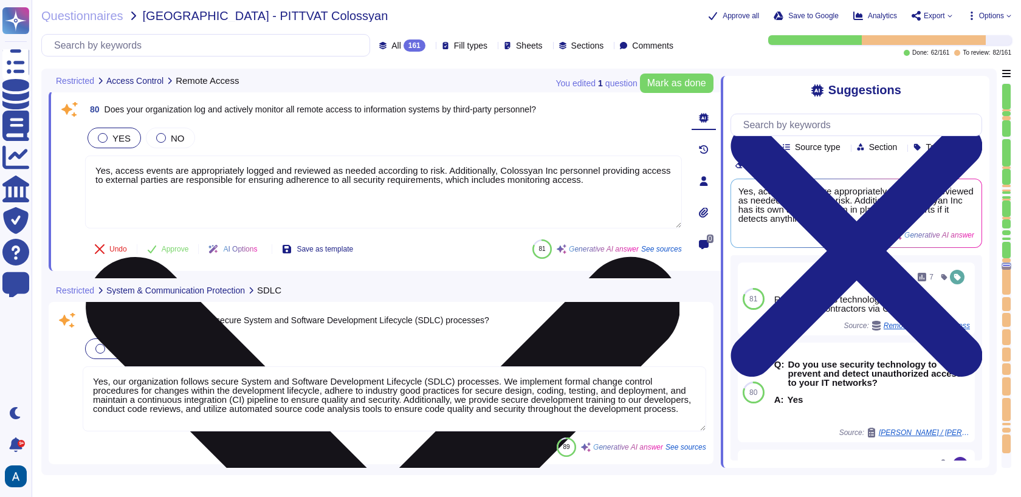
click at [542, 198] on textarea "Yes, access events are appropriately logged and reviewed as needed according to…" at bounding box center [383, 192] width 597 height 73
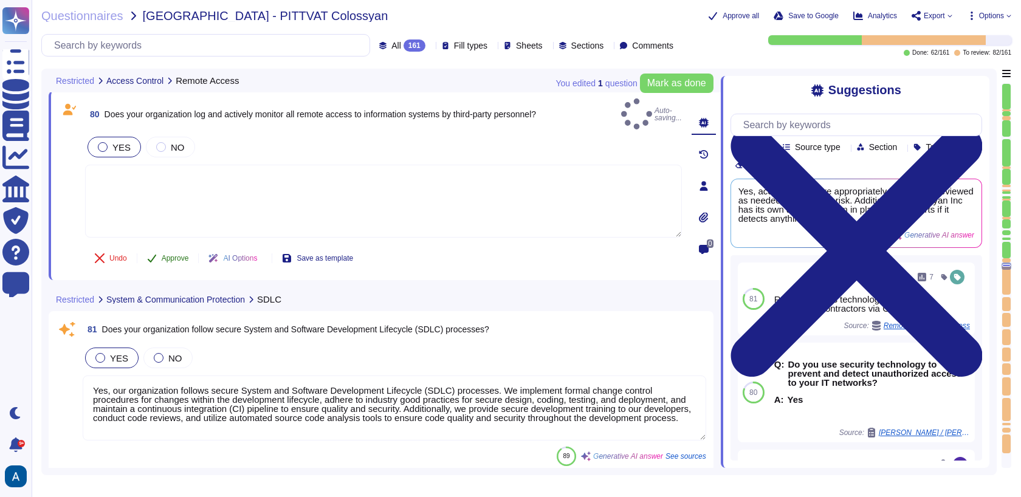
click at [181, 255] on span "Approve" at bounding box center [175, 258] width 27 height 7
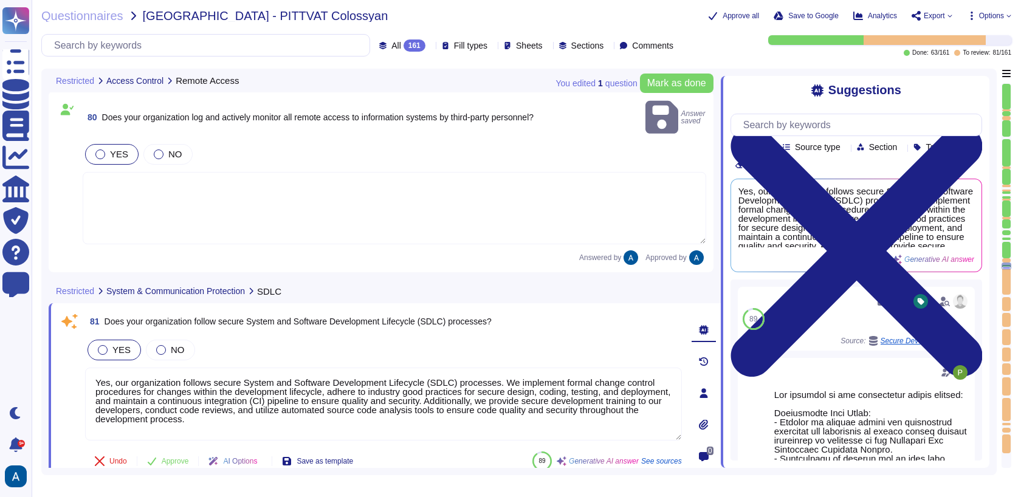
type textarea "Yes, our organization's SDLC processes include secure coding practices. Softwar…"
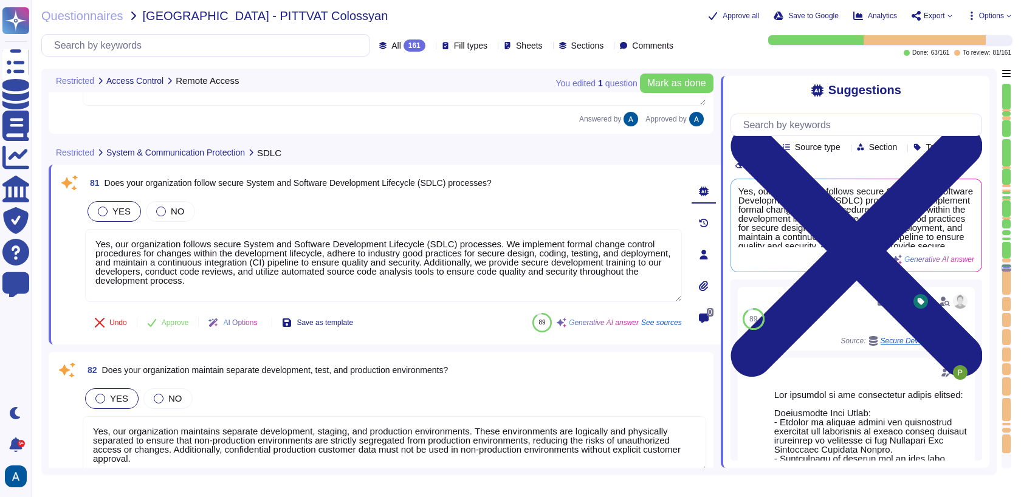
type textarea "Yes, our organization's SDLC processes include peer reviews, where significant …"
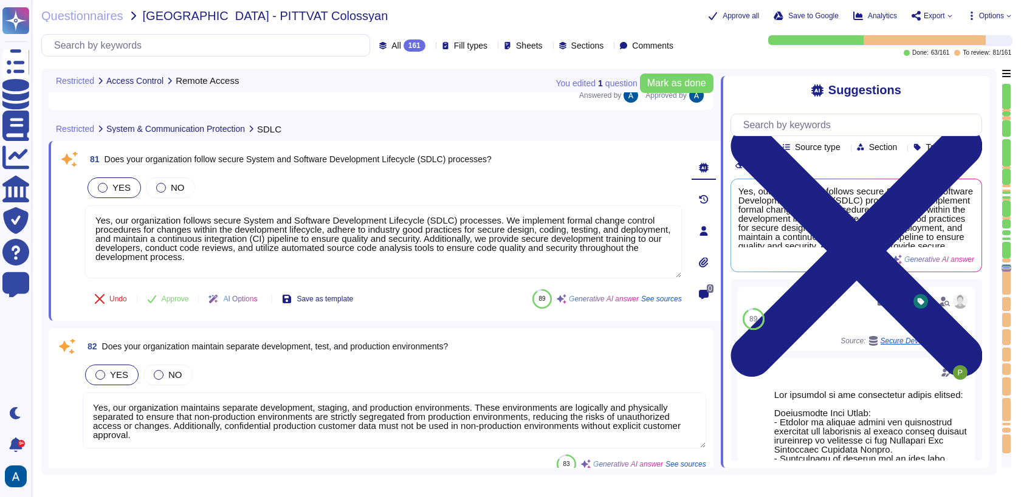
scroll to position [12106, 0]
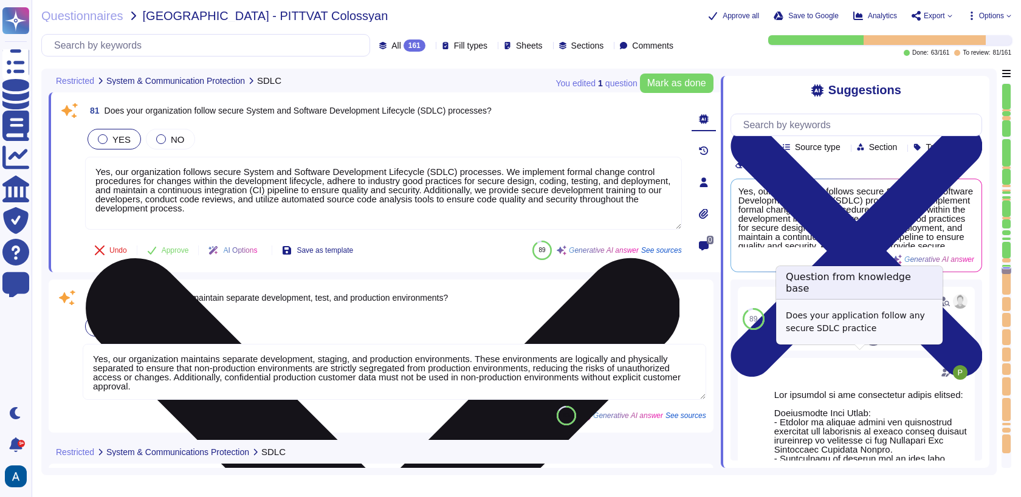
click at [365, 185] on textarea "Yes, our organization follows secure System and Software Development Lifecycle …" at bounding box center [383, 193] width 597 height 73
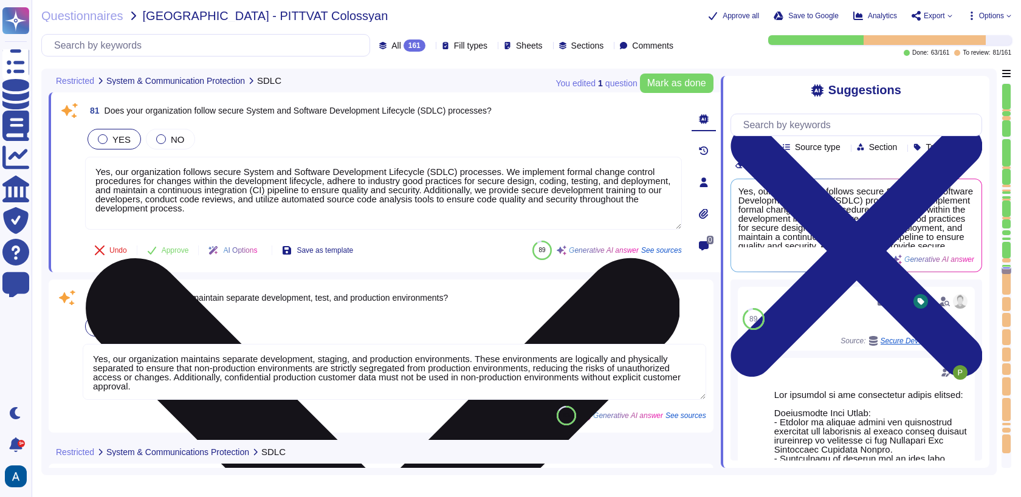
click at [365, 185] on textarea "Yes, our organization follows secure System and Software Development Lifecycle …" at bounding box center [383, 193] width 597 height 73
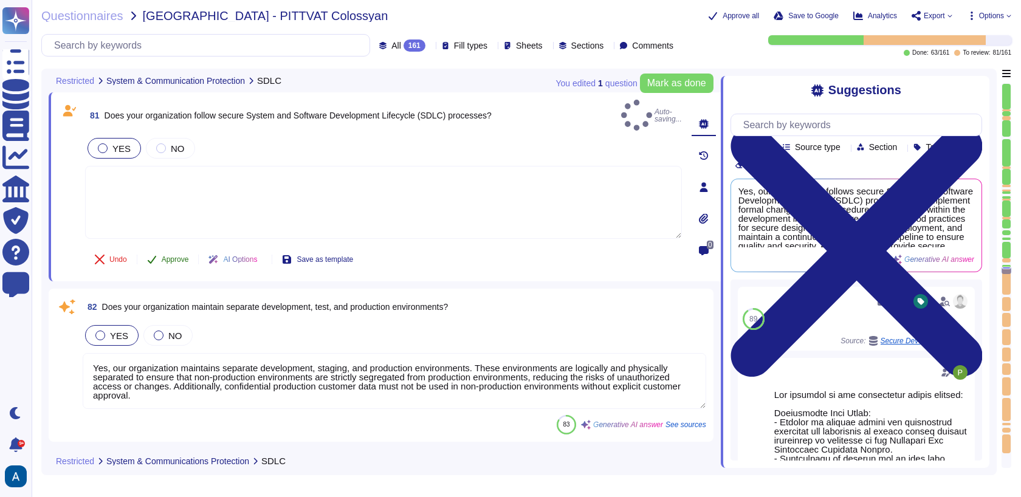
click at [179, 256] on span "Approve" at bounding box center [175, 259] width 27 height 7
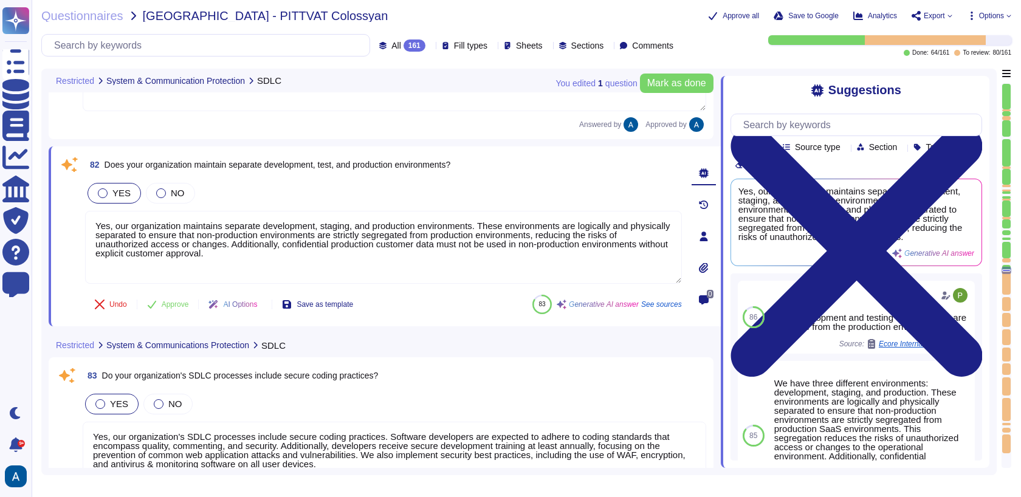
type textarea "Yes, our organization's SDLC processes include the testing, review, and approva…"
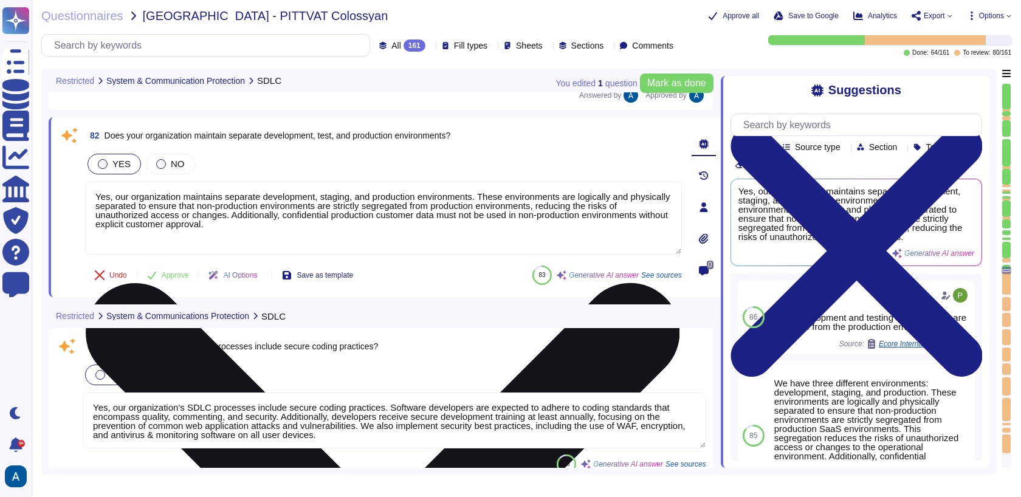
scroll to position [12270, 0]
click at [221, 209] on textarea "Yes, our organization maintains separate development, staging, and production e…" at bounding box center [383, 217] width 597 height 73
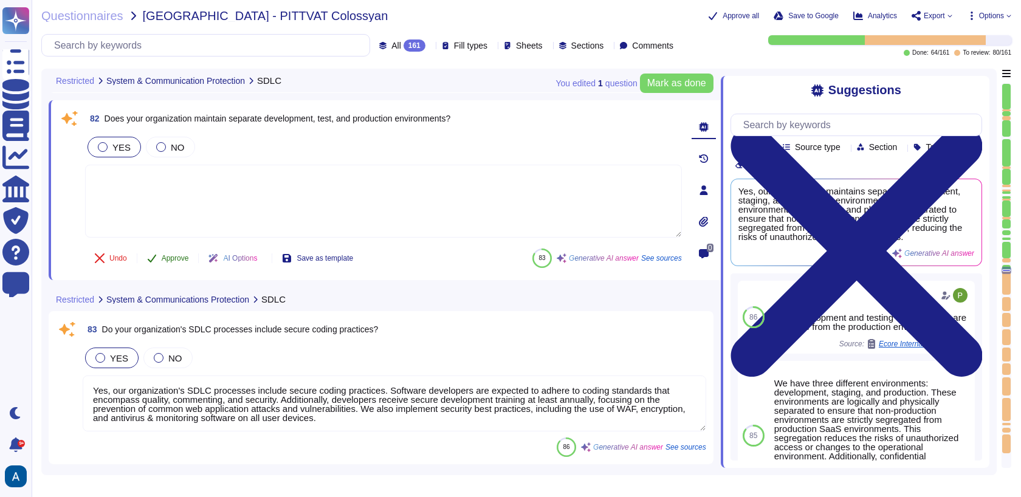
click at [187, 257] on span "Approve" at bounding box center [175, 258] width 27 height 7
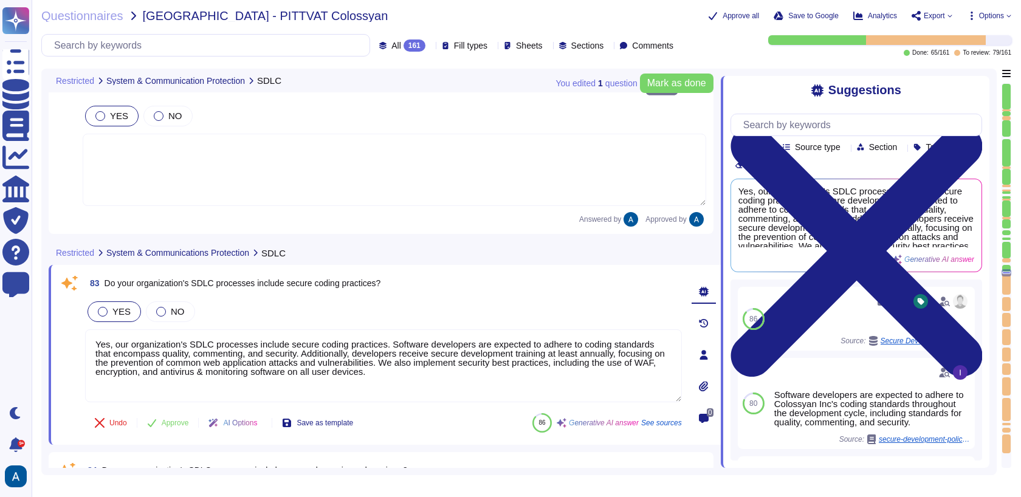
type textarea "Yes, our organization's SDLC processes require that code changes be made by aut…"
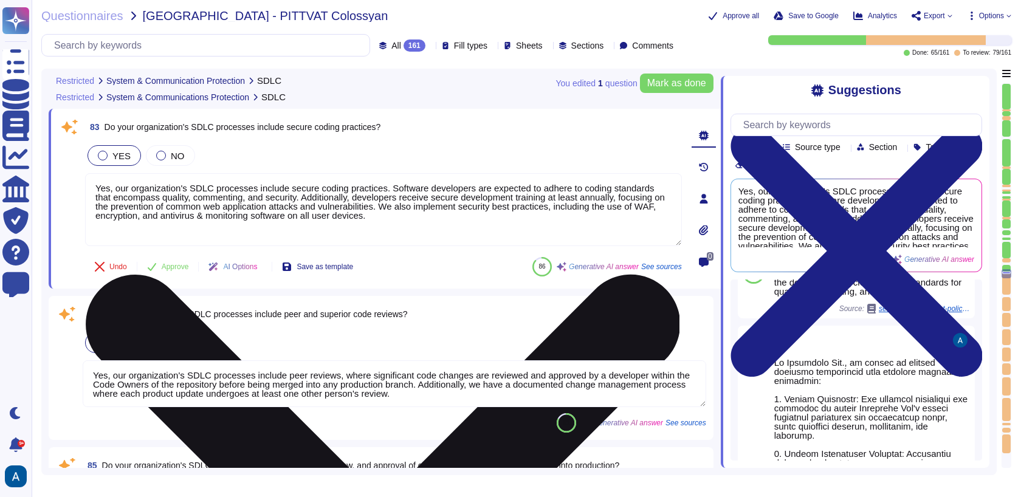
scroll to position [122, 0]
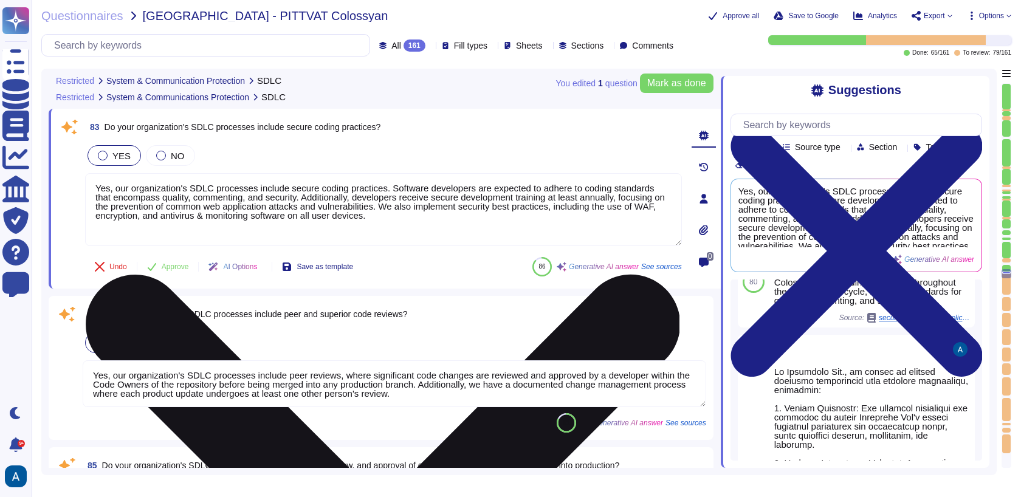
click at [472, 212] on textarea "Yes, our organization's SDLC processes include secure coding practices. Softwar…" at bounding box center [383, 209] width 597 height 73
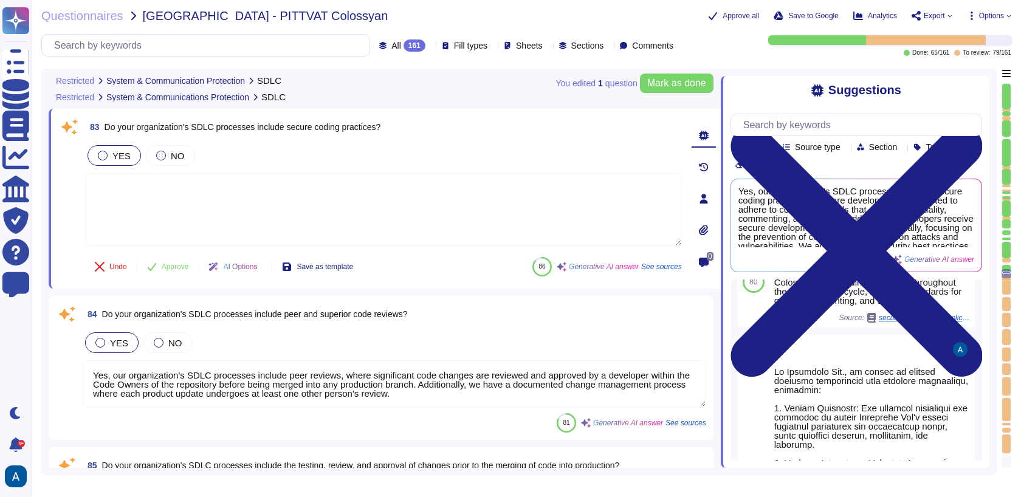
click at [184, 251] on div "83 Do your organization's SDLC processes include secure coding practices? YES N…" at bounding box center [370, 198] width 624 height 165
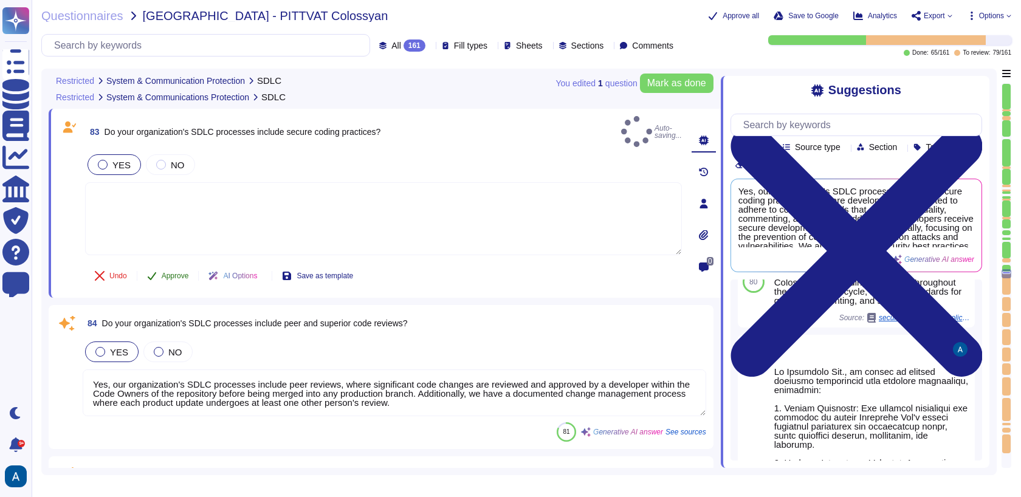
click at [181, 271] on button "Approve" at bounding box center [167, 276] width 61 height 24
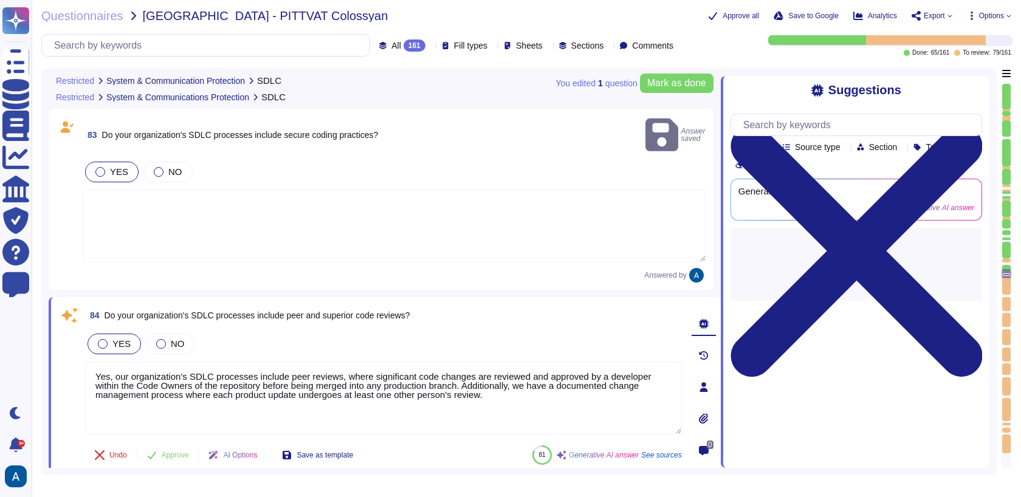
scroll to position [0, 0]
type textarea "Yes, our organization's SDLC processes require that code changes be made by aut…"
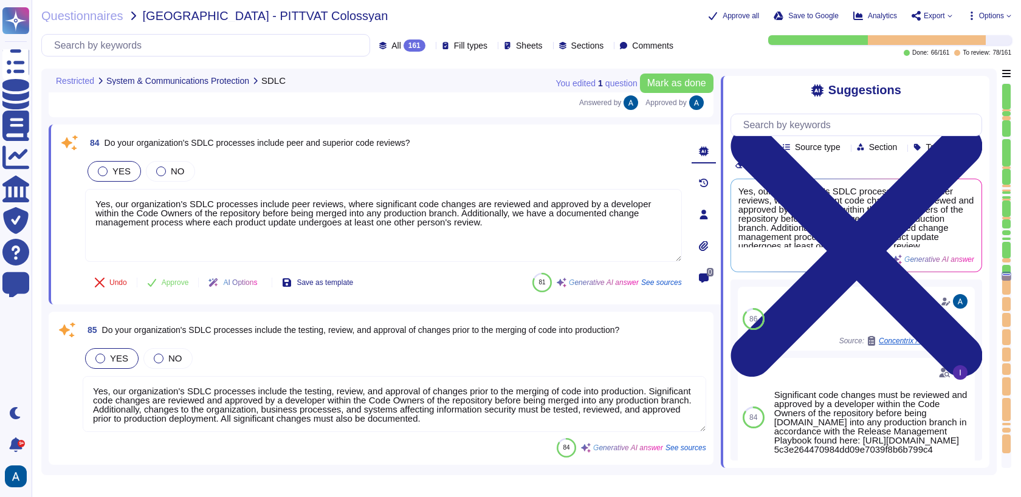
type textarea "Yes, our organization requires management approval prior to the installation or…"
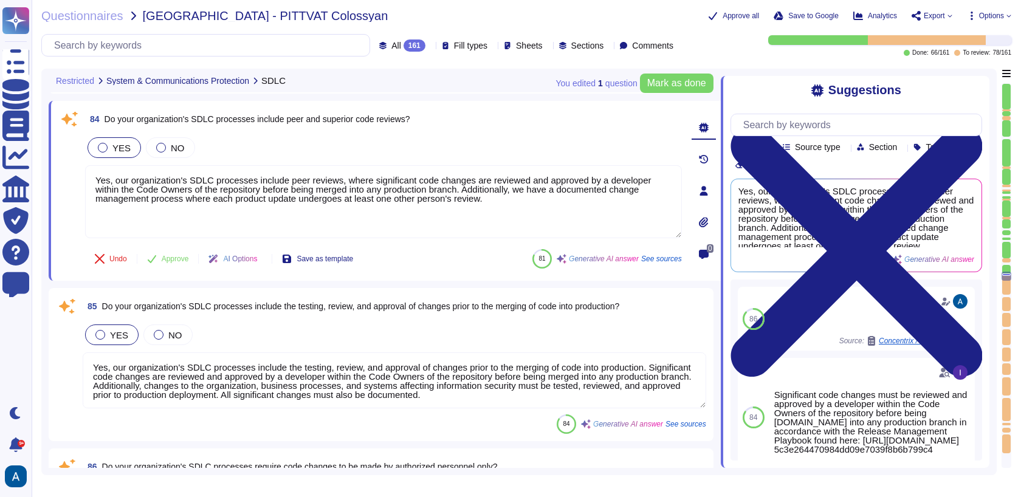
click at [571, 379] on textarea "Yes, our organization's SDLC processes include the testing, review, and approva…" at bounding box center [395, 381] width 624 height 56
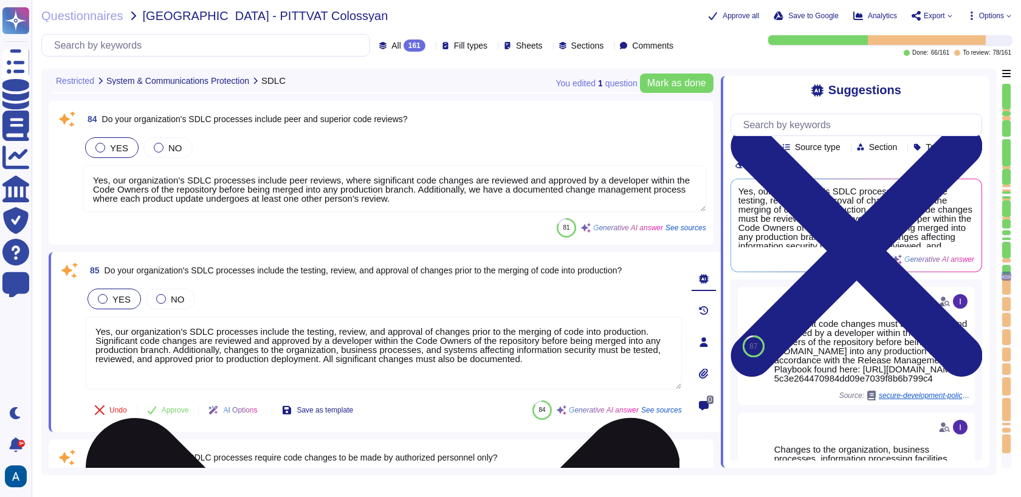
click at [318, 361] on textarea "Yes, our organization's SDLC processes include the testing, review, and approva…" at bounding box center [383, 353] width 597 height 73
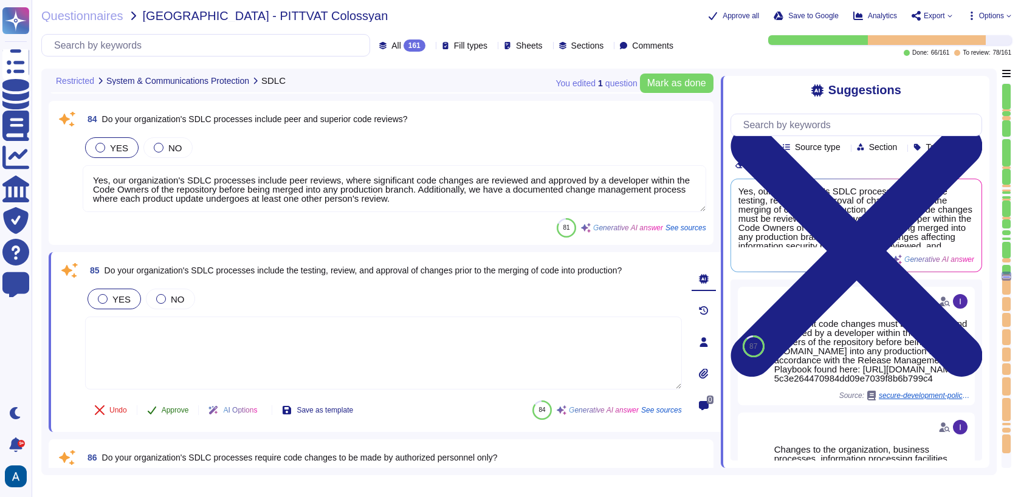
click at [182, 410] on span "Approve" at bounding box center [175, 410] width 27 height 7
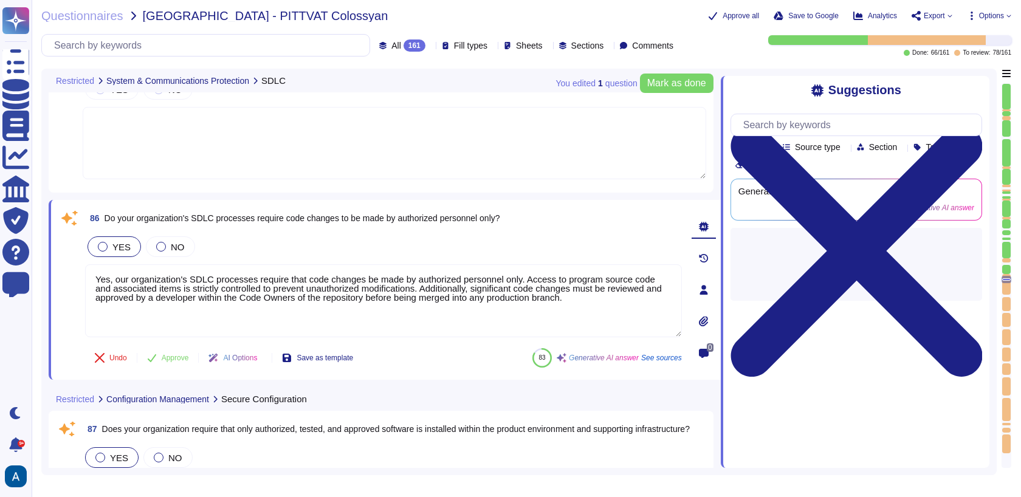
type textarea "Yes, our organization requires that vendor default passwords and credentials be…"
type textarea "Yes, our organization has a SOC2 Type II report by [PERSON_NAME] Group, which i…"
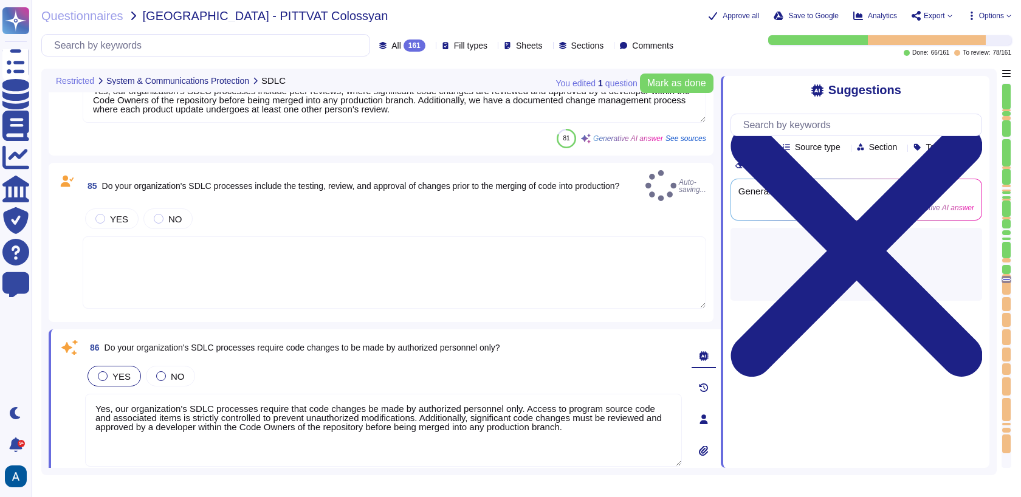
type textarea "Yes, our organization has a SOC2 Type II report by [PERSON_NAME] Group, which i…"
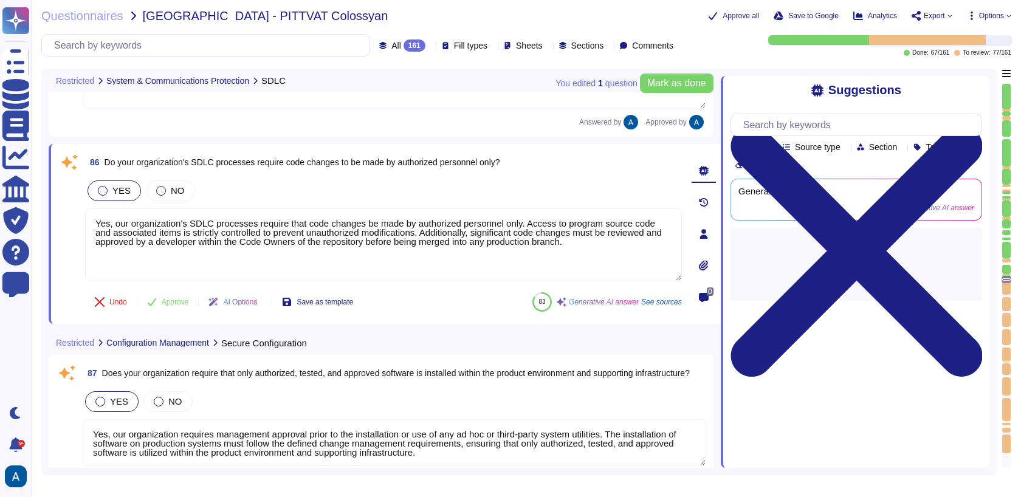
type textarea "Yes, our organization has a SOC2 Type II report by [PERSON_NAME] Group, which i…"
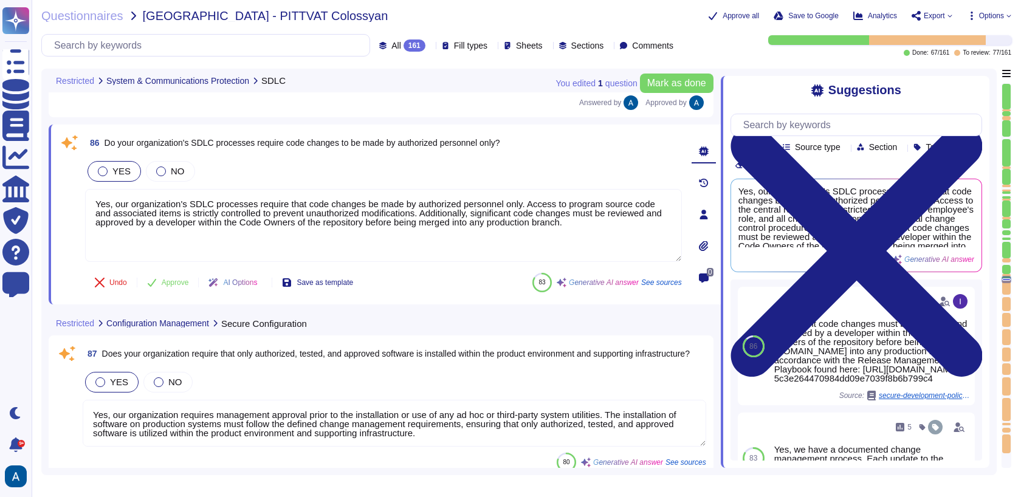
click at [1008, 278] on div at bounding box center [1007, 279] width 10 height 7
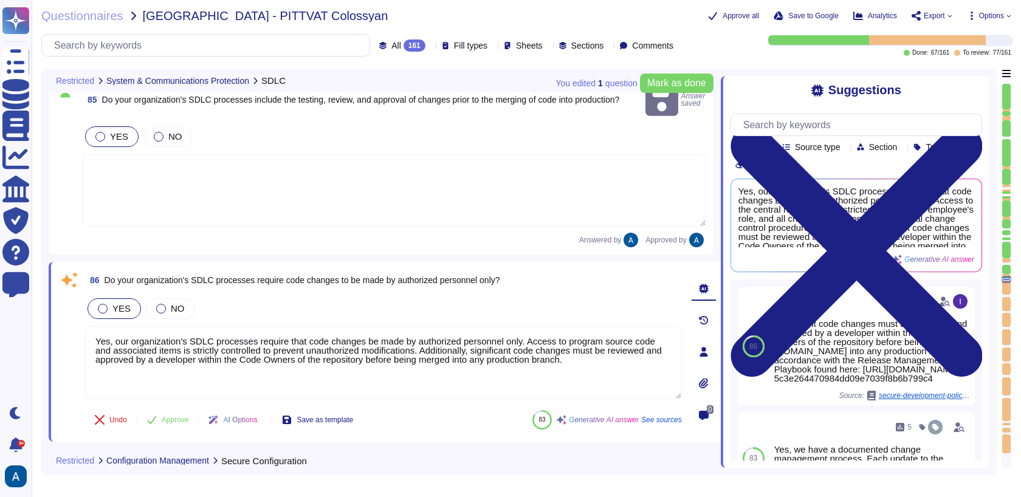
scroll to position [12730, 0]
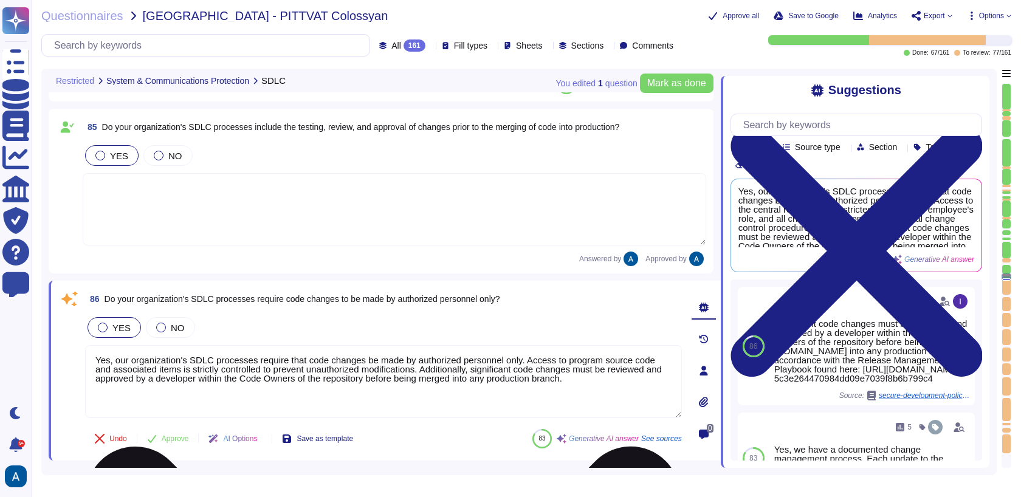
click at [479, 366] on textarea "Yes, our organization's SDLC processes require that code changes be made by aut…" at bounding box center [383, 381] width 597 height 73
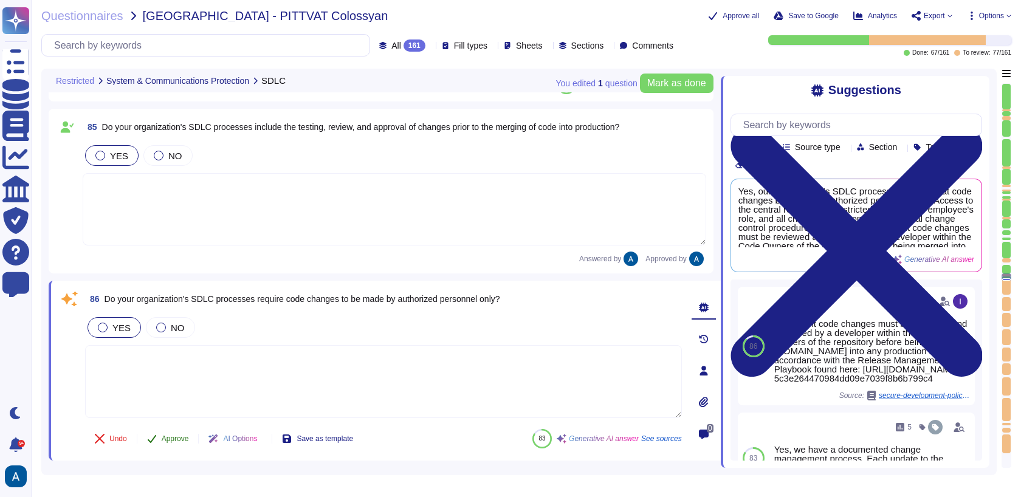
click at [183, 435] on span "Approve" at bounding box center [175, 438] width 27 height 7
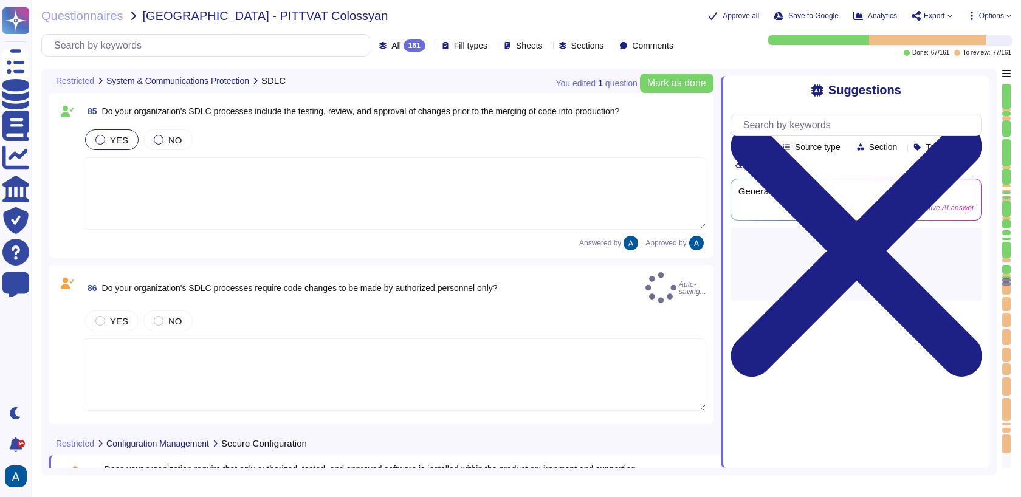
scroll to position [13002, 0]
type textarea "Yes, all vendor defaults must be changed before a system is installed on the ne…"
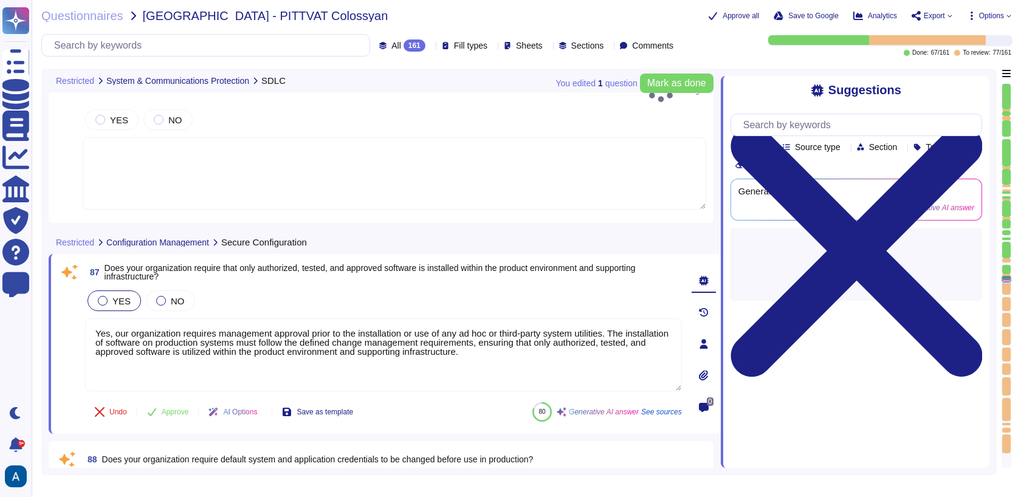
type textarea "Yes, our organization's SDLC processes include peer reviews, where significant …"
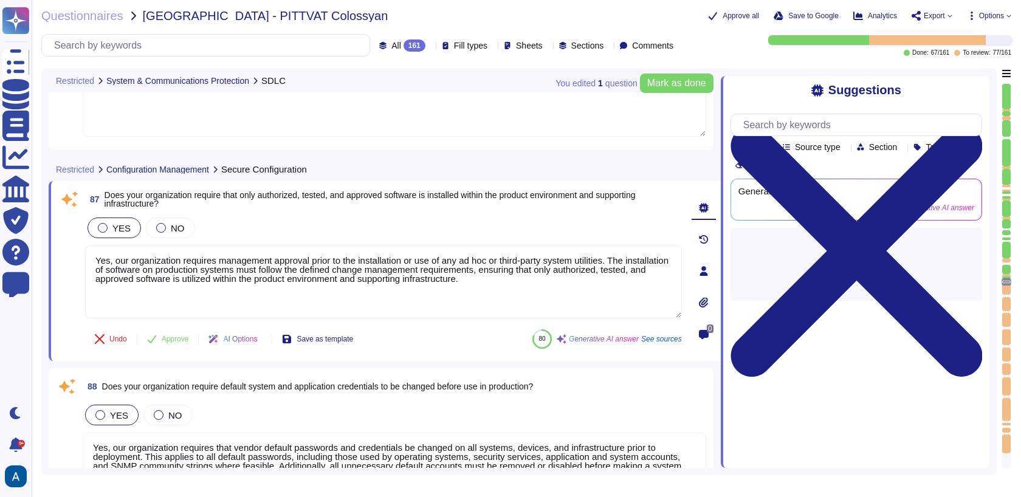
type textarea "Yes, all vendor defaults must be changed before a system is installed on the ne…"
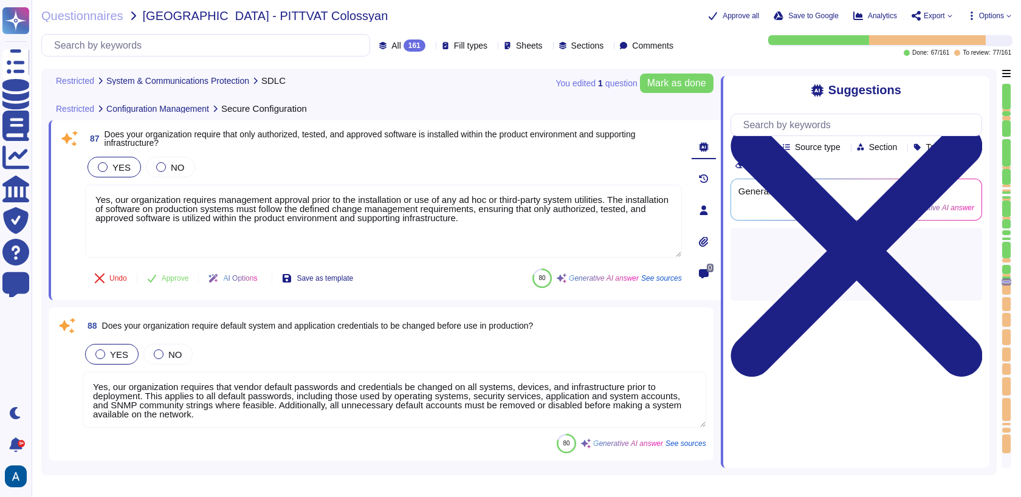
scroll to position [13068, 0]
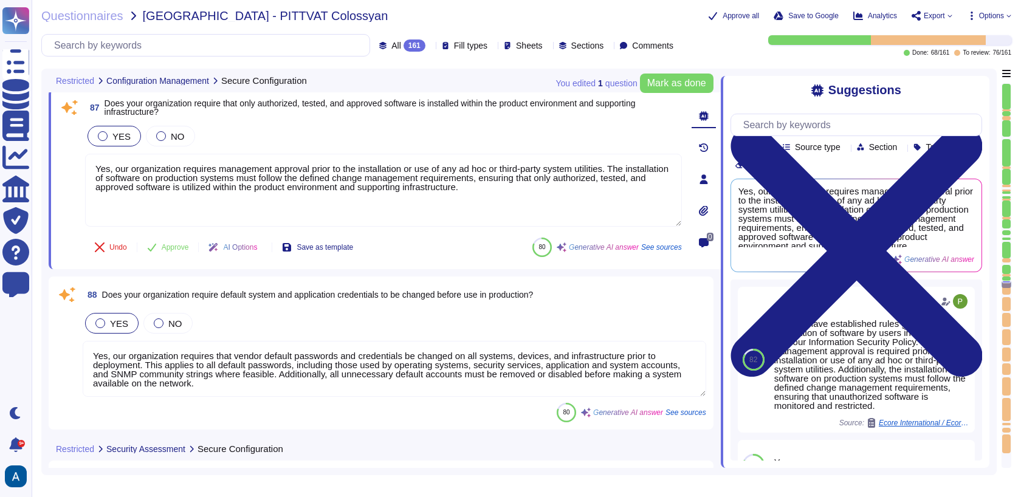
click at [1008, 283] on div at bounding box center [1006, 282] width 9 height 2
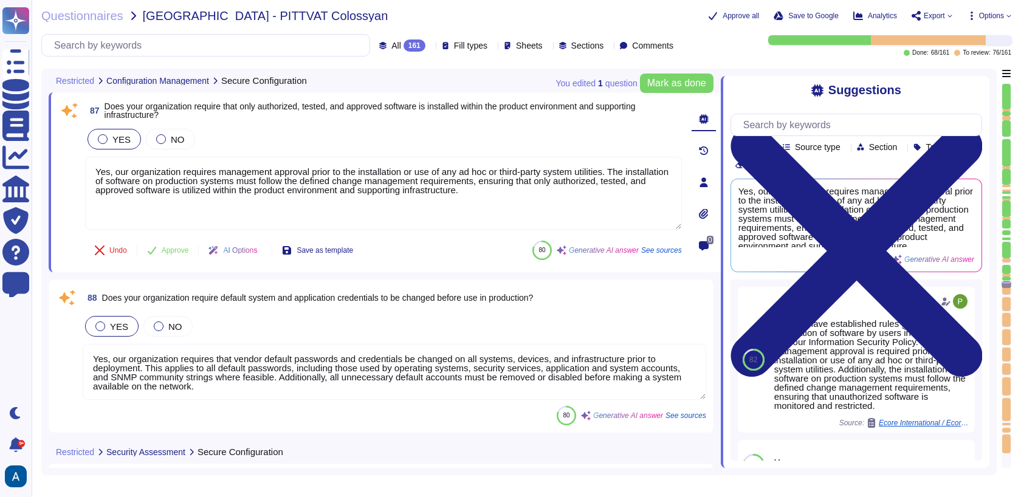
click at [1008, 281] on div at bounding box center [1006, 279] width 9 height 5
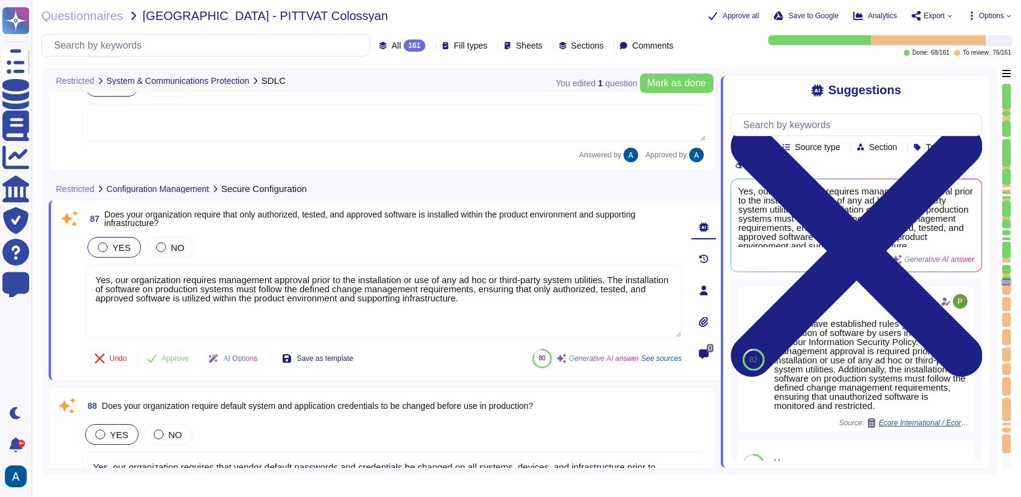
type textarea "Yes, our organization's SDLC processes include peer reviews, where significant …"
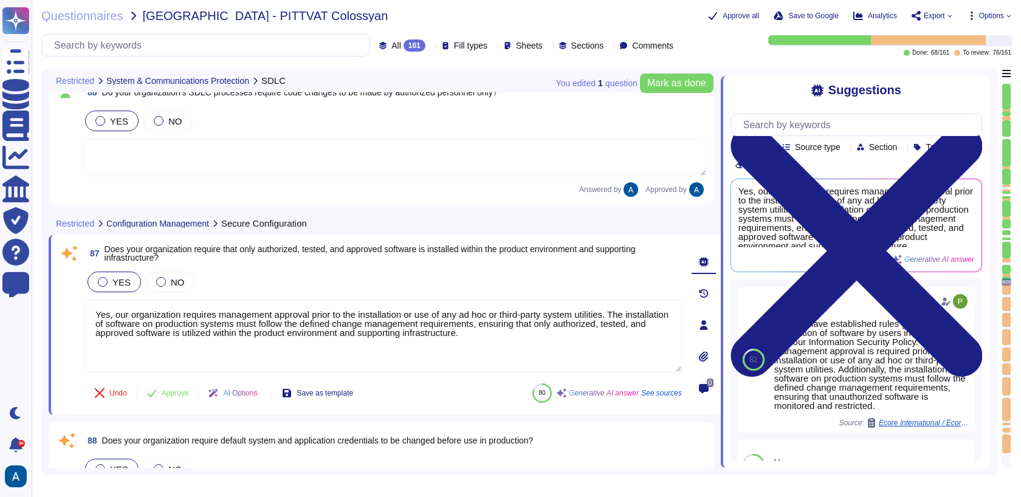
click at [1008, 280] on div at bounding box center [1007, 281] width 10 height 7
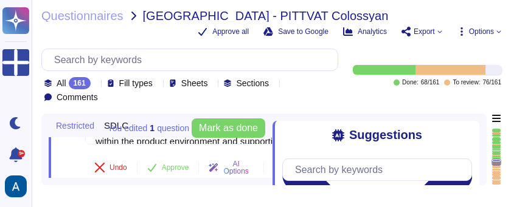
scroll to position [20, 0]
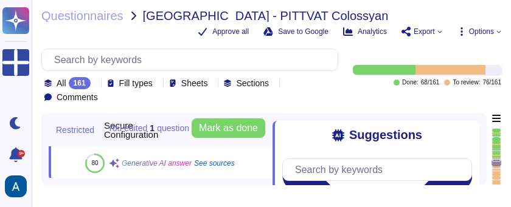
type textarea "Yes, our organization has a SOC2 Type II report by [PERSON_NAME] Group, which i…"
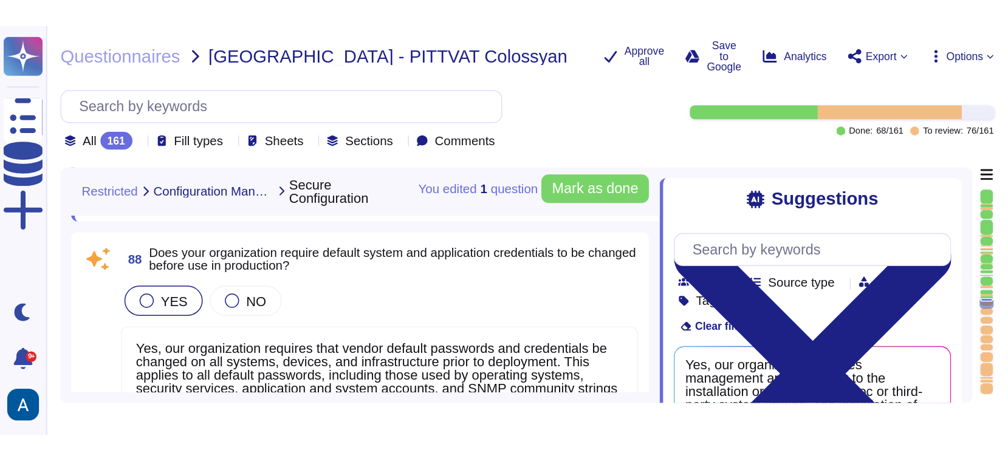
scroll to position [13280, 0]
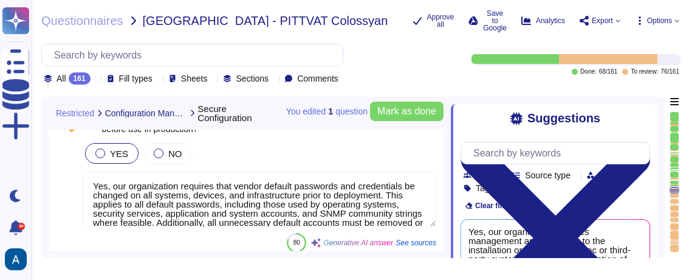
type textarea "Yes, all vendor defaults must be changed before a system is installed on the ne…"
click at [356, 201] on textarea "Yes, our organization requires that vendor default passwords and credentials be…" at bounding box center [260, 199] width 354 height 56
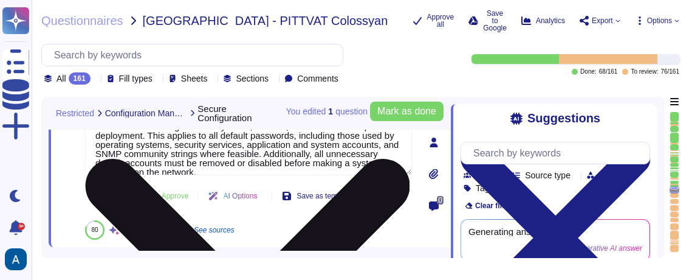
click at [356, 201] on button "Save as template" at bounding box center [317, 196] width 91 height 24
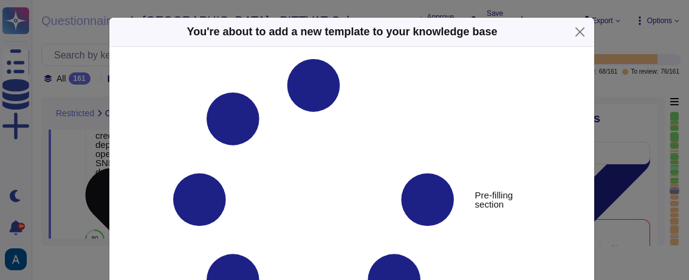
type textarea "Does your organization require default system and application credentials to be…"
type textarea "Yes, our organization requires that vendor default passwords and credentials be…"
click at [571, 32] on button "Close" at bounding box center [580, 31] width 19 height 19
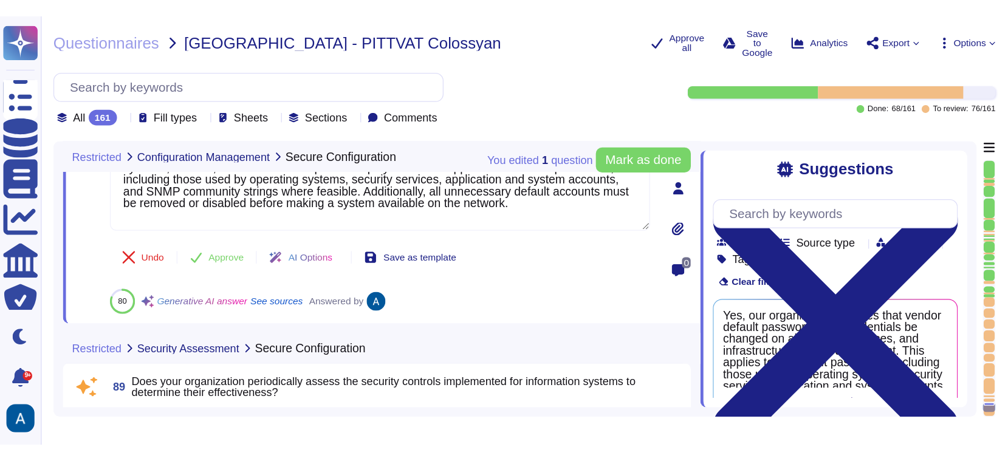
type textarea "Yes, the database servers used by the product are logically and/or physically s…"
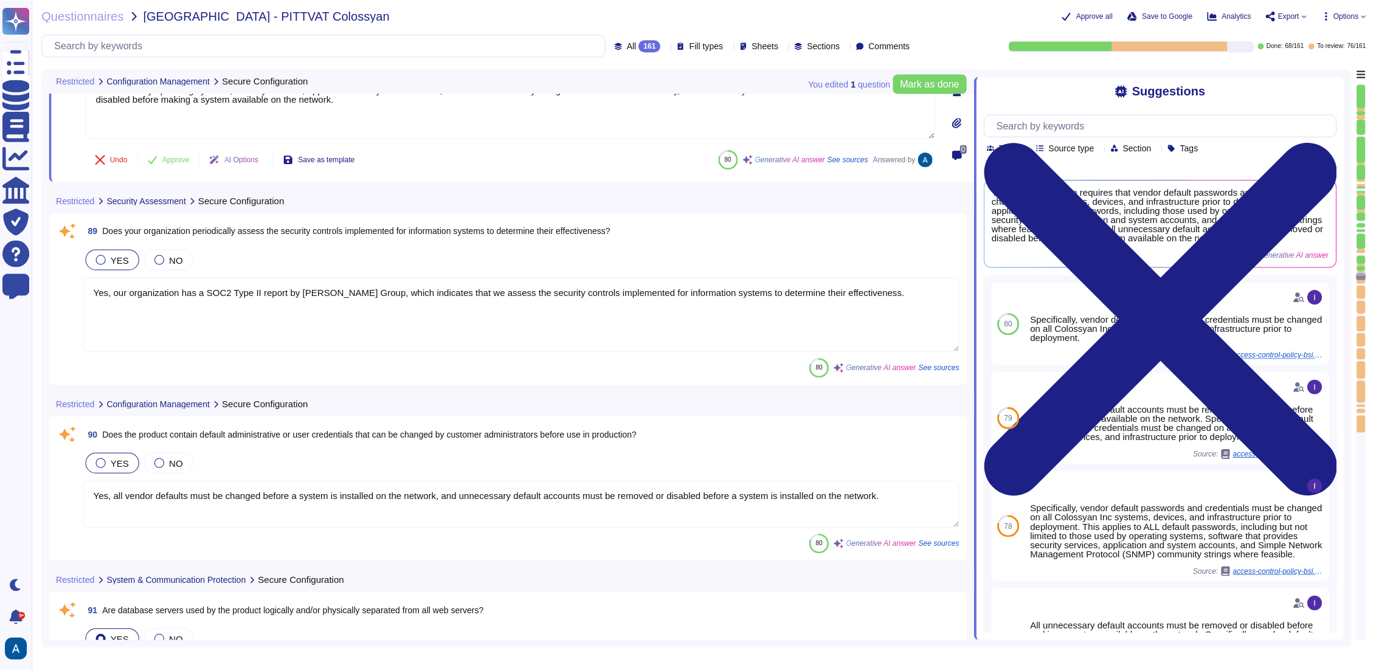
scroll to position [0, 0]
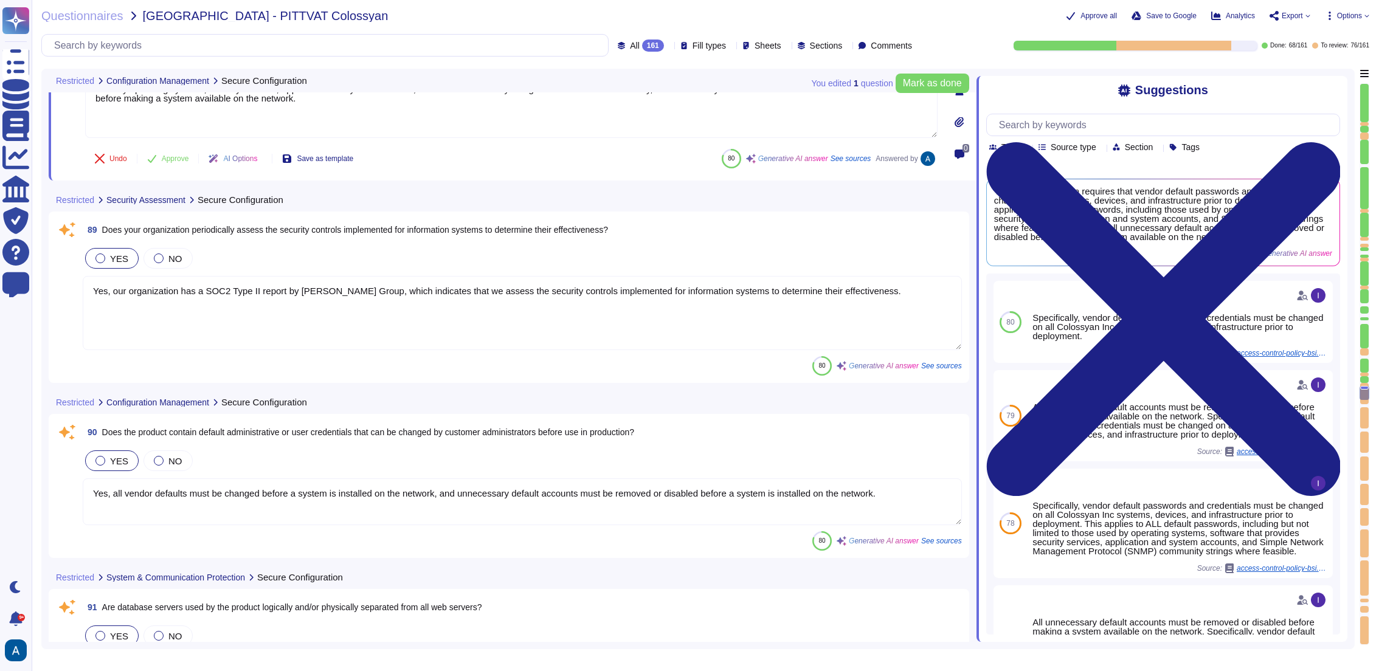
type textarea "Yes, our organization prioritizes supplier diversification to reduce reliance o…"
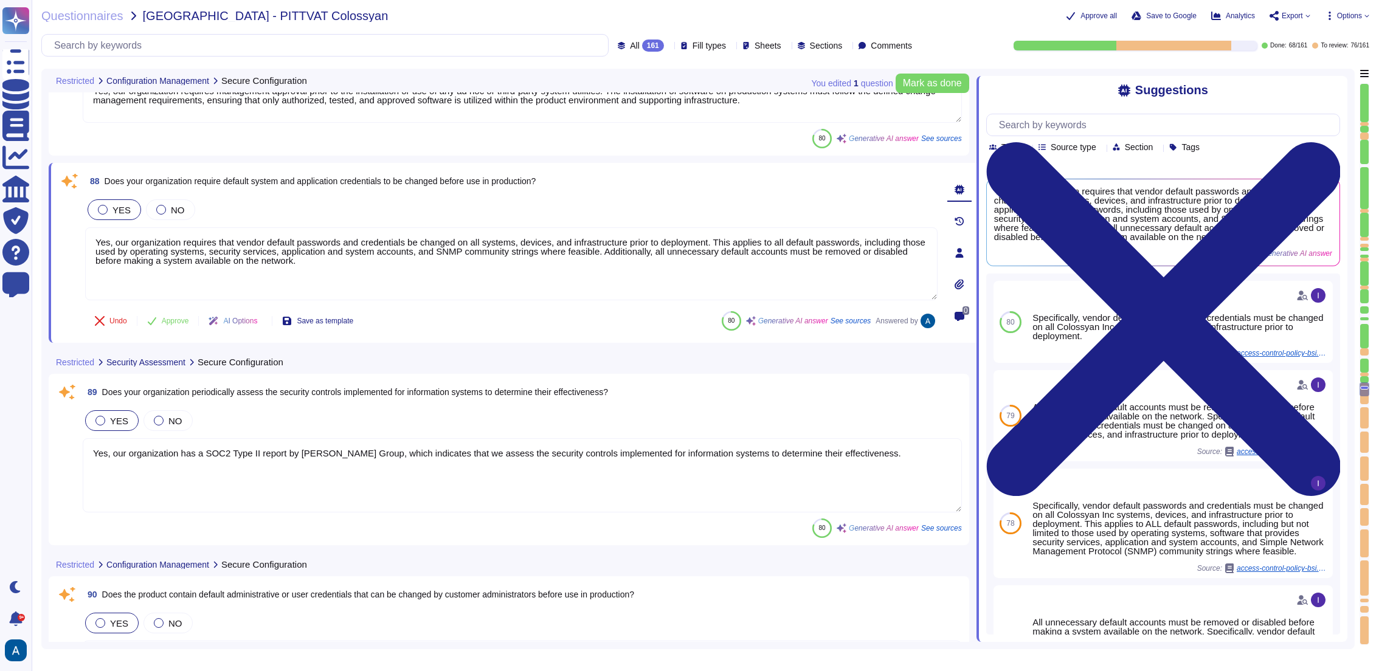
scroll to position [13104, 0]
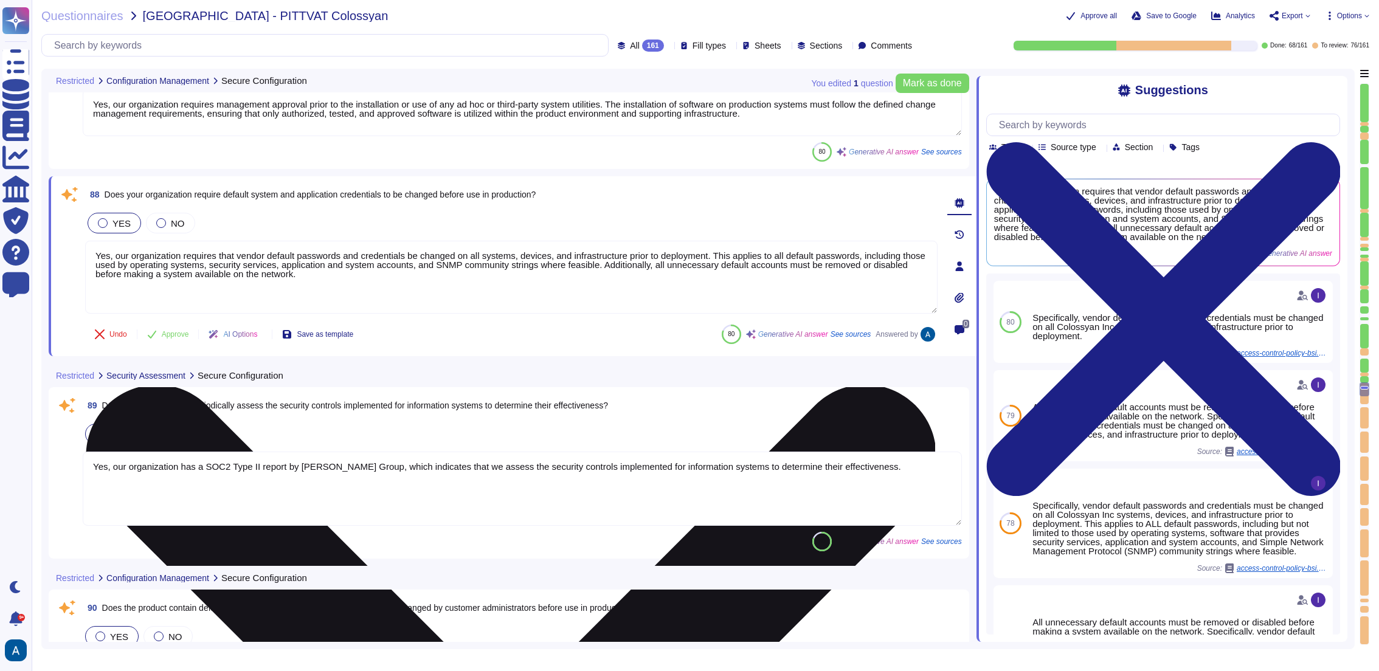
click at [520, 281] on textarea "Yes, our organization requires that vendor default passwords and credentials be…" at bounding box center [511, 277] width 852 height 73
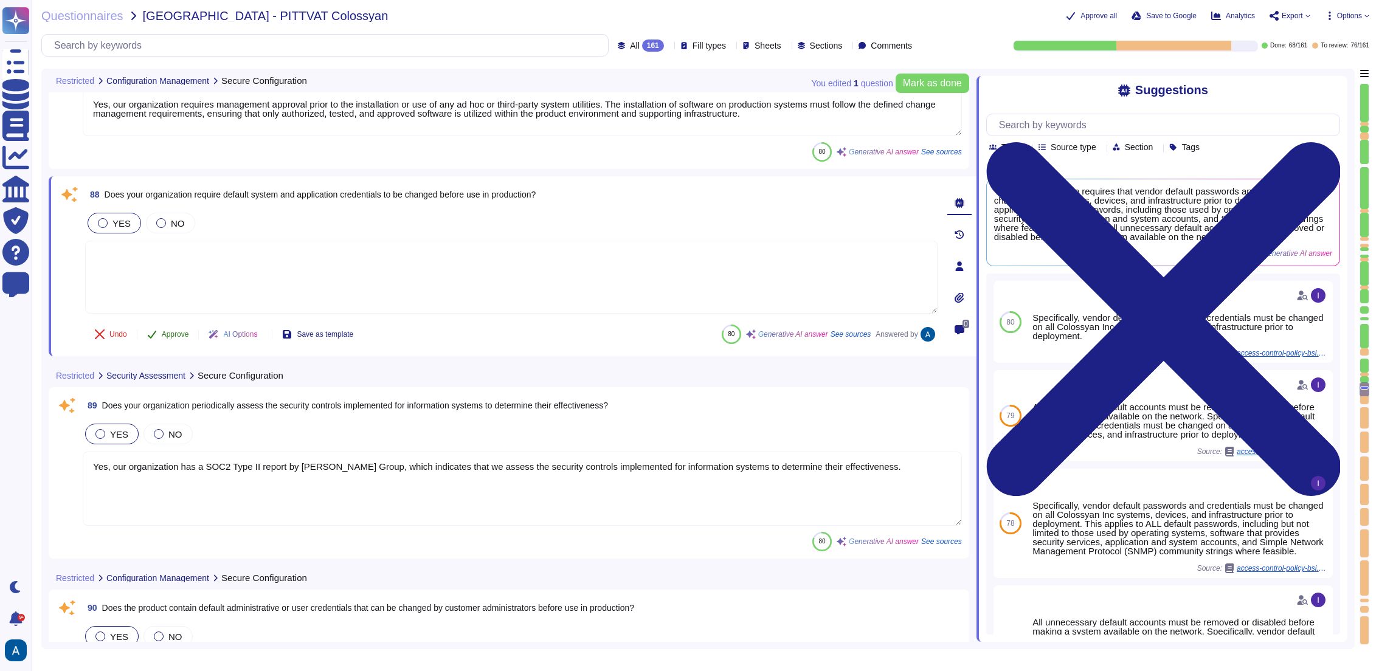
click at [170, 328] on button "Approve" at bounding box center [167, 334] width 61 height 24
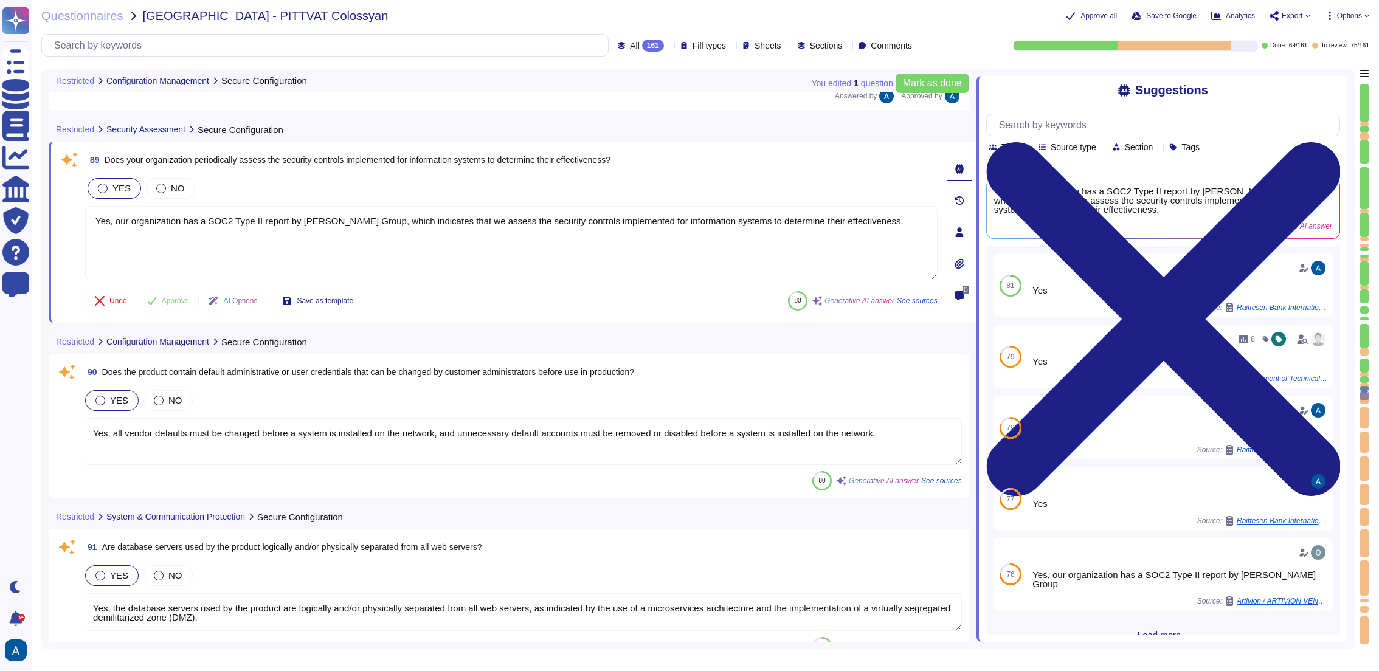
type textarea "Yes, all web applications are protected by a Web Application Firewall (WAF) pro…"
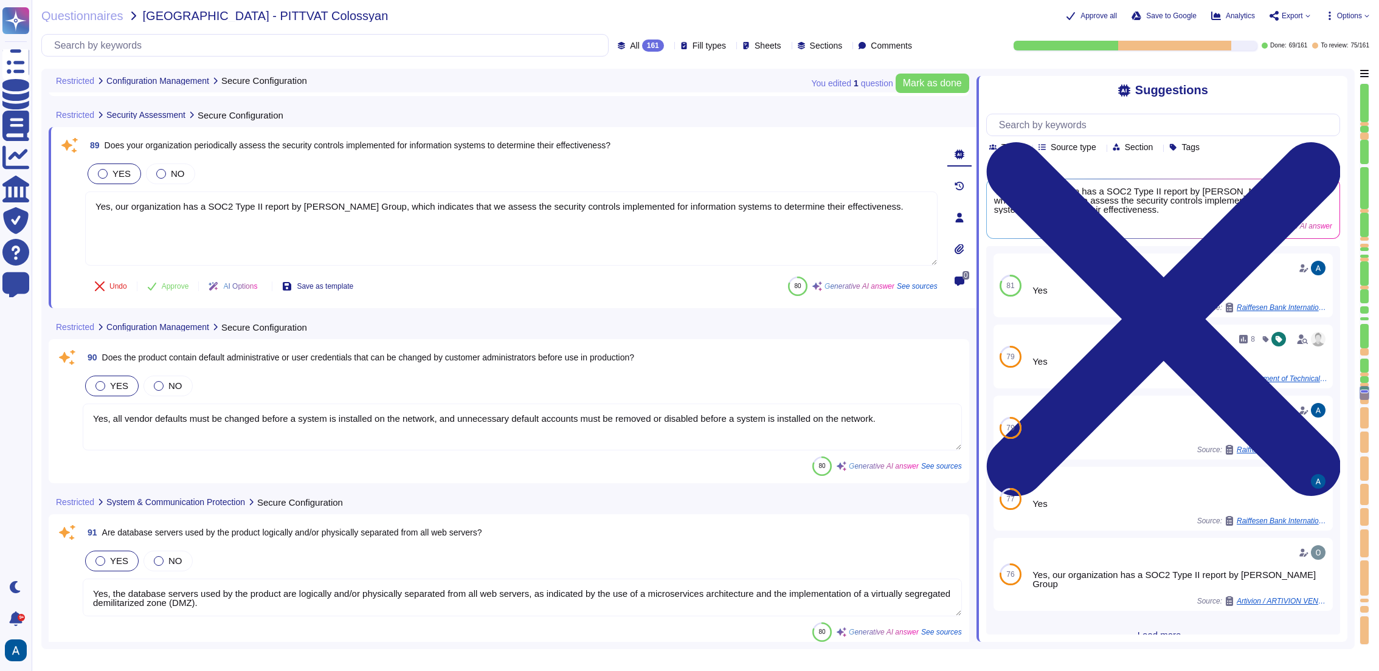
scroll to position [13369, 0]
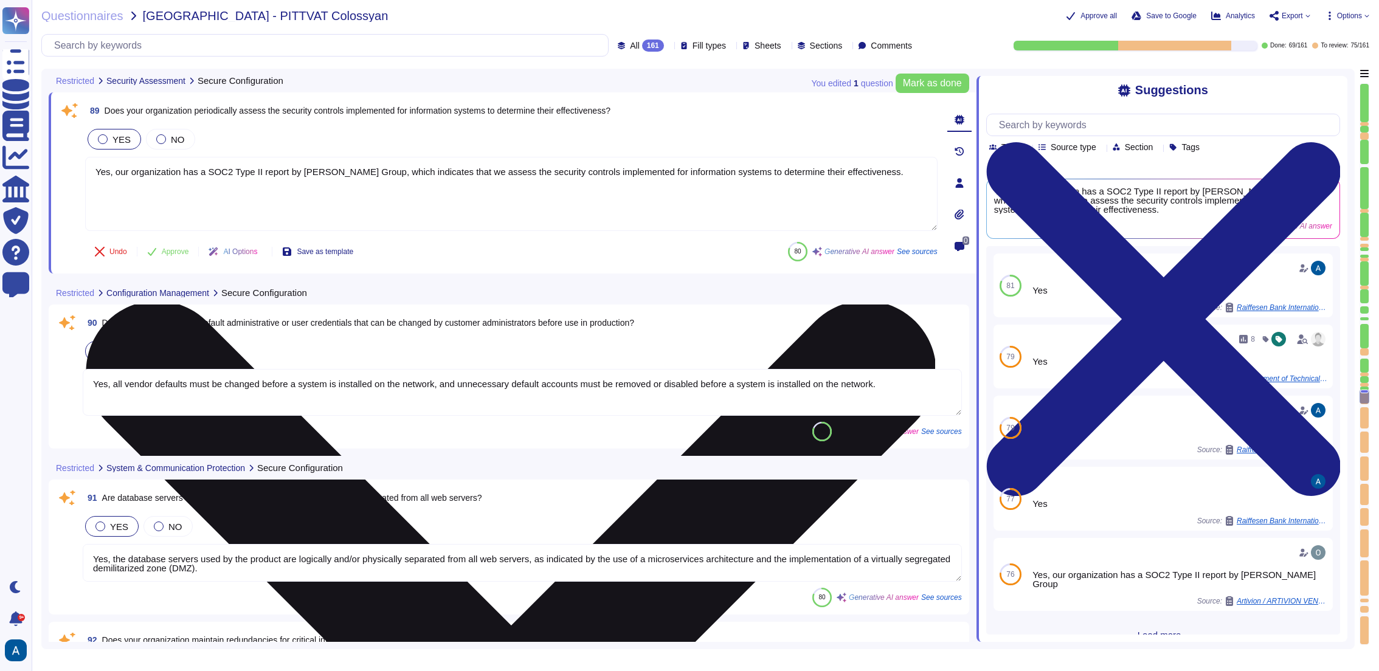
click at [312, 176] on textarea "Yes, our organization has a SOC2 Type II report by [PERSON_NAME] Group, which i…" at bounding box center [511, 194] width 852 height 74
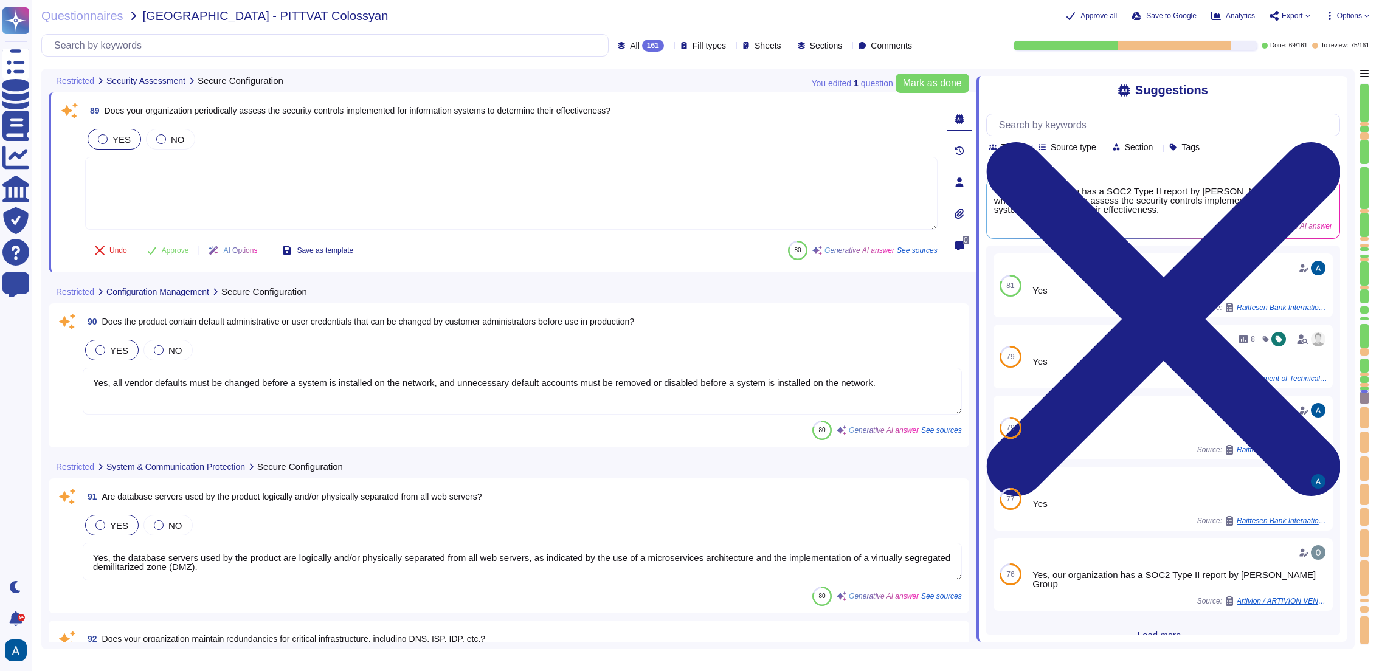
click at [179, 236] on div "Undo Approve AI Options Save as template" at bounding box center [224, 250] width 278 height 29
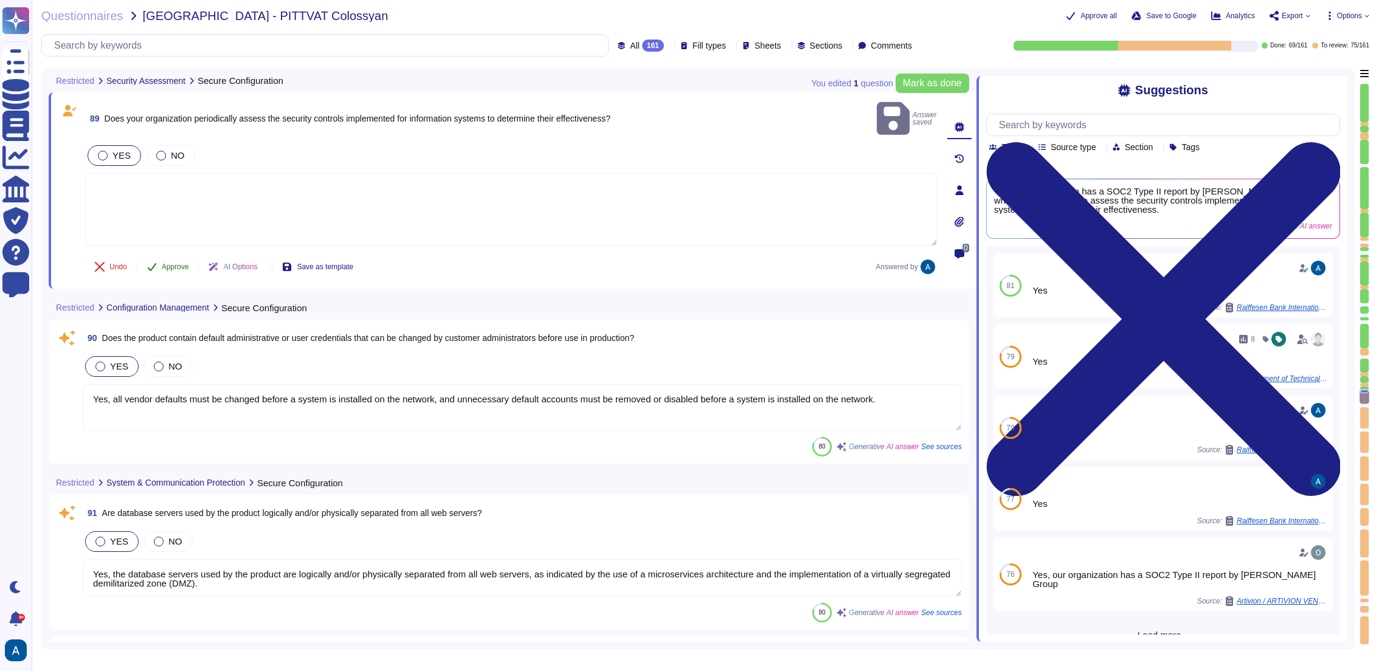
click at [177, 255] on button "Approve" at bounding box center [167, 267] width 61 height 24
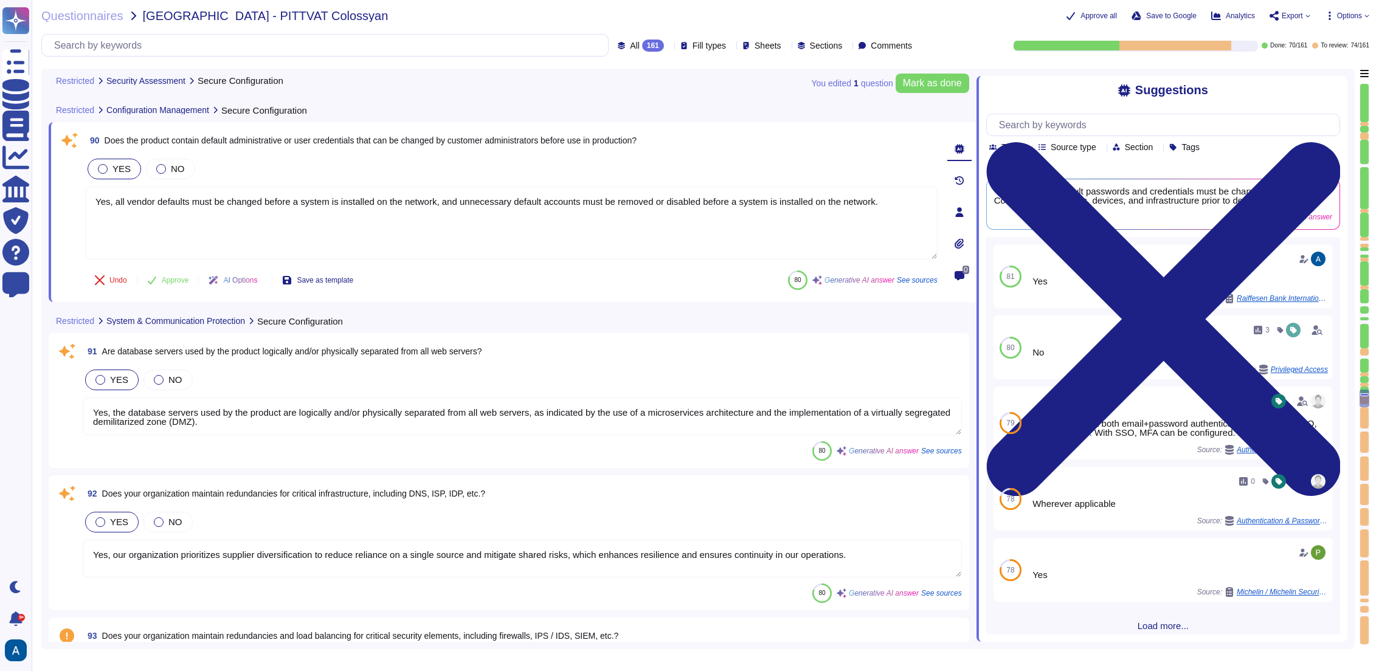
type textarea "Yes, our organization has a documented information security awareness program t…"
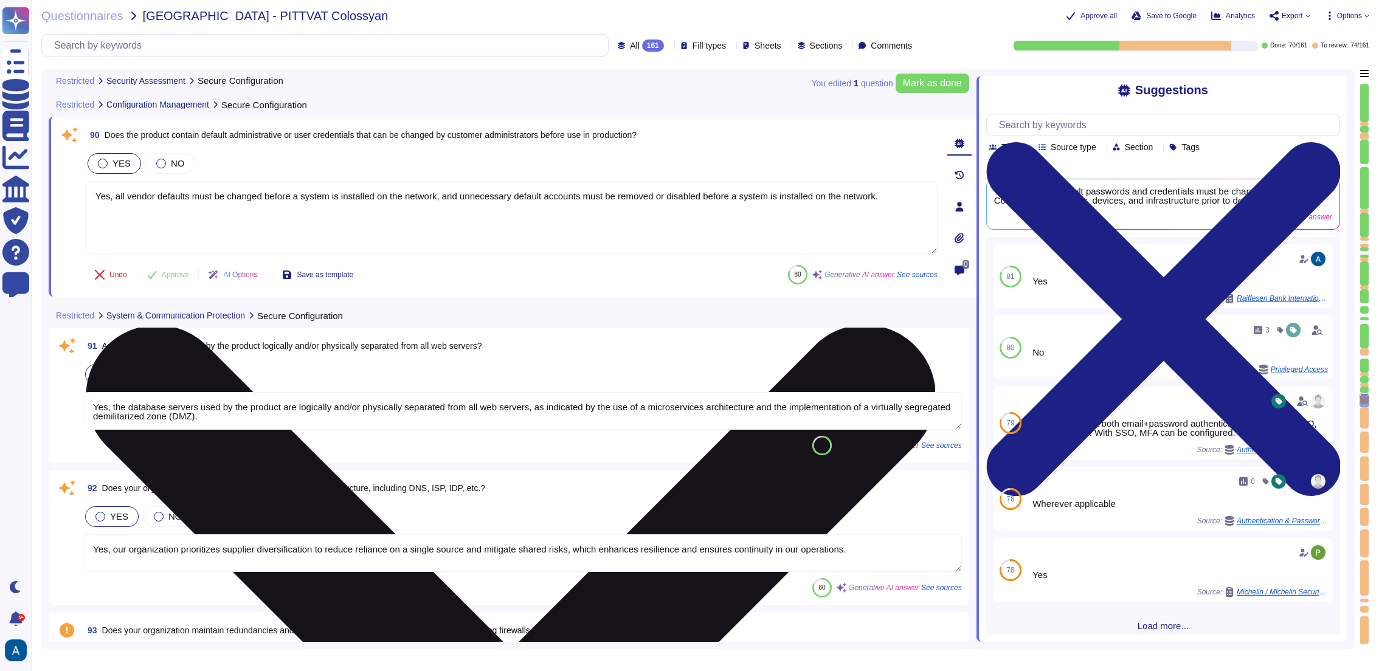
click at [308, 188] on textarea "Yes, all vendor defaults must be changed before a system is installed on the ne…" at bounding box center [511, 217] width 852 height 73
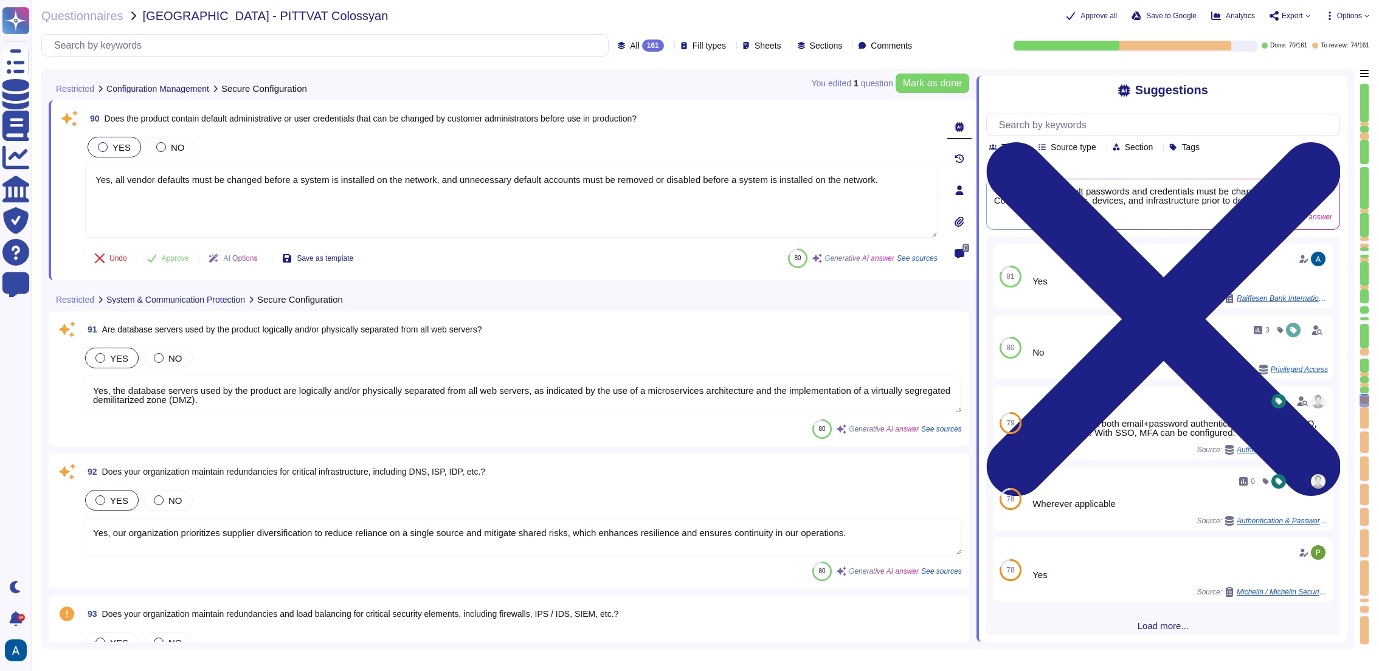
click at [582, 395] on textarea "Yes, the database servers used by the product are logically and/or physically s…" at bounding box center [522, 395] width 879 height 38
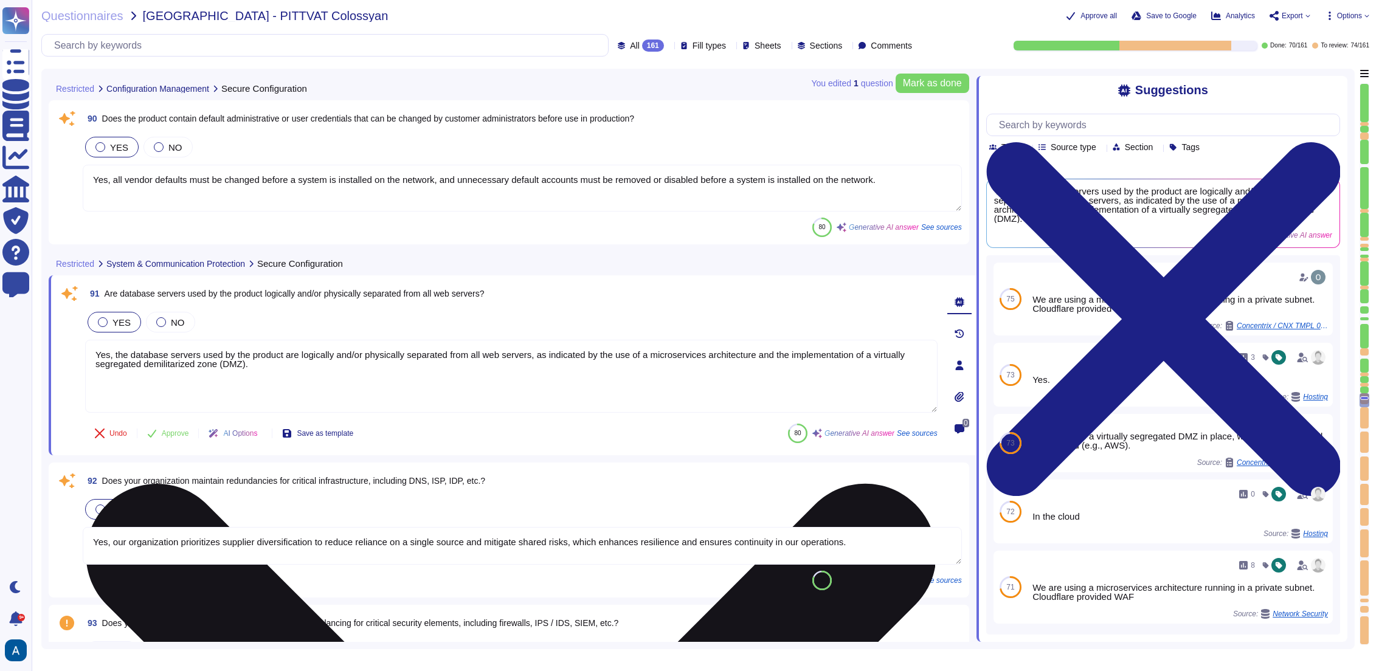
click at [571, 373] on textarea "Yes, the database servers used by the product are logically and/or physically s…" at bounding box center [511, 376] width 852 height 73
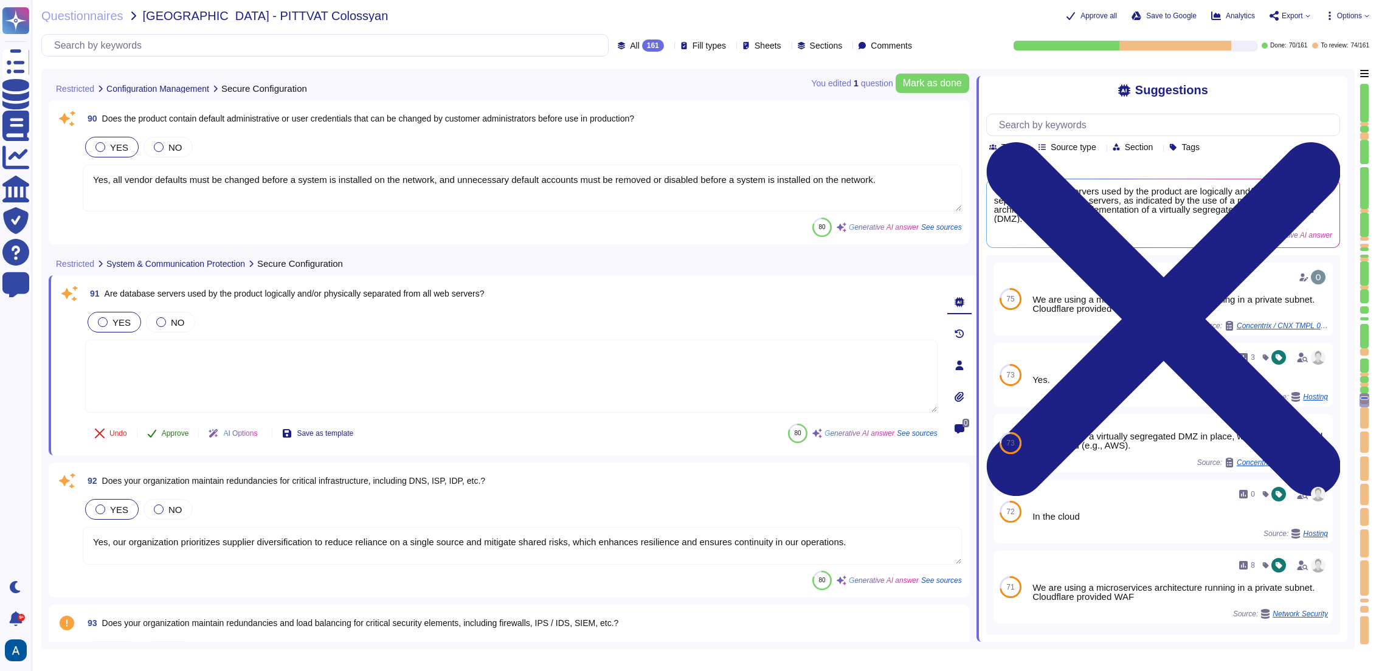
click at [180, 430] on span "Approve" at bounding box center [175, 433] width 27 height 7
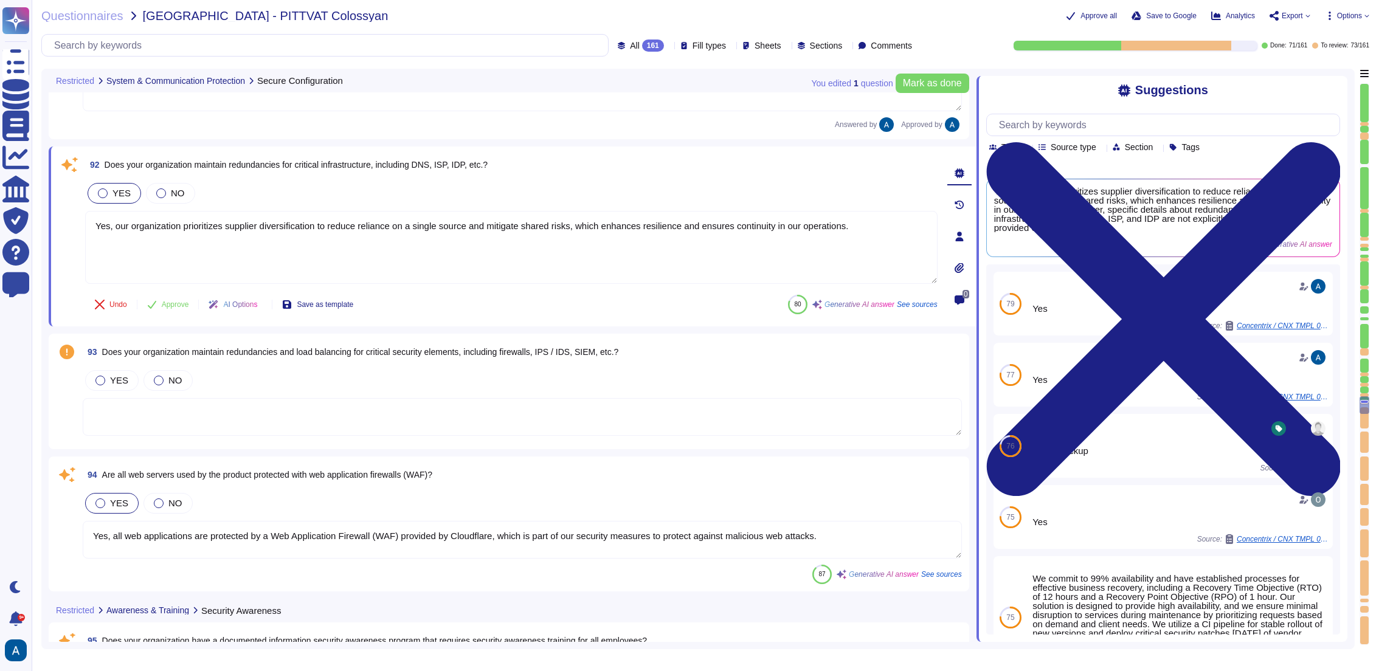
type textarea "Yes, [PERSON_NAME] complies with GDPR and holds a SOC2 Type II report. We are c…"
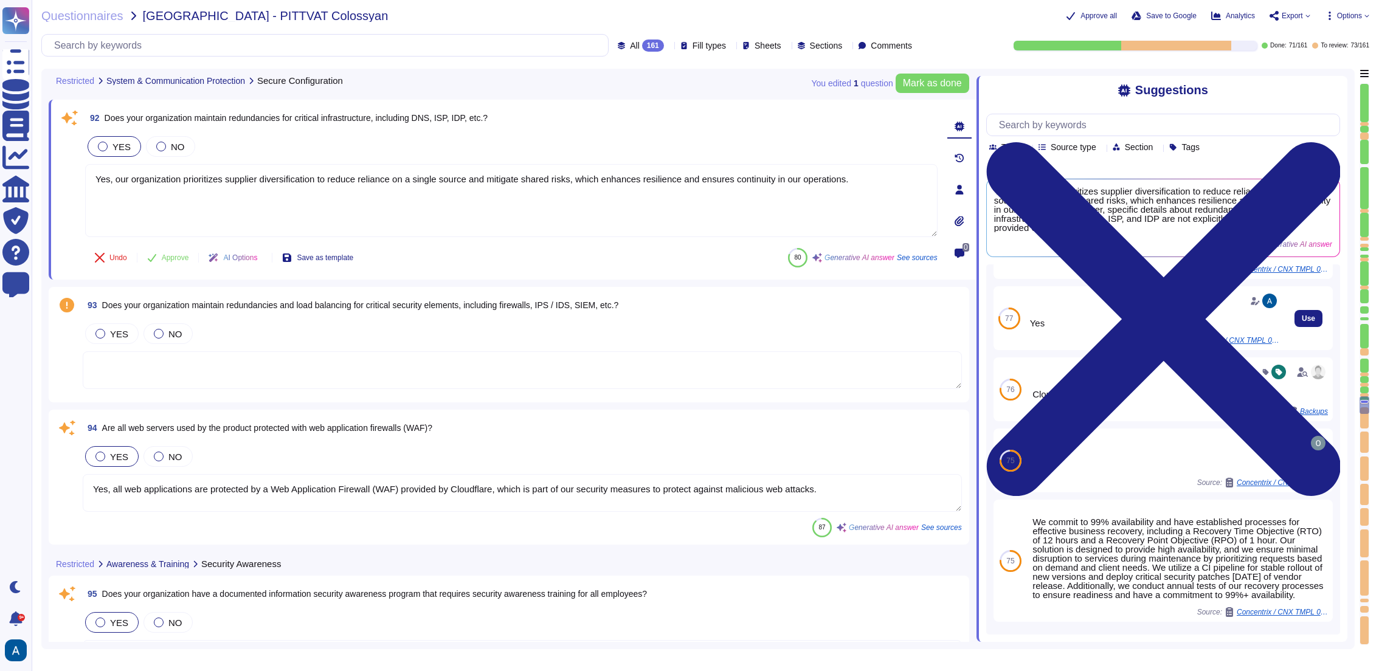
scroll to position [77, 0]
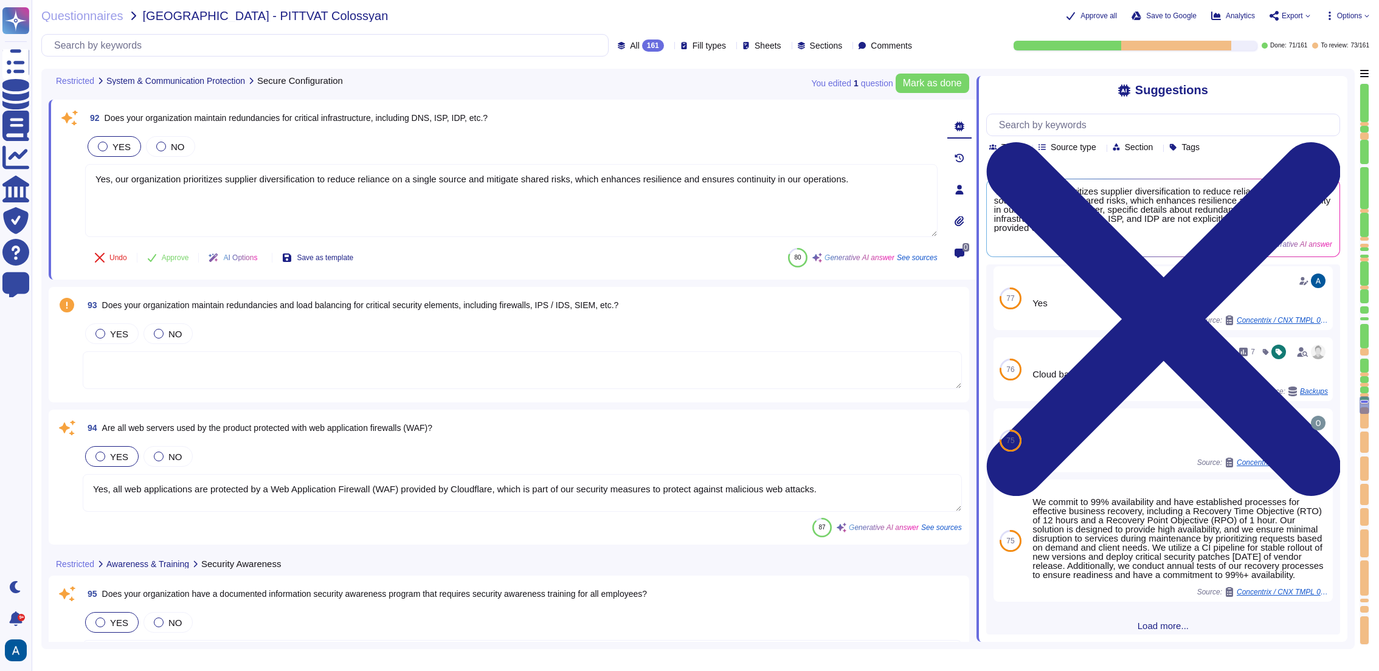
click at [812, 364] on textarea at bounding box center [522, 370] width 879 height 38
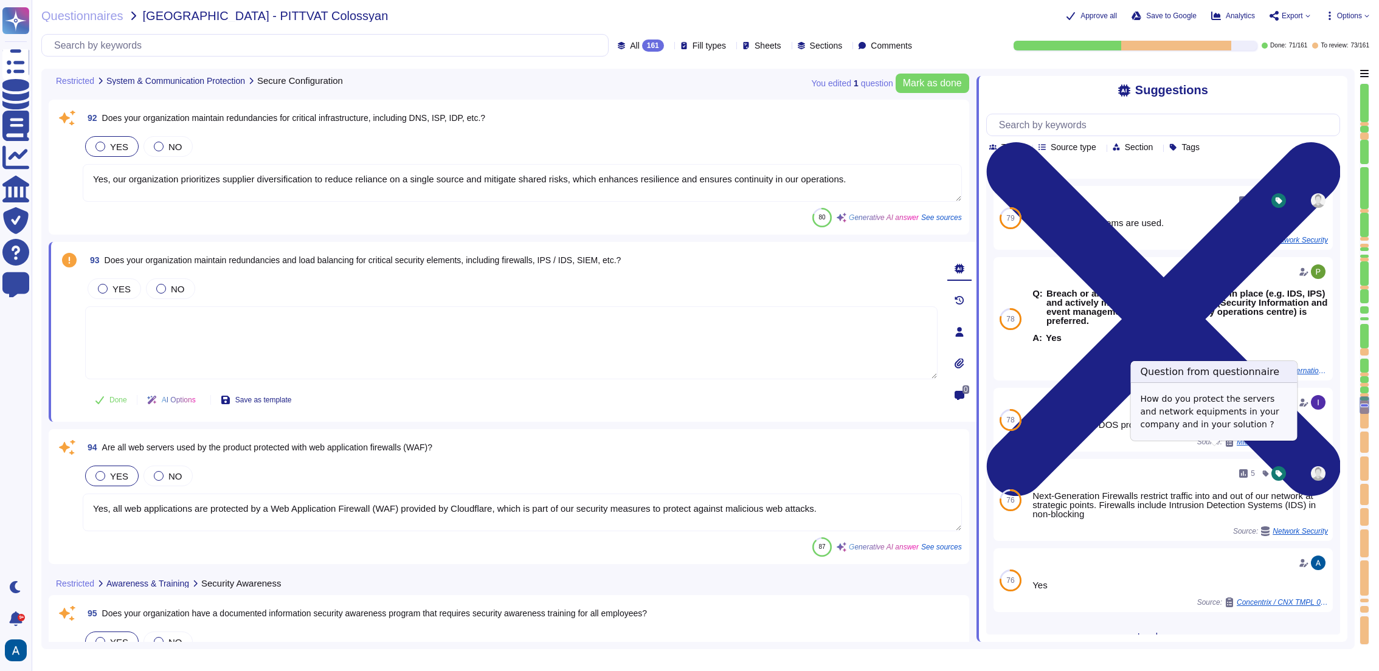
click at [688, 497] on textarea "Yes, all web applications are protected by a Web Application Firewall (WAF) pro…" at bounding box center [522, 513] width 879 height 38
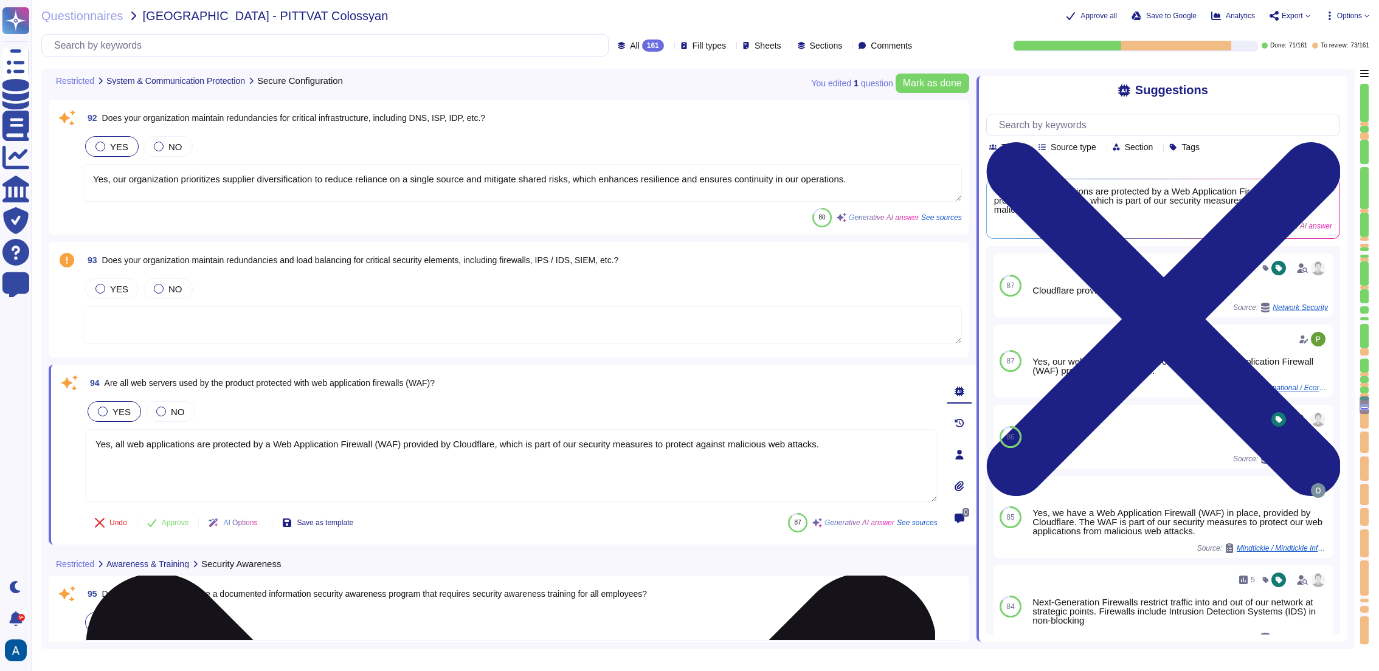
click at [720, 464] on textarea "Yes, all web applications are protected by a Web Application Firewall (WAF) pro…" at bounding box center [511, 465] width 852 height 73
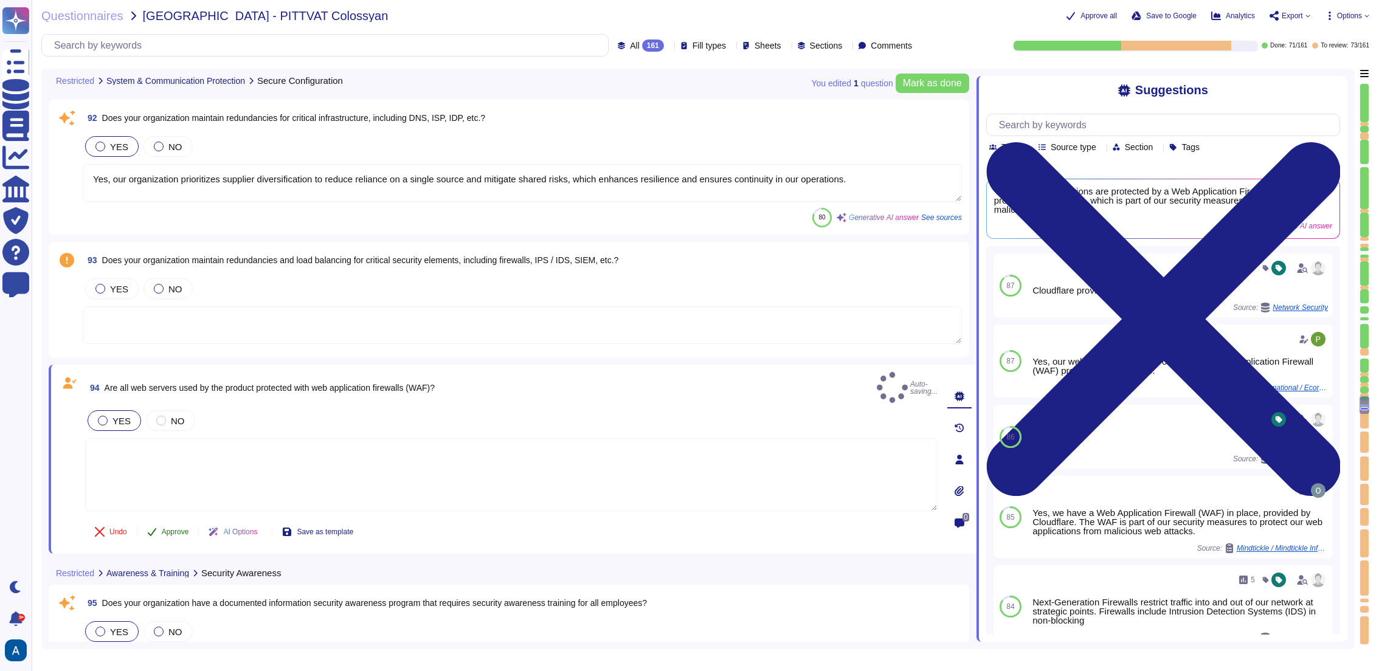
click at [187, 497] on button "Approve" at bounding box center [167, 532] width 61 height 24
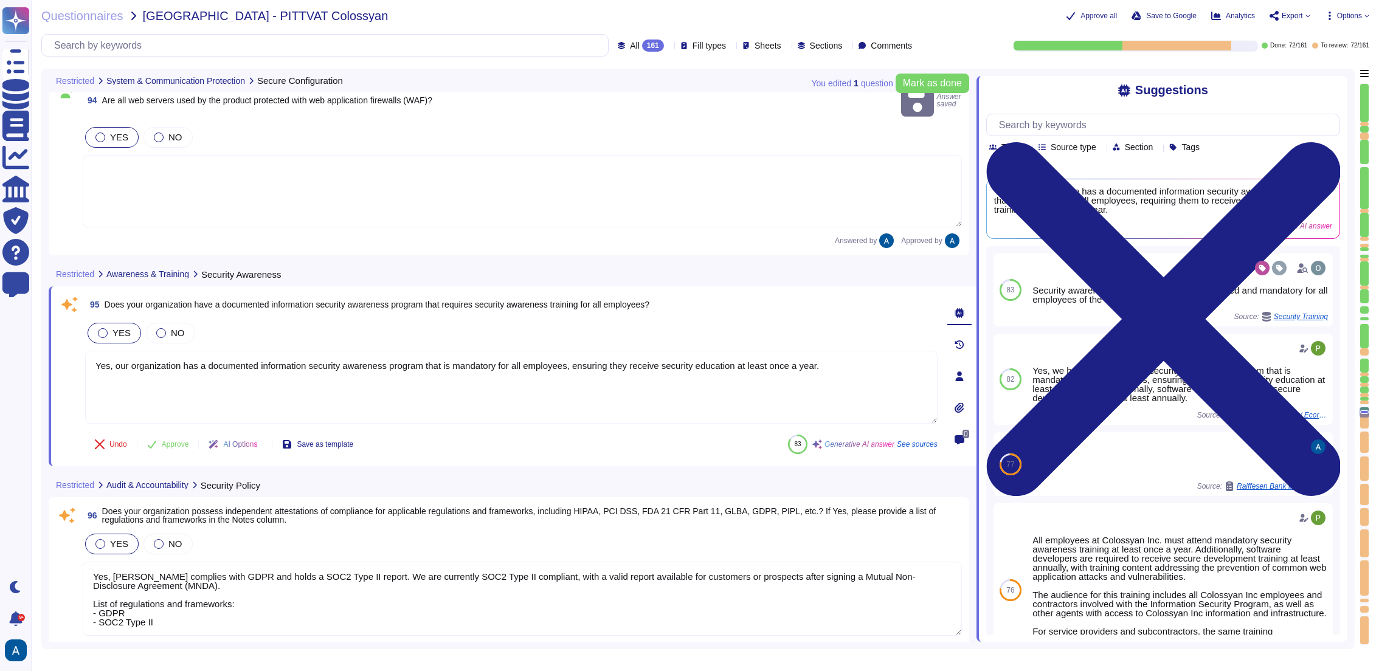
type textarea "Yes, our organization has a documented data privacy policy available for review…"
type textarea "Yes, our organization has documented Acceptable Use policies, standards, and pr…"
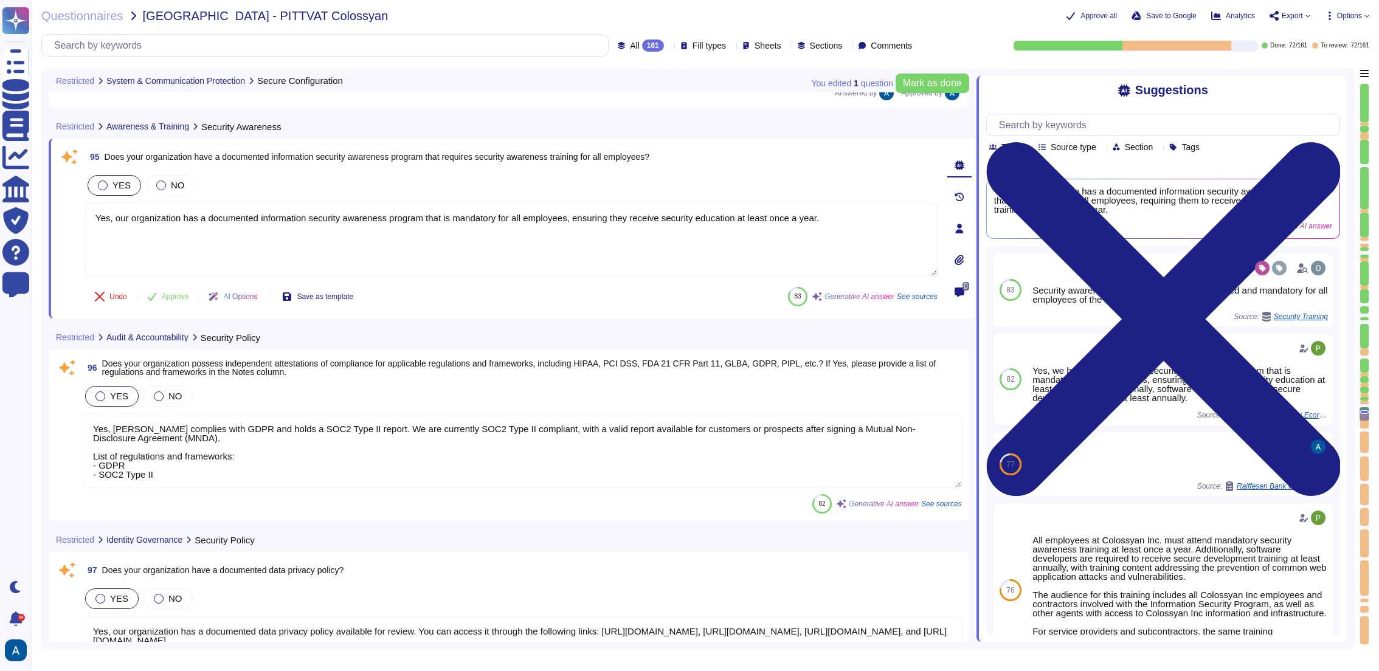
type textarea "Yes, our organization has implemented data classifications, each designated by …"
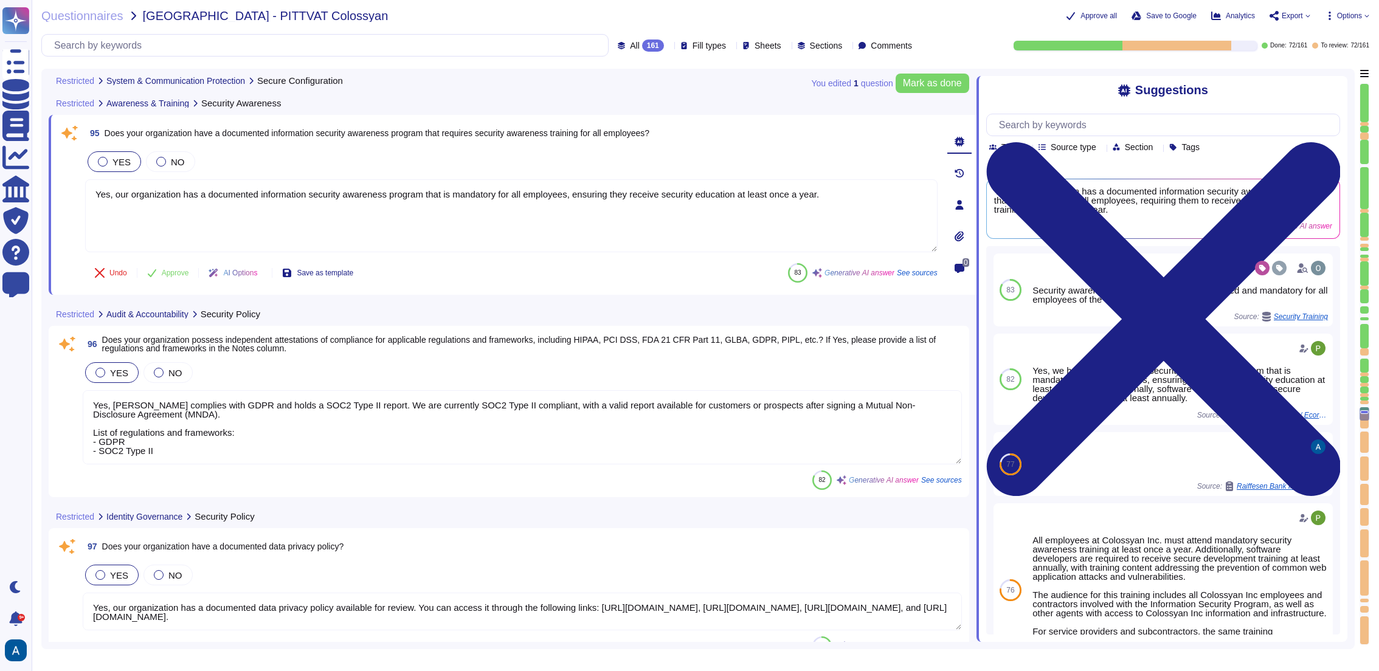
click at [1021, 19] on div "Questionnaires [GEOGRAPHIC_DATA] - PITTVAT Colossyan Approve all Save to Google…" at bounding box center [705, 335] width 1347 height 671
click at [1021, 19] on span "Options" at bounding box center [1347, 16] width 44 height 10
click at [1021, 13] on span "Options" at bounding box center [1347, 16] width 44 height 10
